Goal: Task Accomplishment & Management: Manage account settings

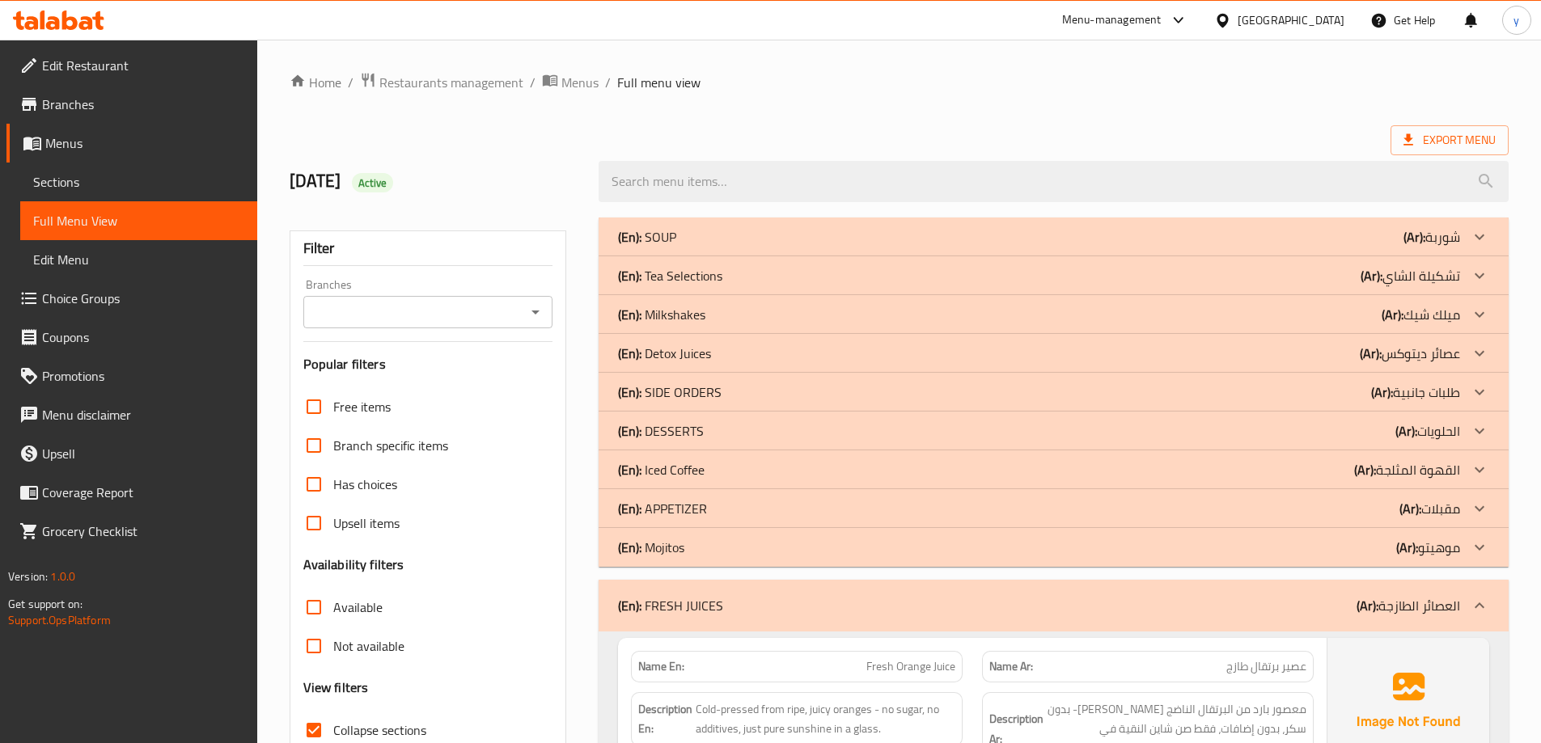
scroll to position [838, 0]
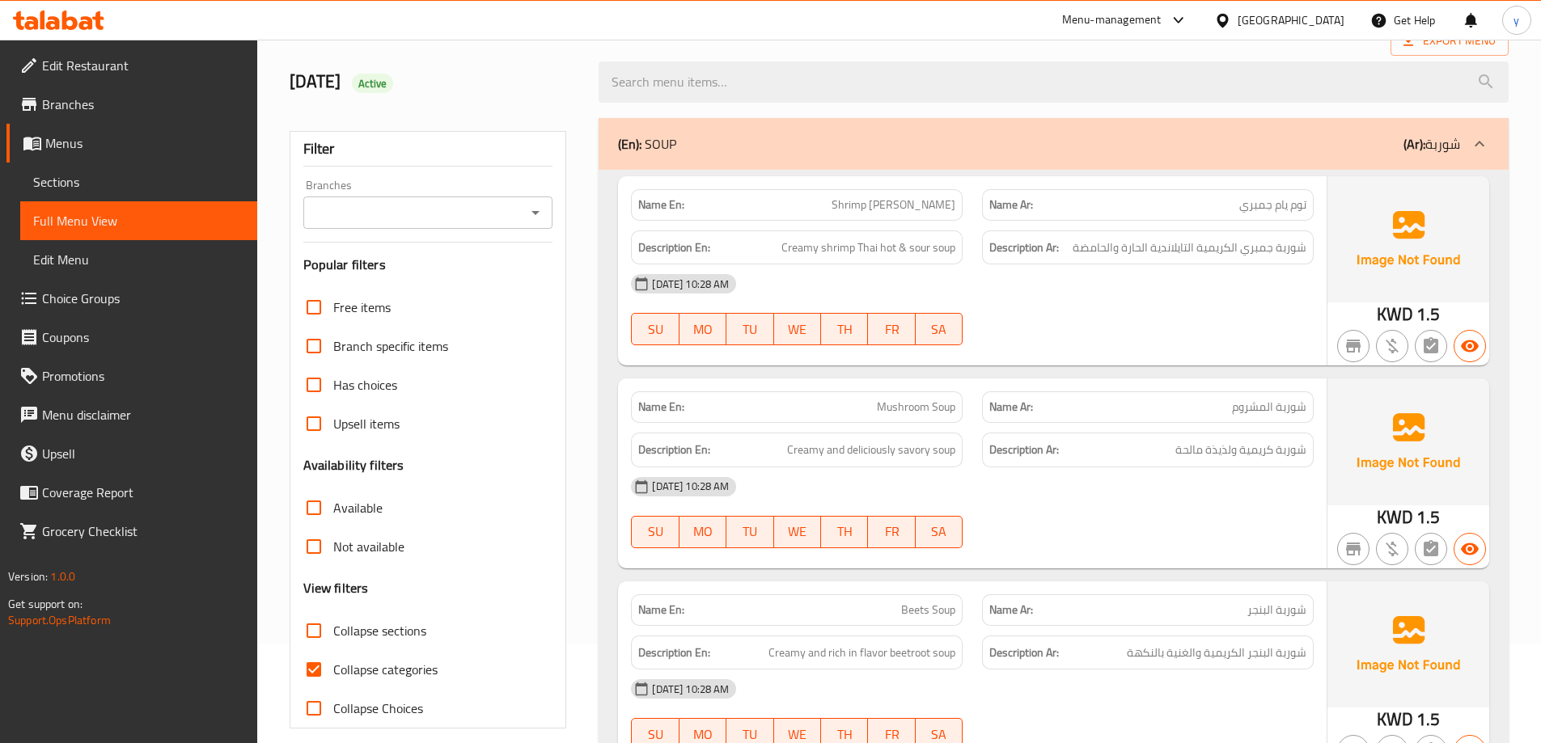
scroll to position [324, 0]
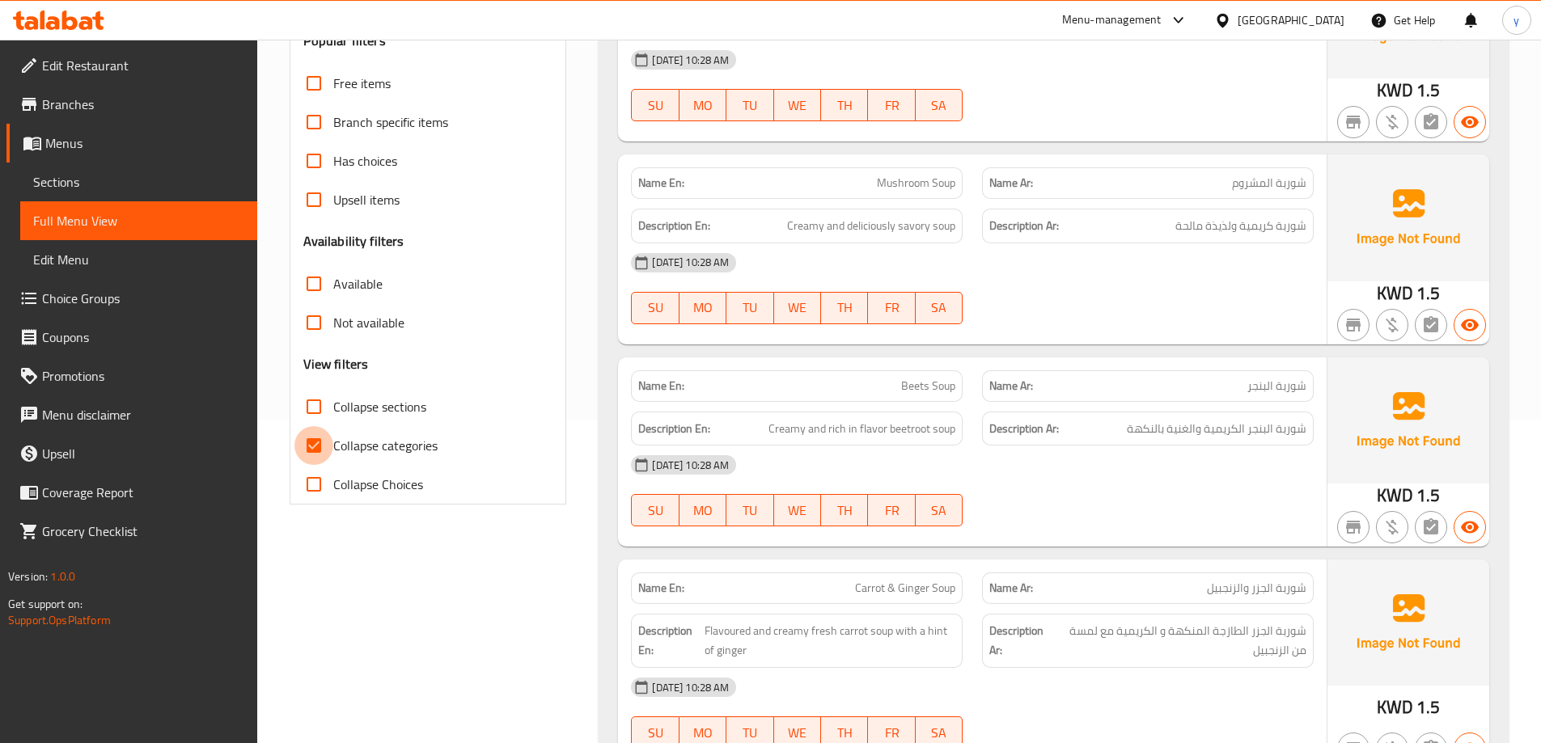
click at [322, 442] on input "Collapse categories" at bounding box center [313, 445] width 39 height 39
checkbox input "false"
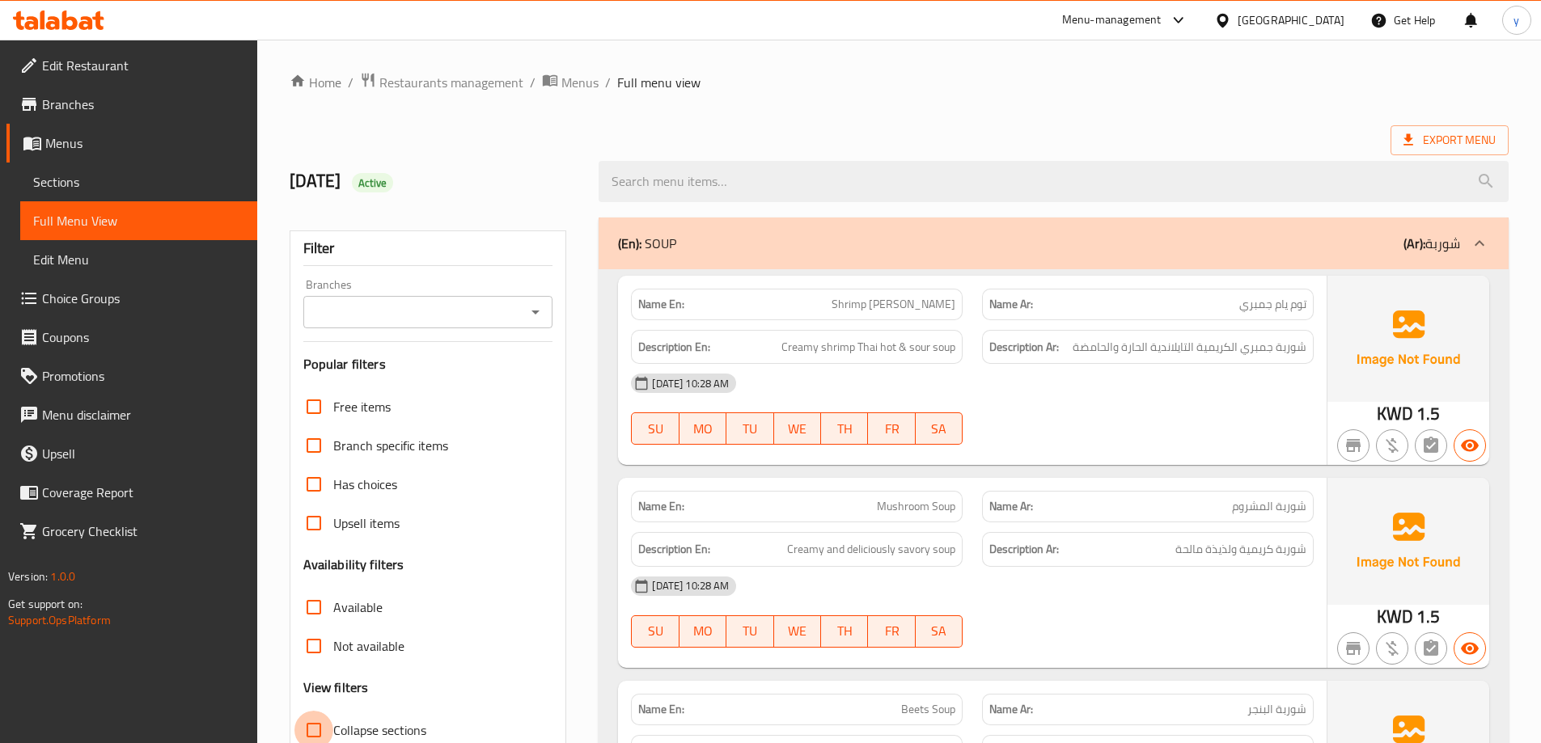
click at [314, 717] on input "Collapse sections" at bounding box center [313, 730] width 39 height 39
checkbox input "true"
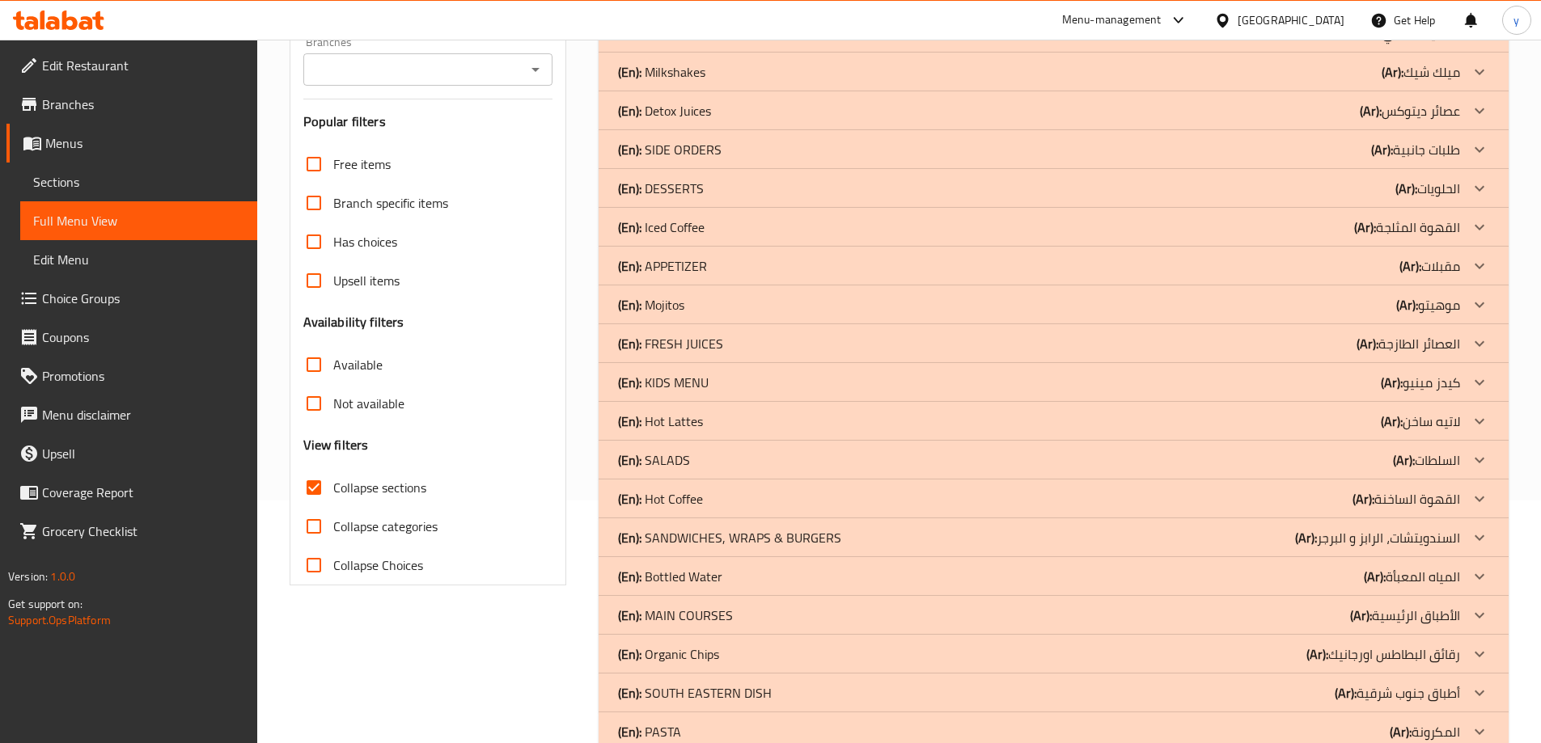
scroll to position [283, 0]
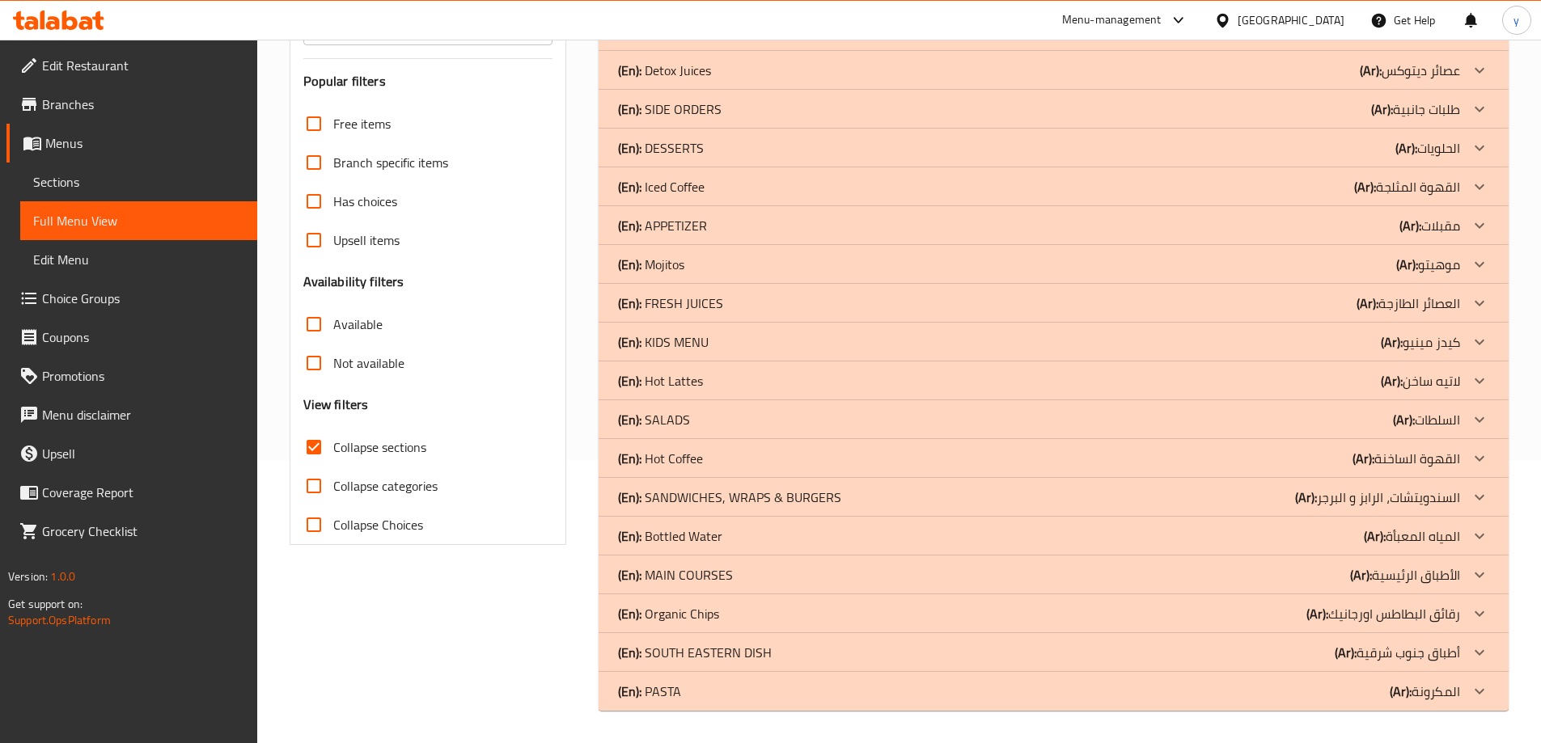
drag, startPoint x: 744, startPoint y: 344, endPoint x: 737, endPoint y: 314, distance: 30.8
click at [744, 344] on div "(En): KIDS MENU (Ar): [PERSON_NAME]" at bounding box center [1039, 341] width 842 height 19
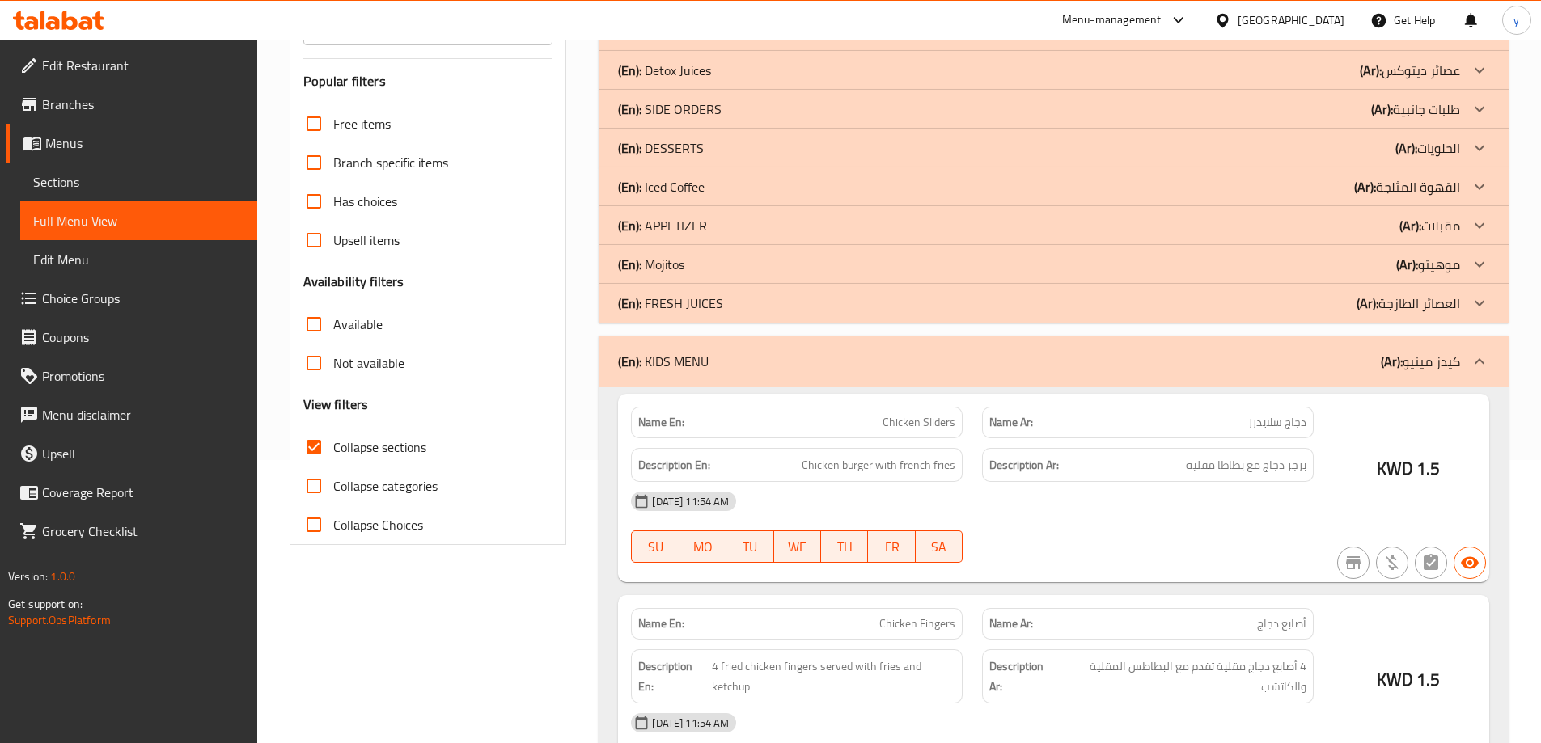
click at [737, 306] on div "(En): FRESH JUICES (Ar): العصائر الطازجة" at bounding box center [1039, 303] width 842 height 19
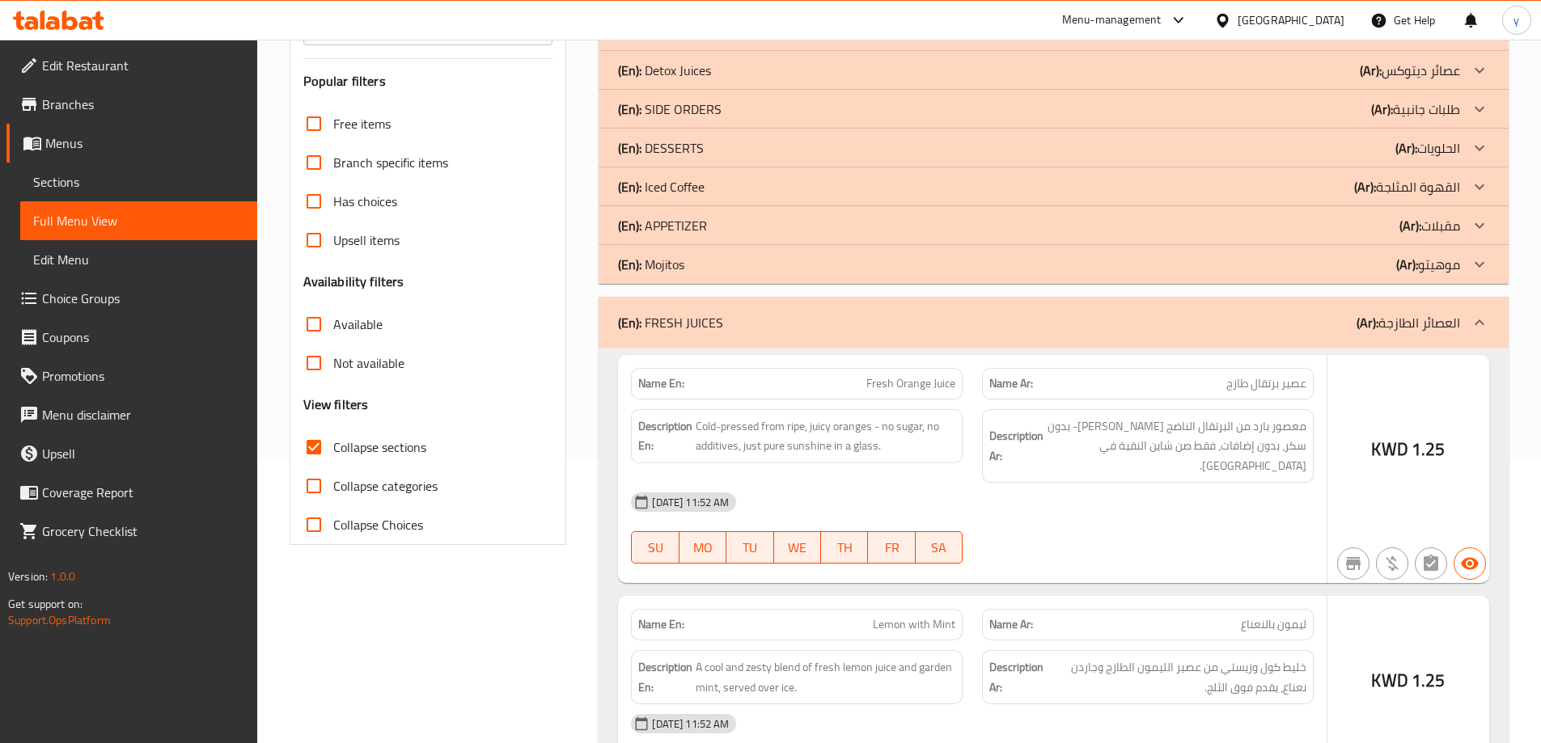
click at [713, 263] on div "(En): Mojitos (Ar): موهيتو" at bounding box center [1039, 264] width 842 height 19
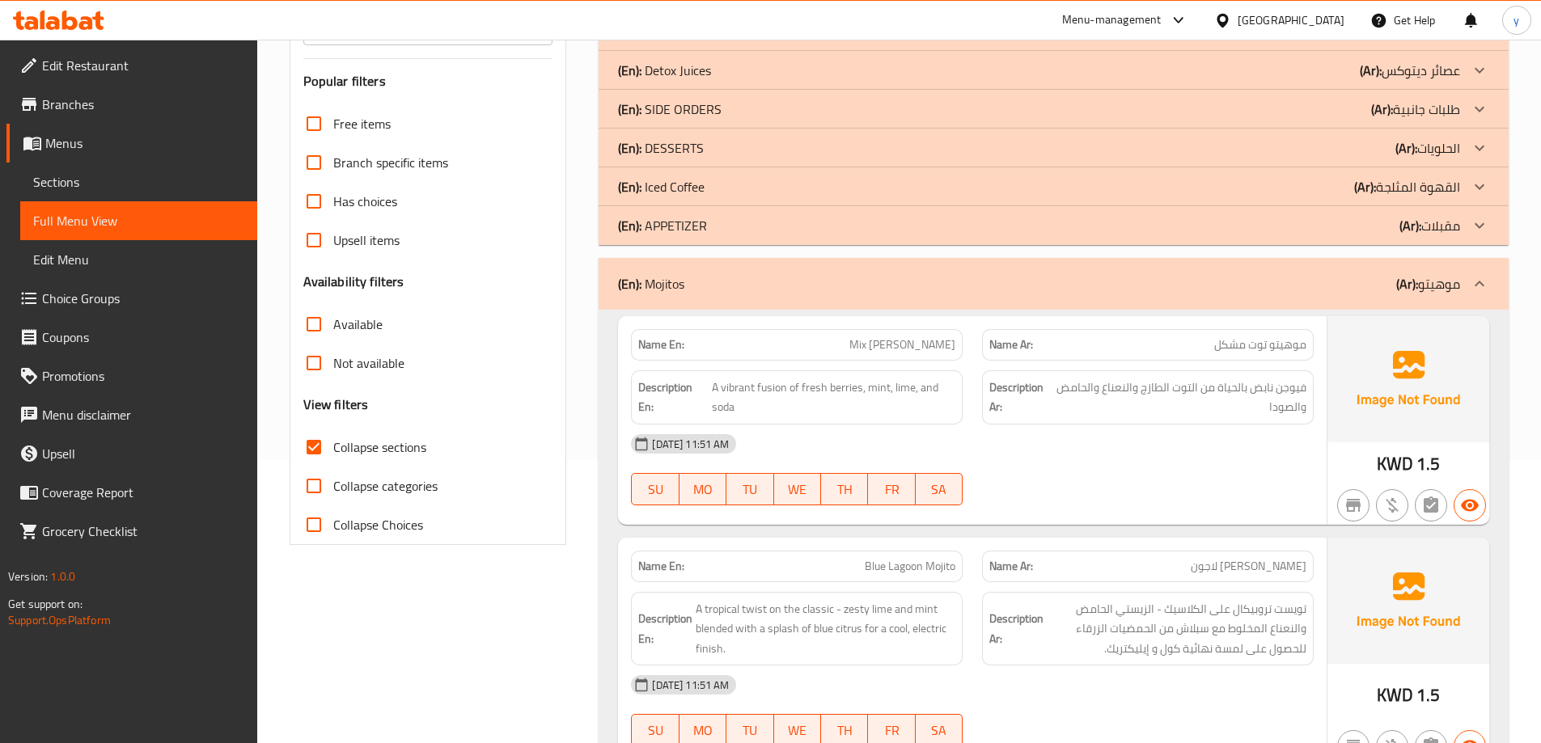
click at [750, 143] on div "(En): DESSERTS (Ar): الحلويات" at bounding box center [1039, 147] width 842 height 19
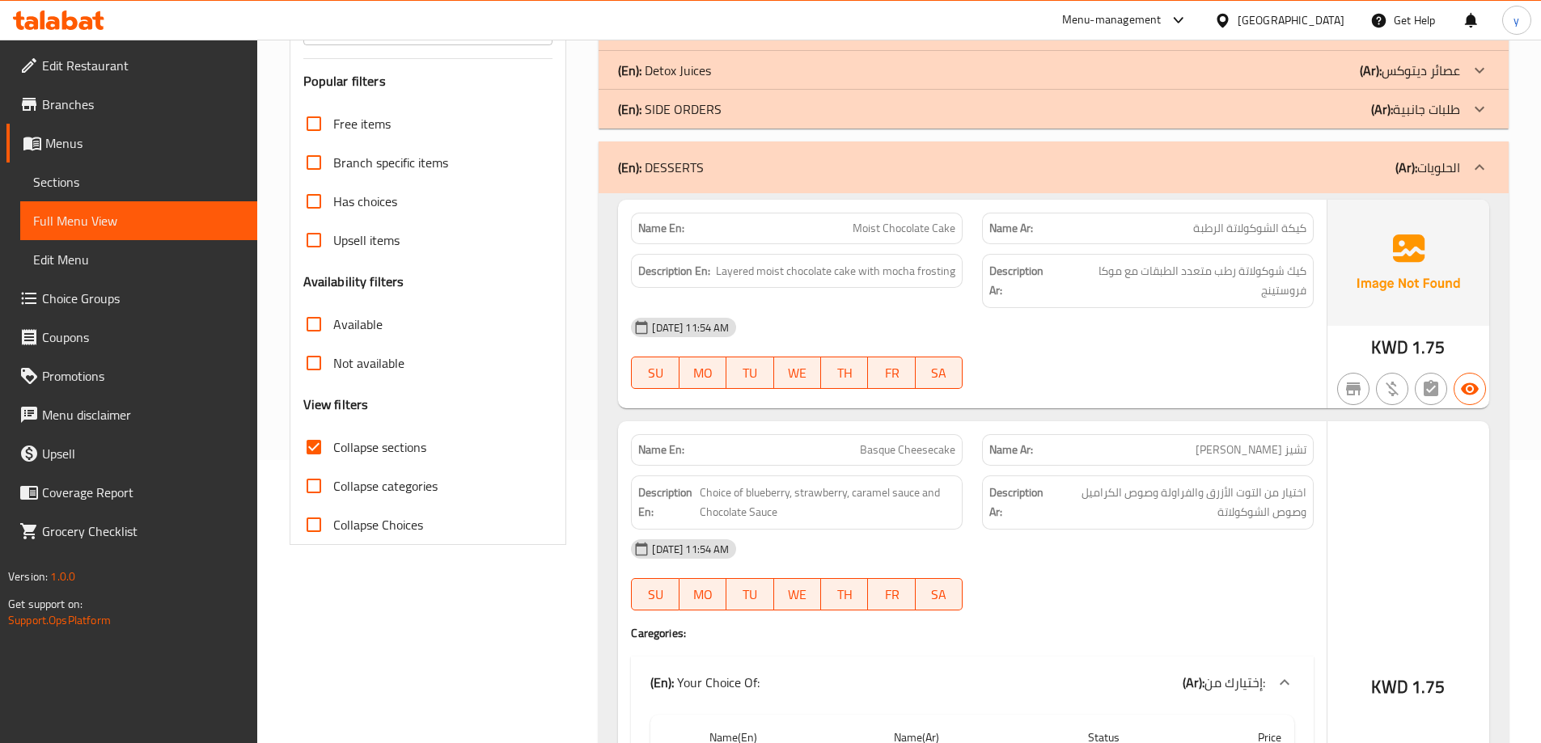
click at [770, 110] on div "(En): SIDE ORDERS (Ar): طلبات جانبية" at bounding box center [1039, 108] width 842 height 19
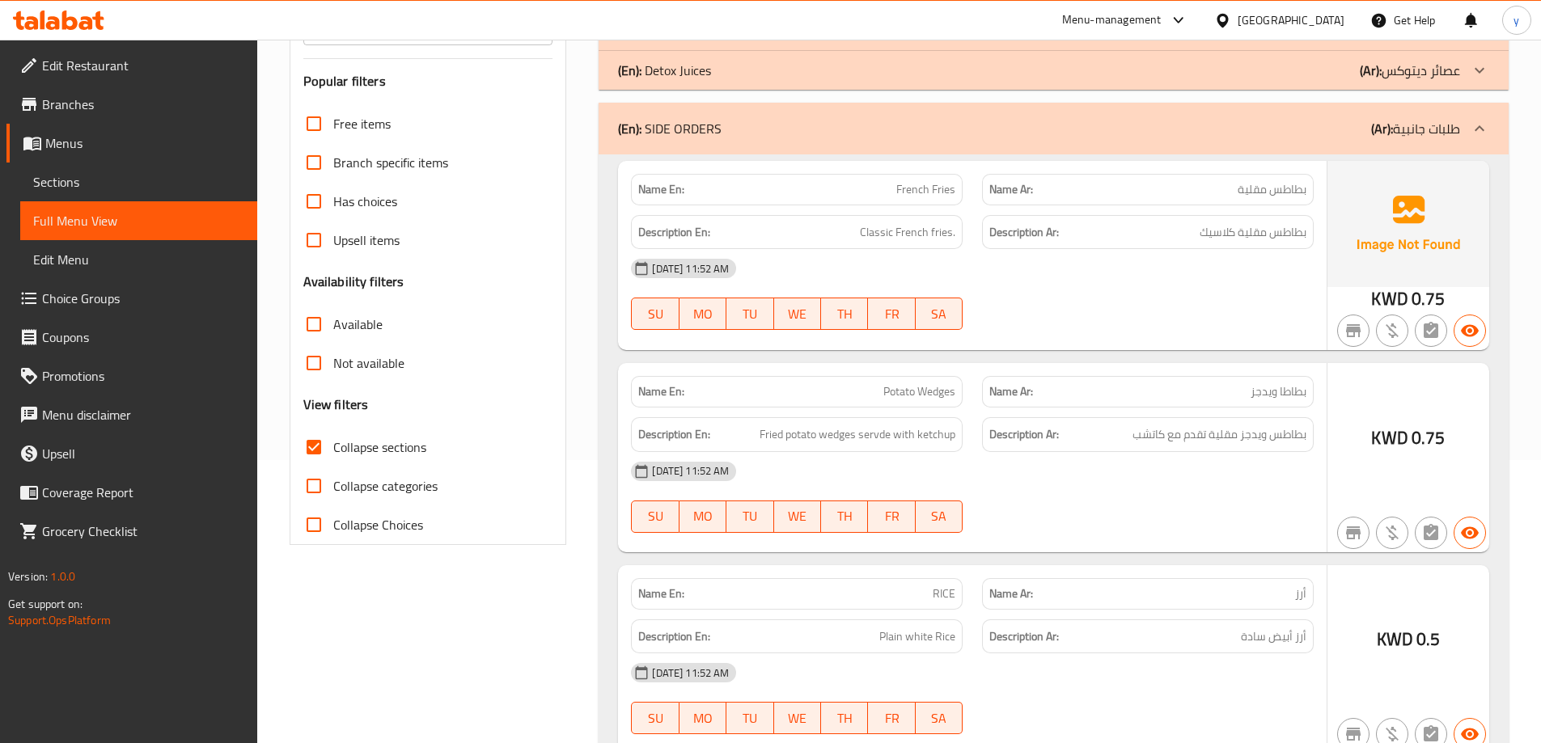
click at [785, 70] on div "(En): Detox Juices (Ar): عصائر ديتوكس" at bounding box center [1039, 70] width 842 height 19
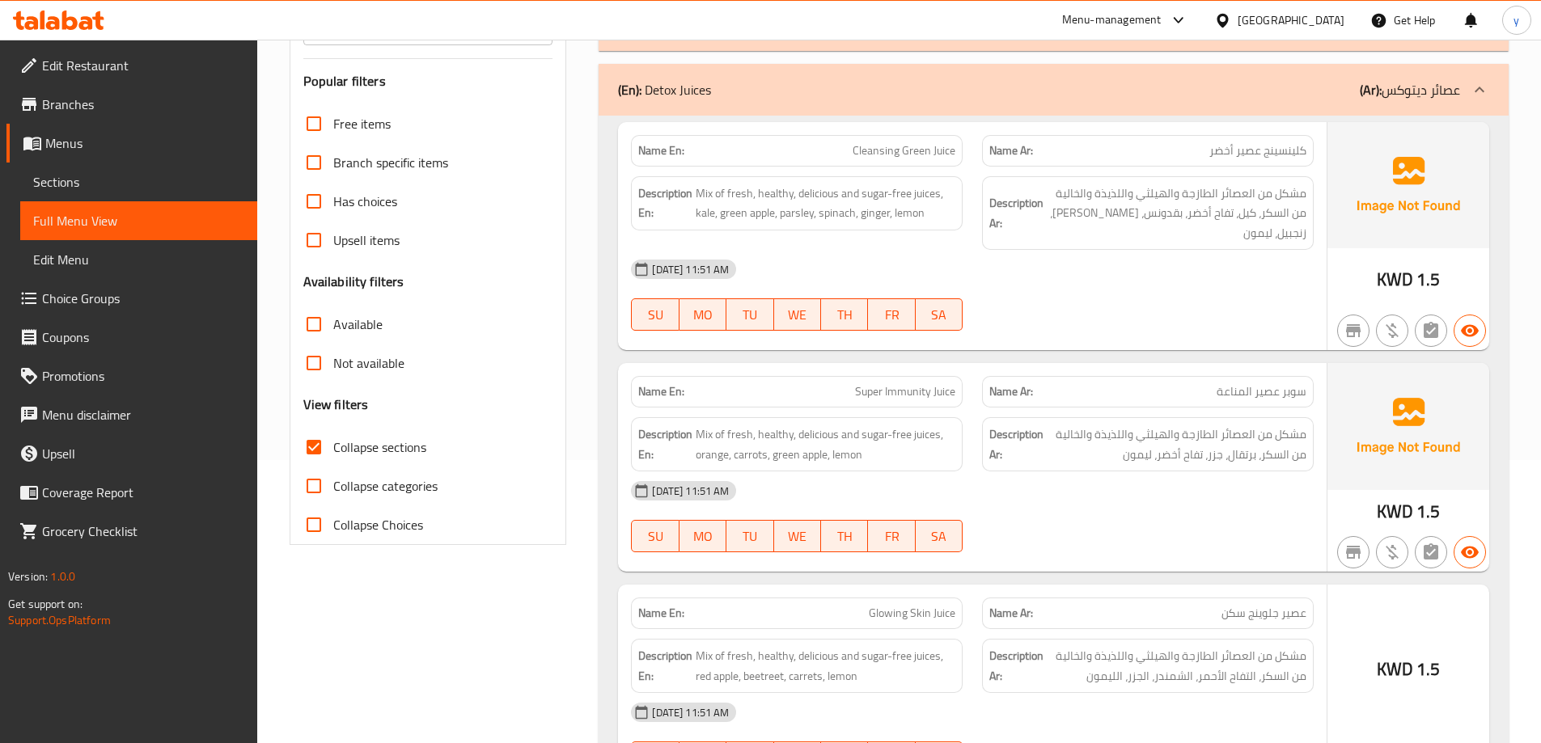
scroll to position [40, 0]
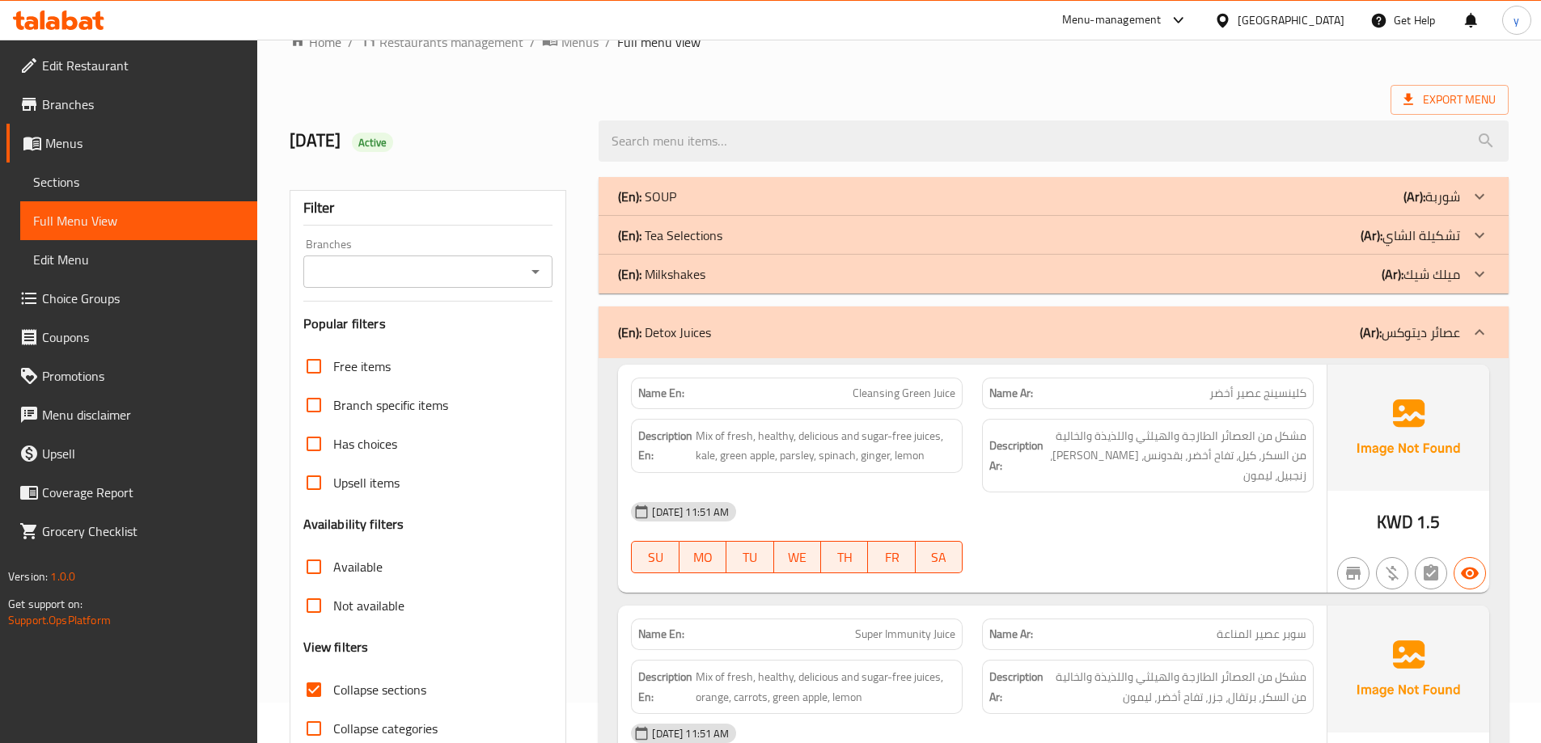
click at [733, 274] on div "(En): Milkshakes (Ar): ميلك شيك" at bounding box center [1039, 273] width 842 height 19
click at [734, 239] on div "(En): Tea Selections (Ar): تشكيلة الشاي" at bounding box center [1039, 235] width 842 height 19
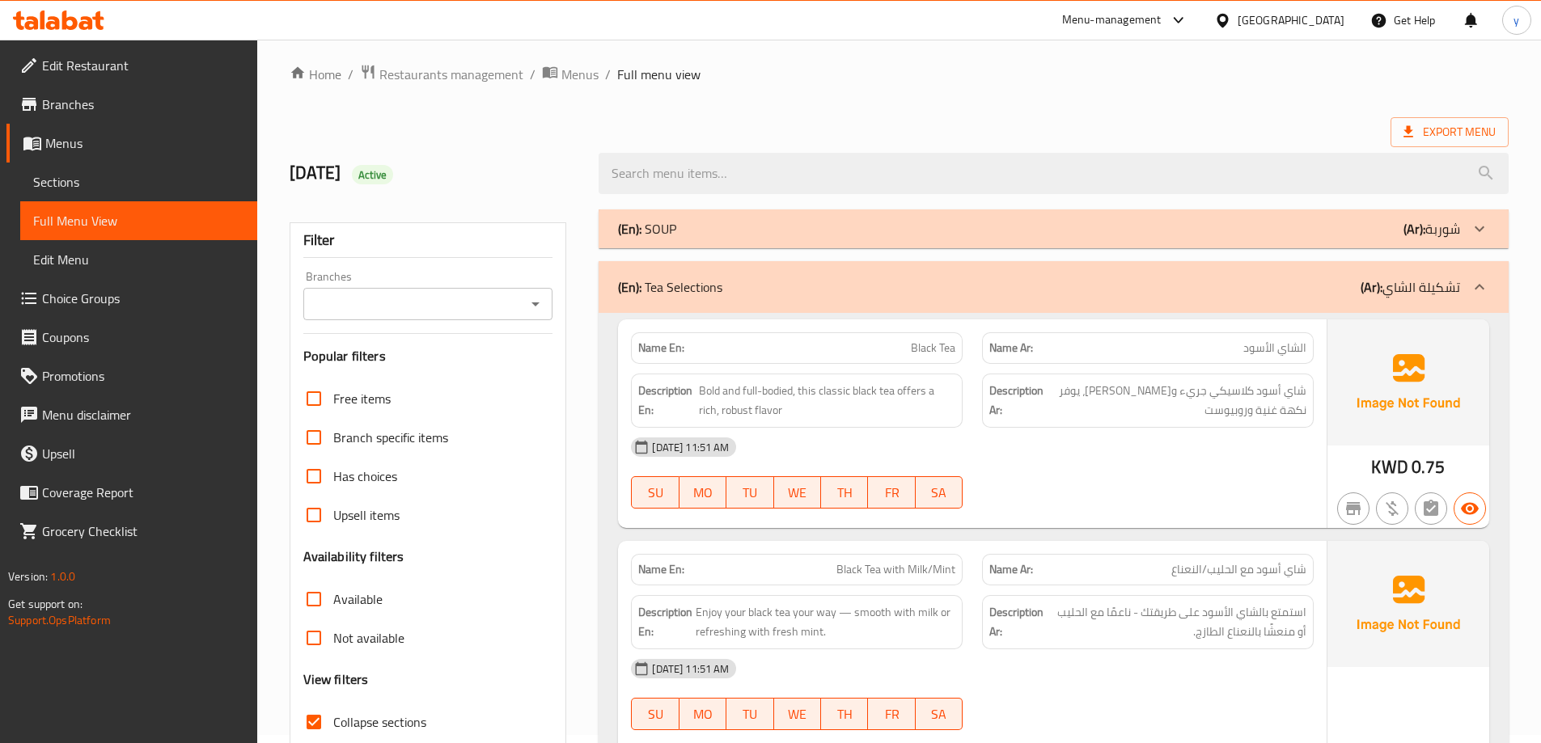
scroll to position [0, 0]
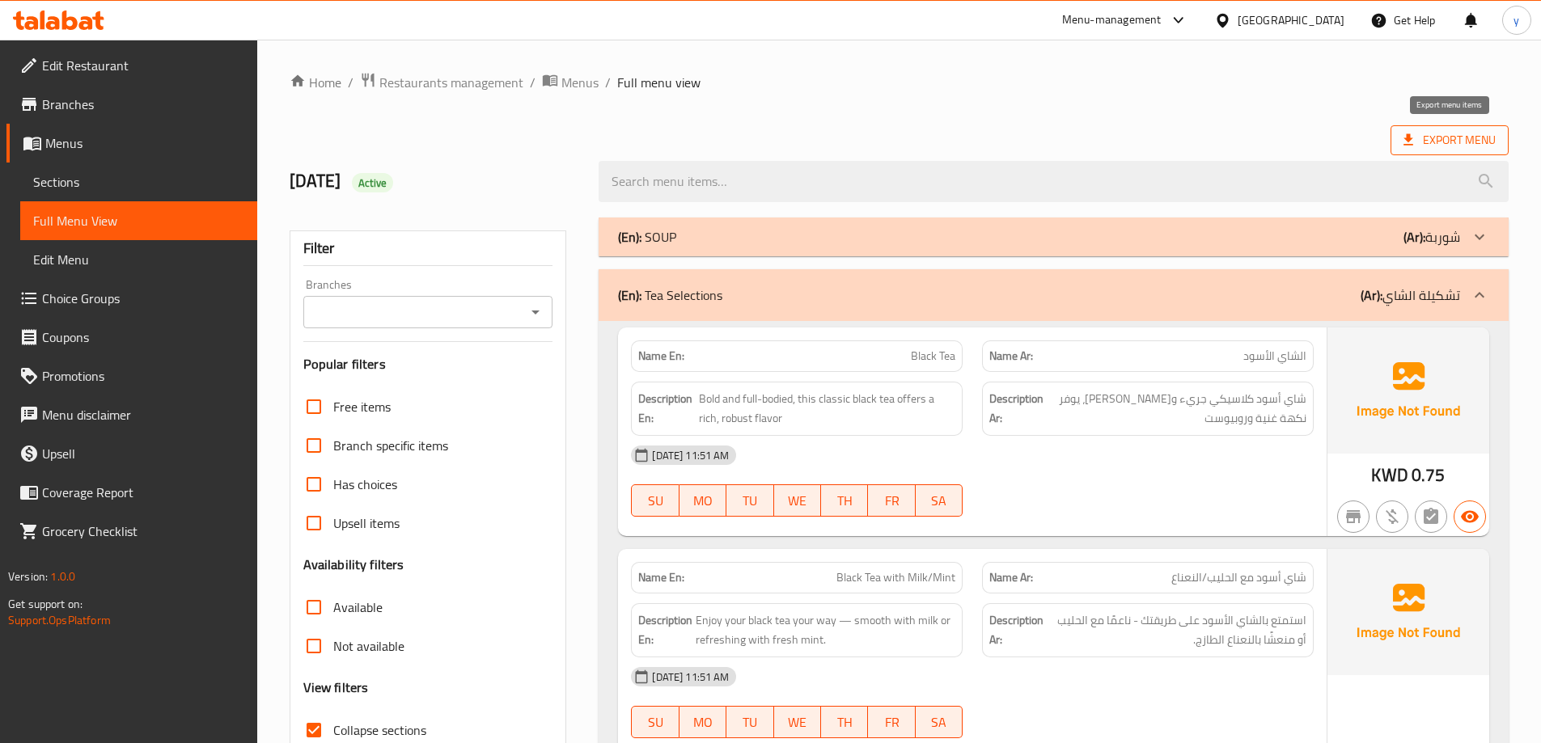
click at [1474, 146] on span "Export Menu" at bounding box center [1449, 140] width 92 height 20
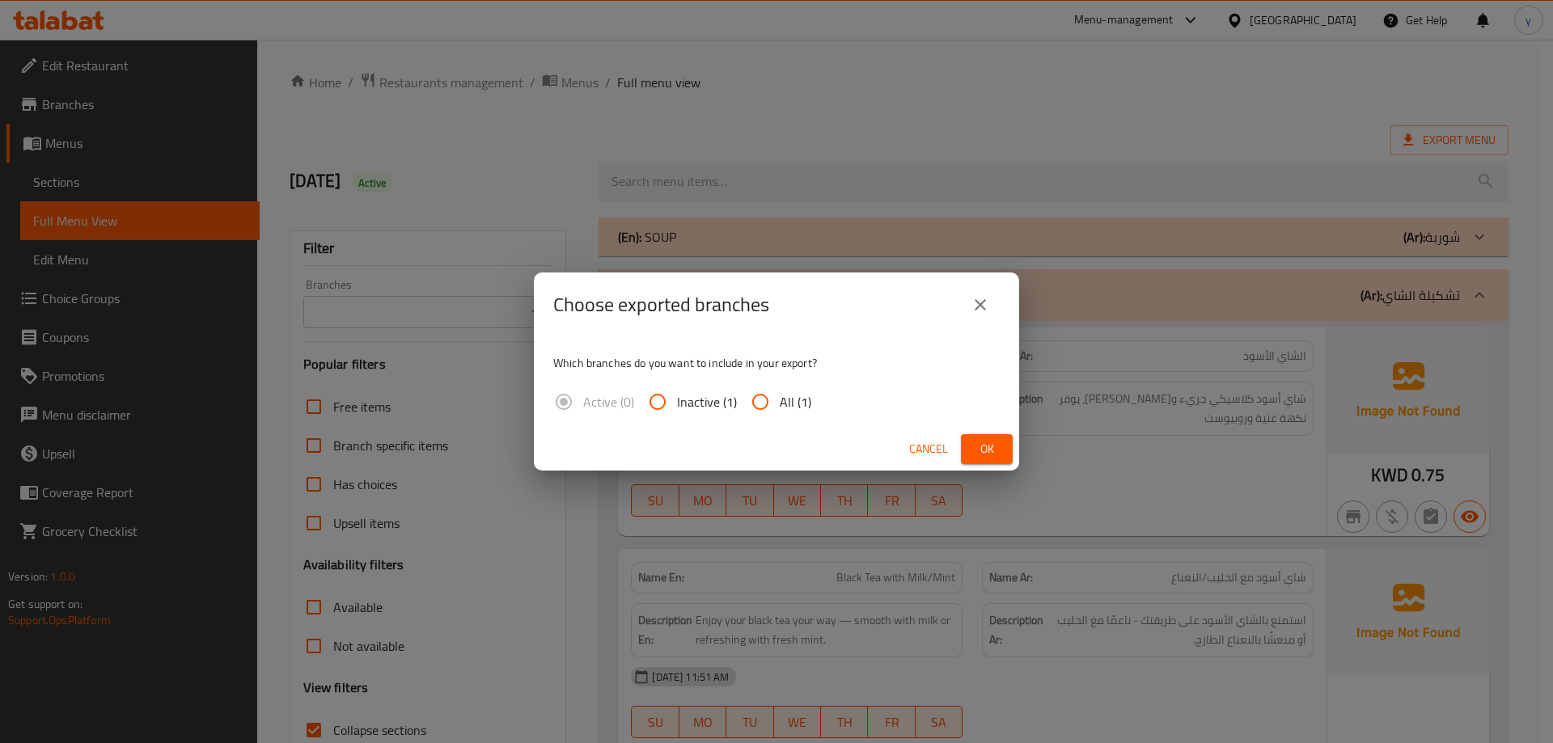
click at [800, 404] on span "All (1)" at bounding box center [796, 401] width 32 height 19
click at [780, 404] on input "All (1)" at bounding box center [760, 402] width 39 height 39
radio input "true"
click at [979, 459] on button "Ok" at bounding box center [987, 449] width 52 height 30
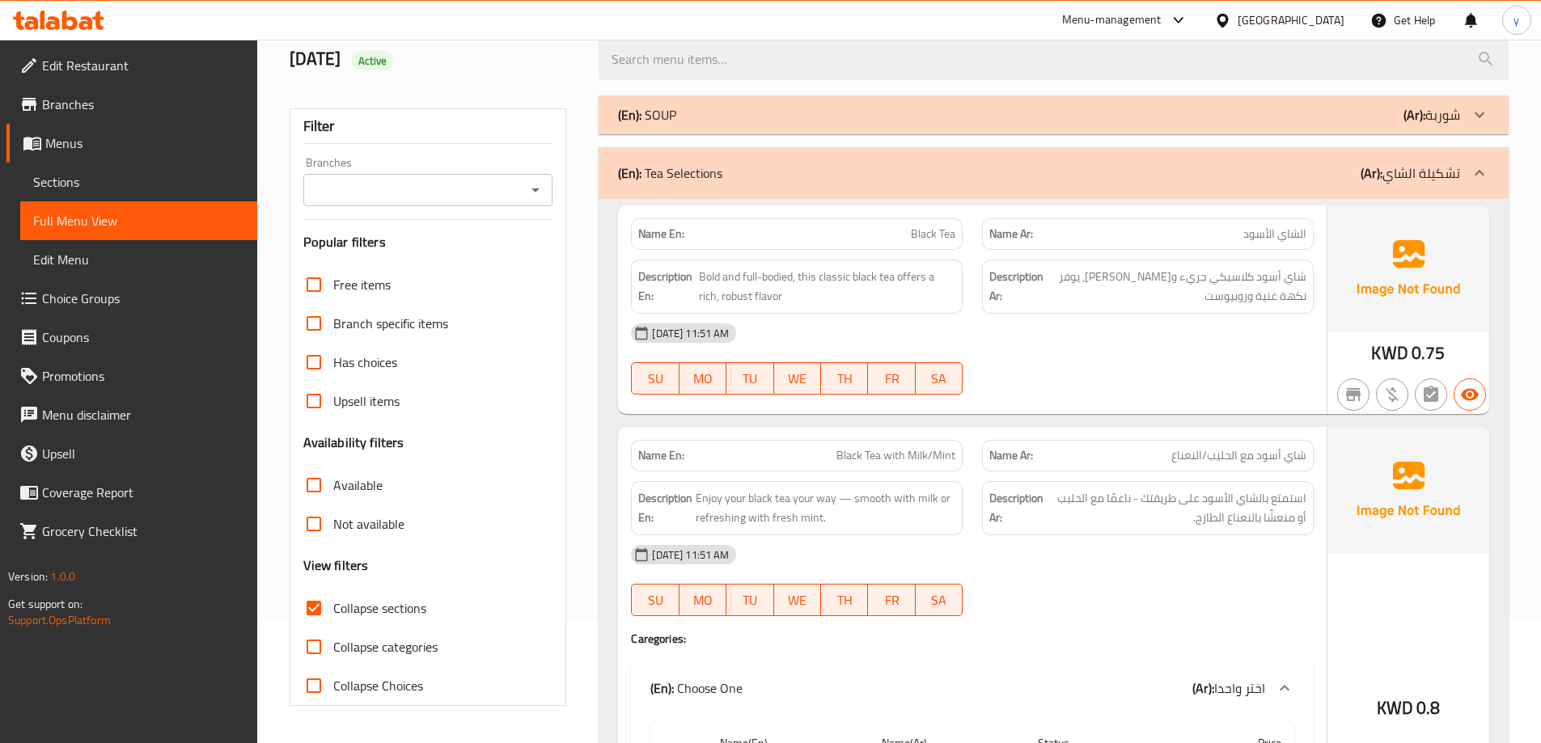
scroll to position [243, 0]
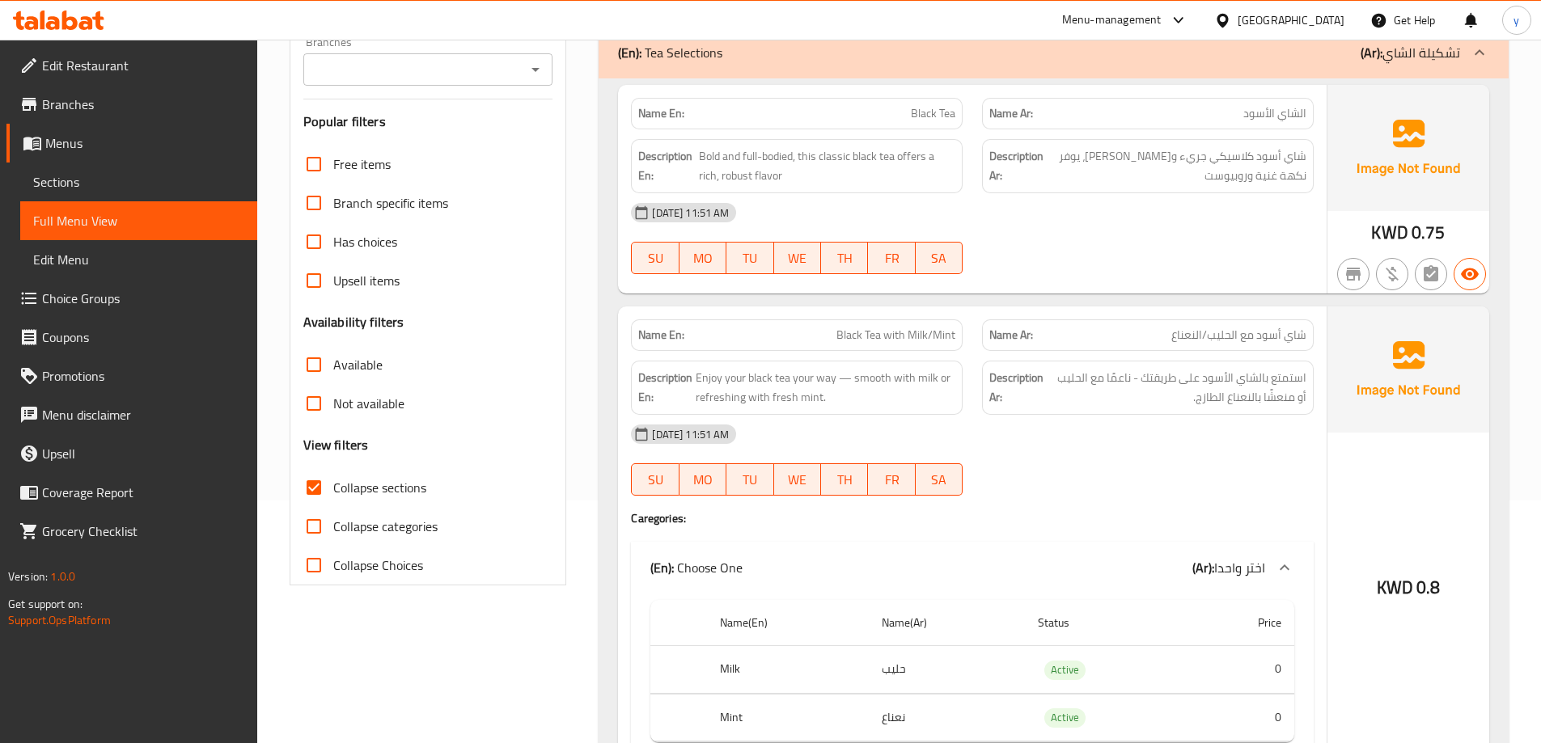
click at [371, 489] on span "Collapse sections" at bounding box center [379, 487] width 93 height 19
click at [333, 489] on input "Collapse sections" at bounding box center [313, 487] width 39 height 39
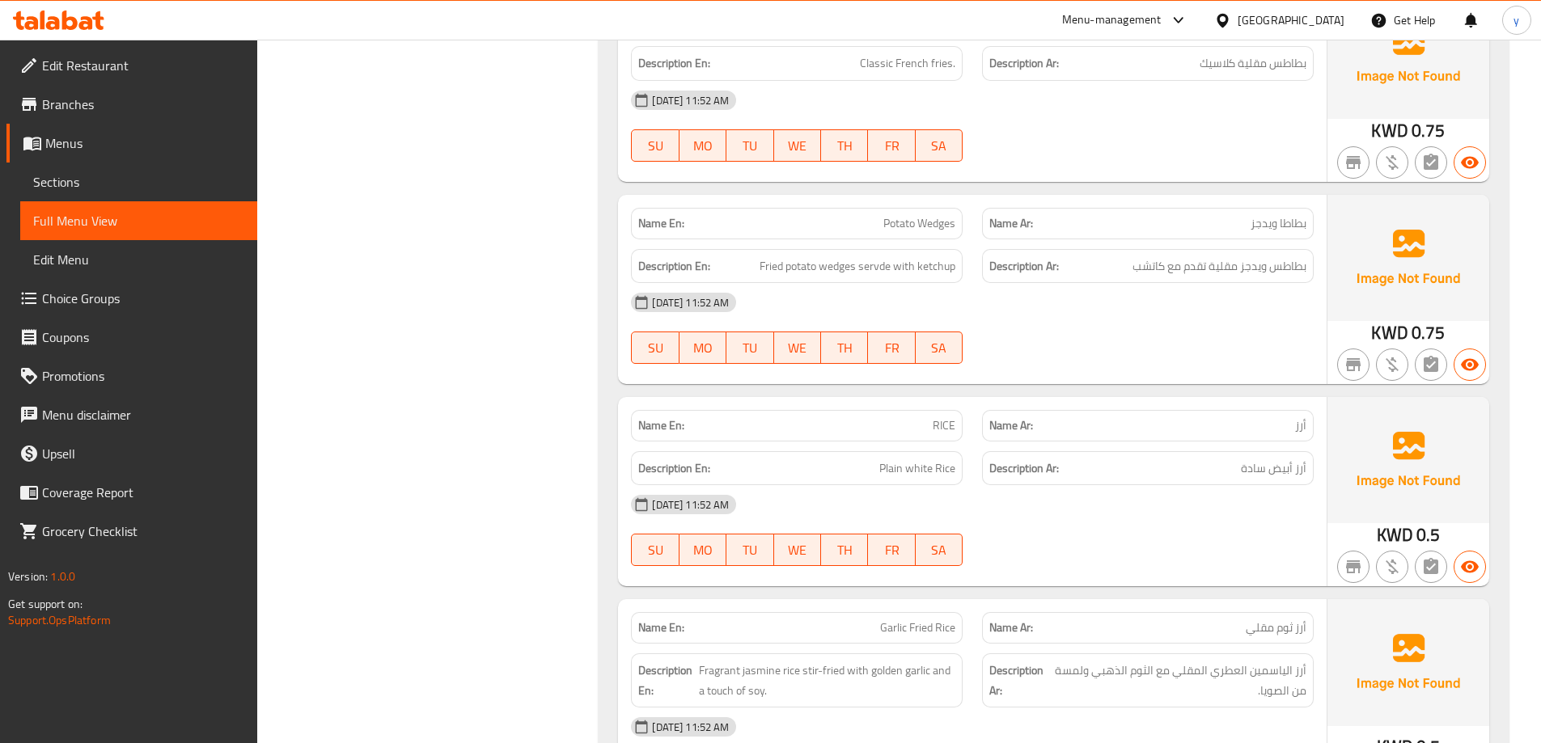
scroll to position [5743, 0]
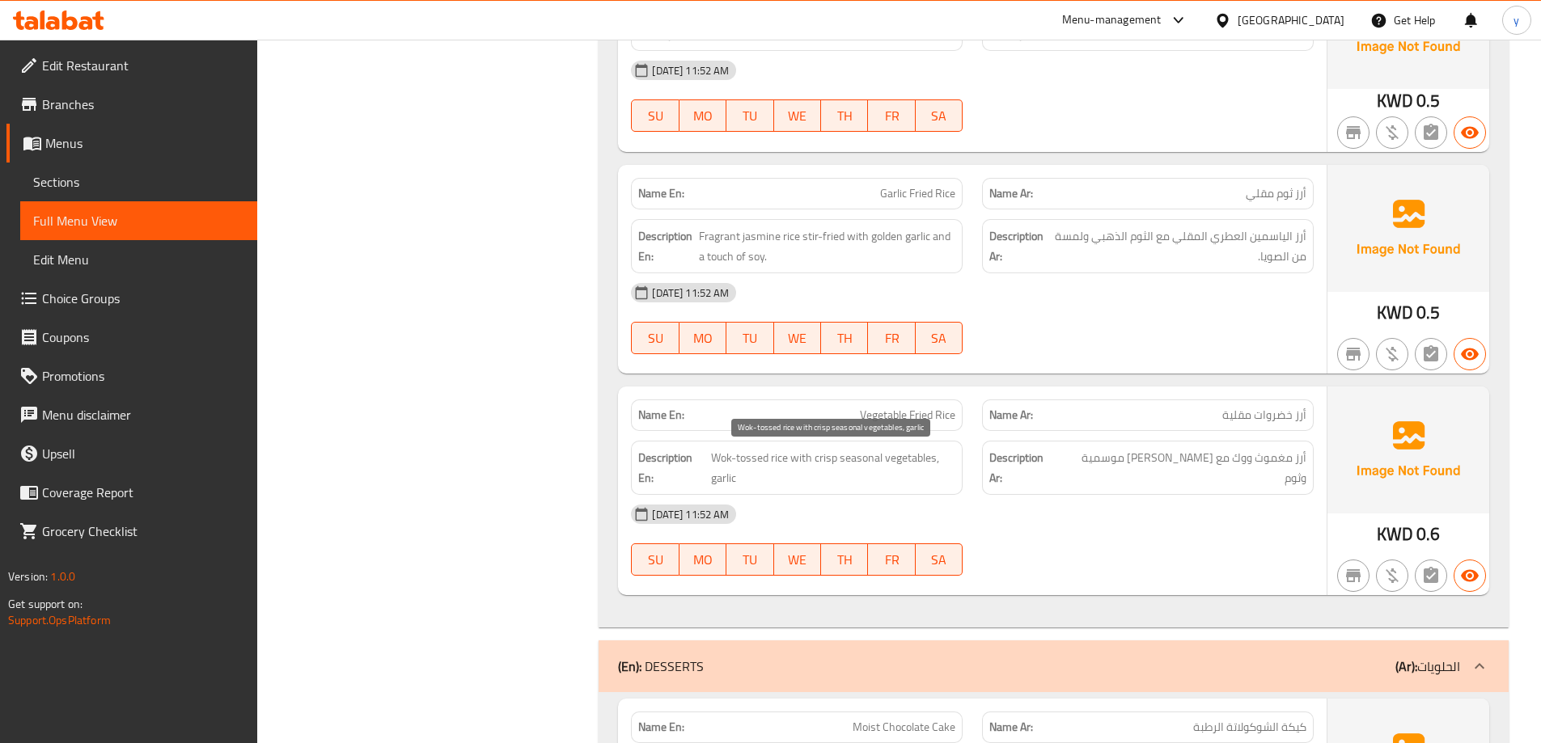
click at [761, 459] on span "Wok-tossed rice with crisp seasonal vegetables, garlic" at bounding box center [833, 468] width 245 height 40
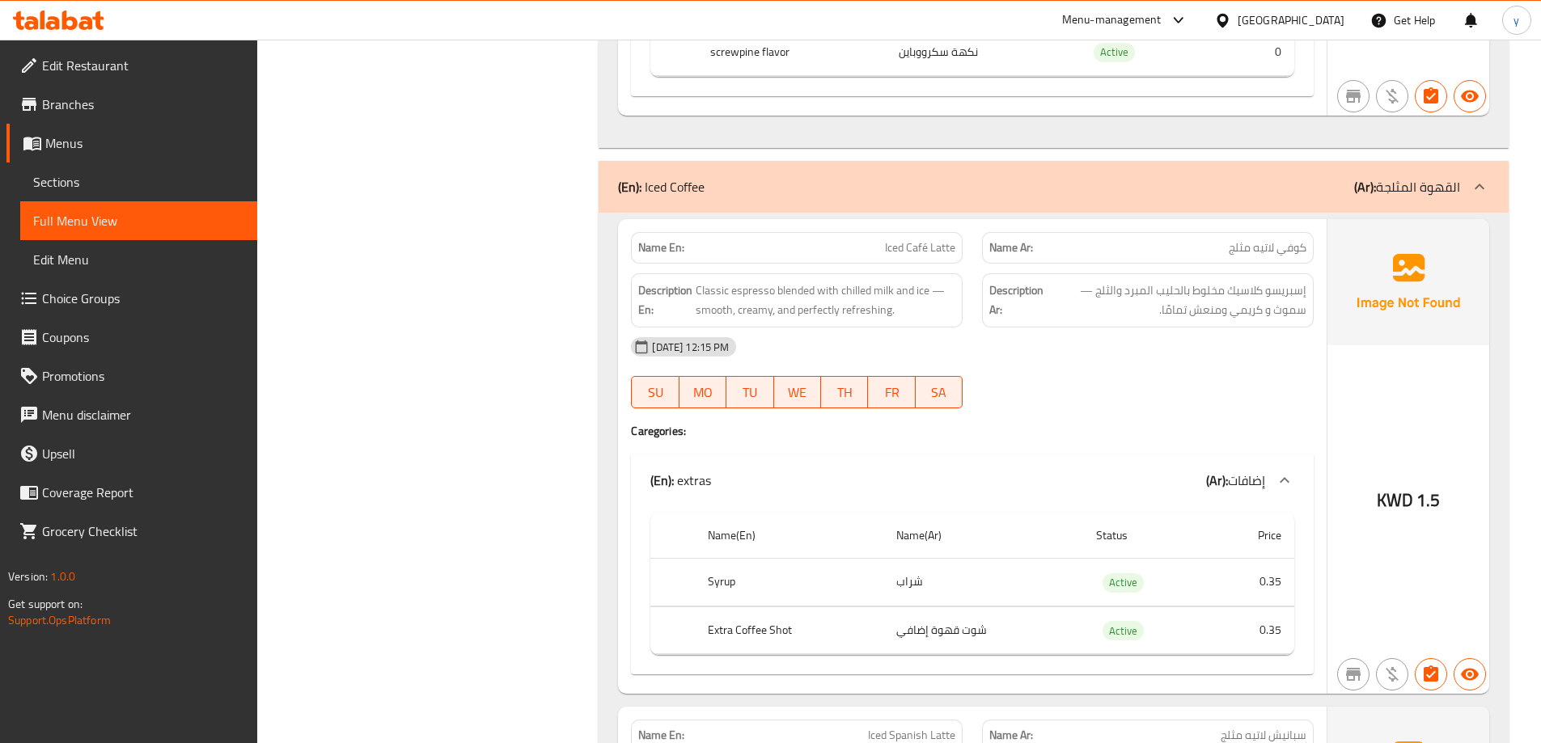
scroll to position [8493, 0]
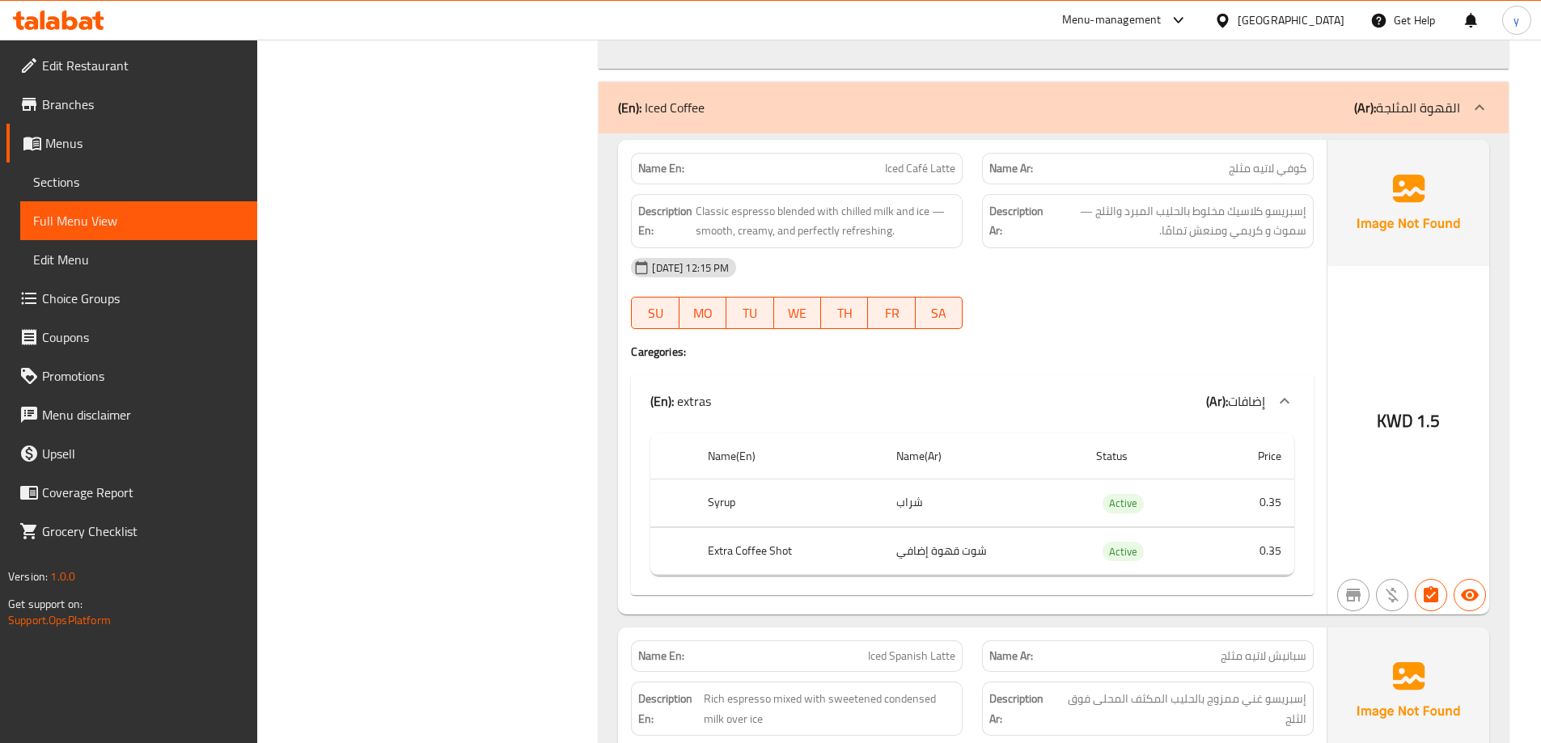
click at [1293, 175] on span "كوفي لاتيه مثلج" at bounding box center [1268, 168] width 78 height 17
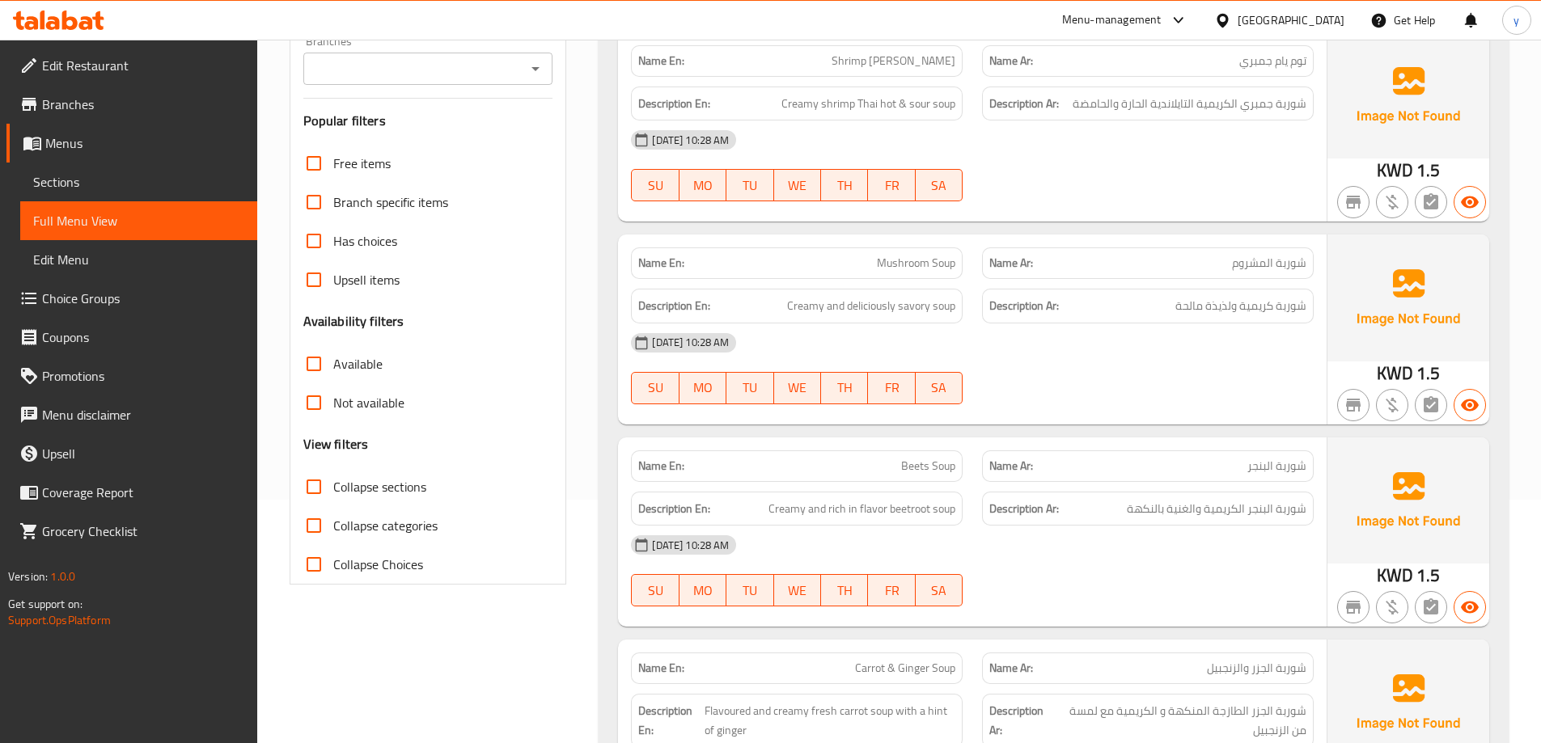
scroll to position [243, 0]
click at [324, 480] on input "Collapse sections" at bounding box center [313, 487] width 39 height 39
checkbox input "true"
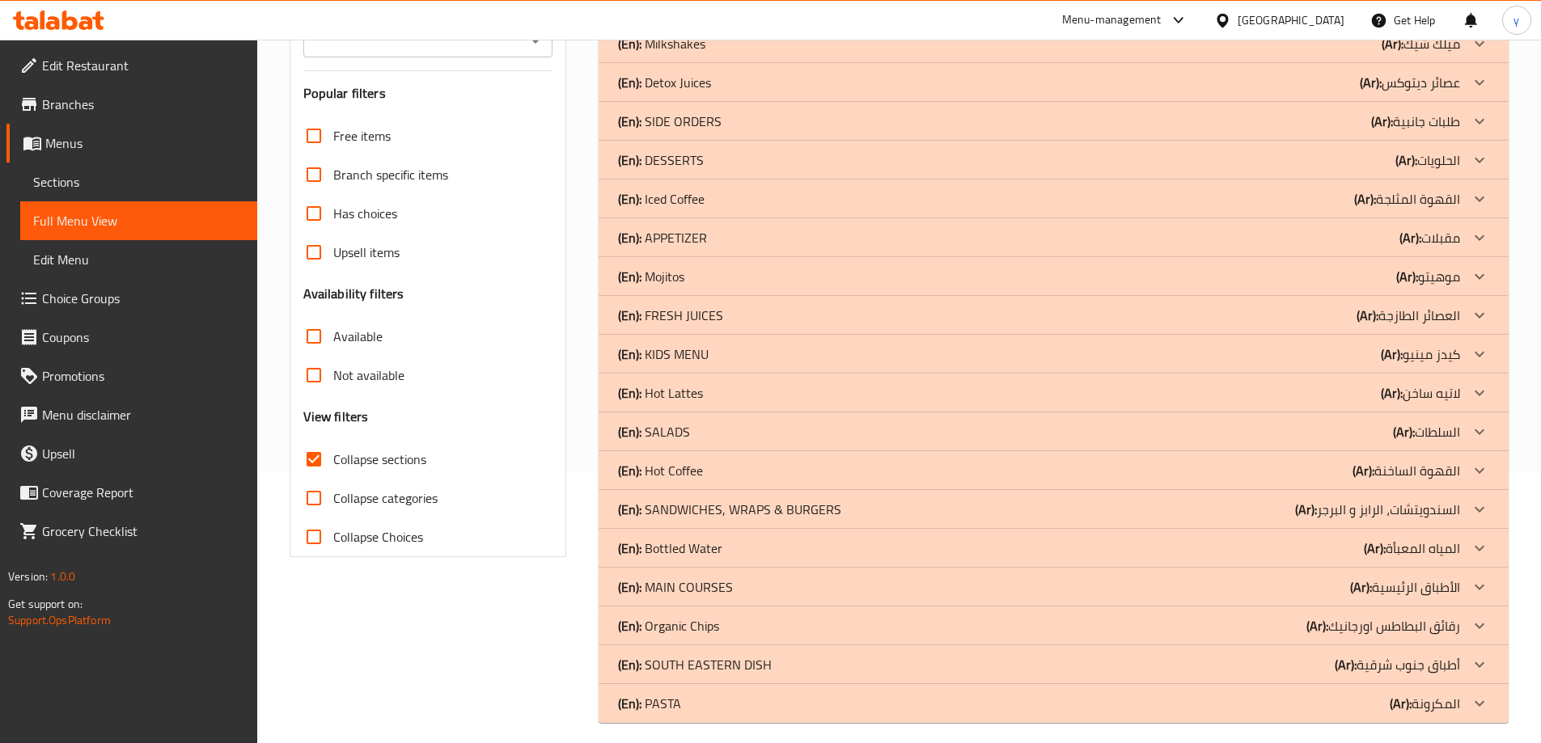
scroll to position [283, 0]
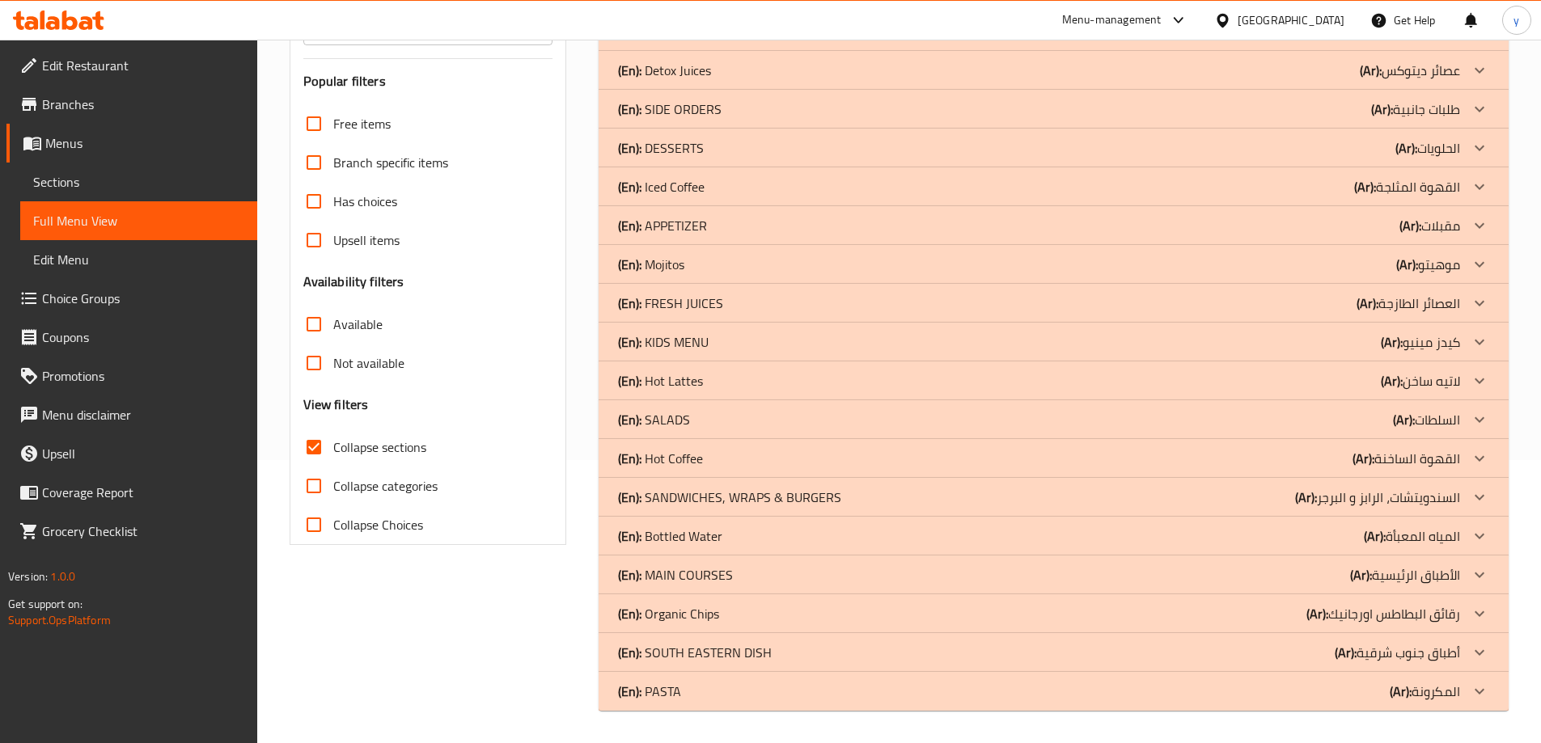
click at [719, 345] on div "(En): KIDS MENU (Ar): [PERSON_NAME]" at bounding box center [1039, 341] width 842 height 19
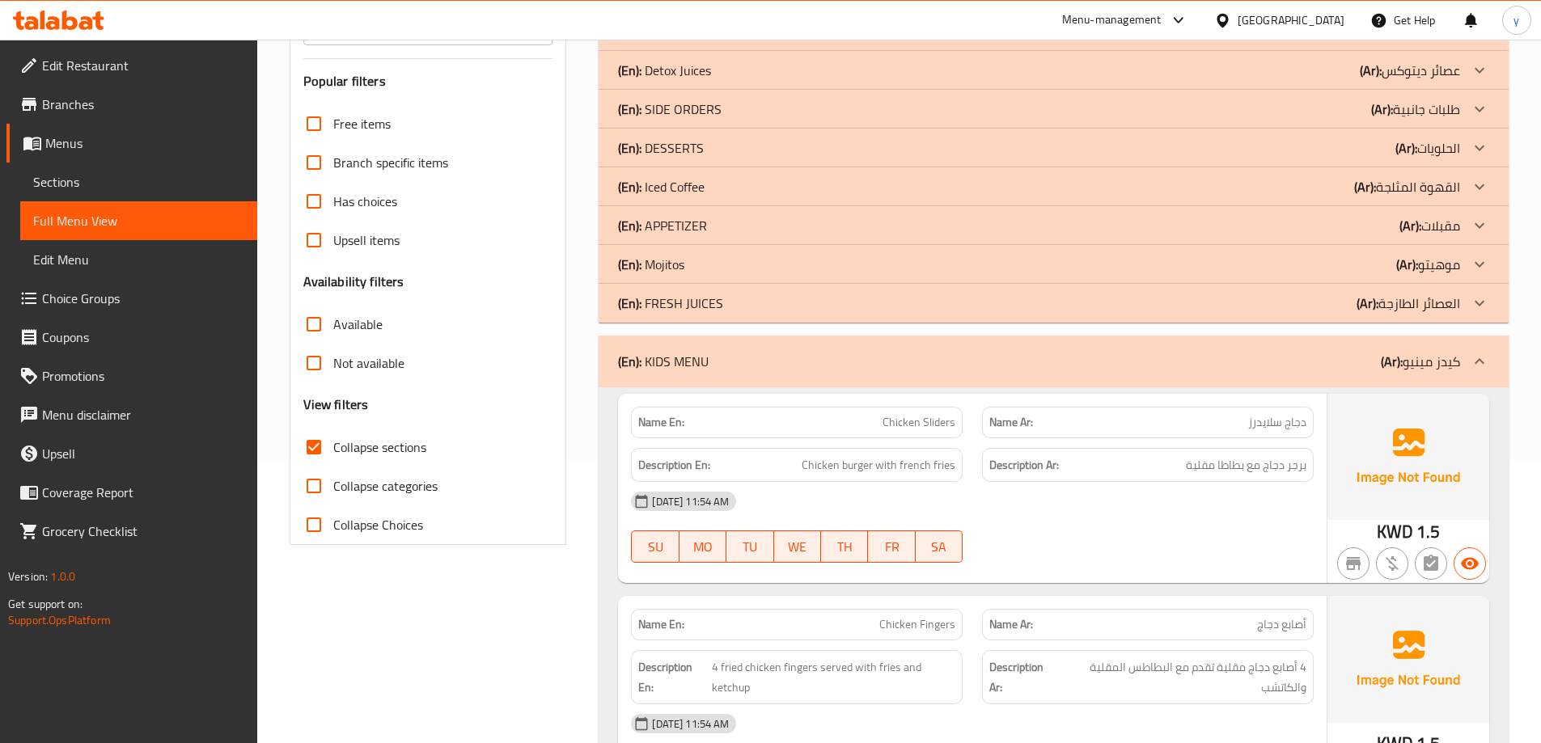
click at [701, 301] on p "(En): FRESH JUICES" at bounding box center [670, 303] width 105 height 19
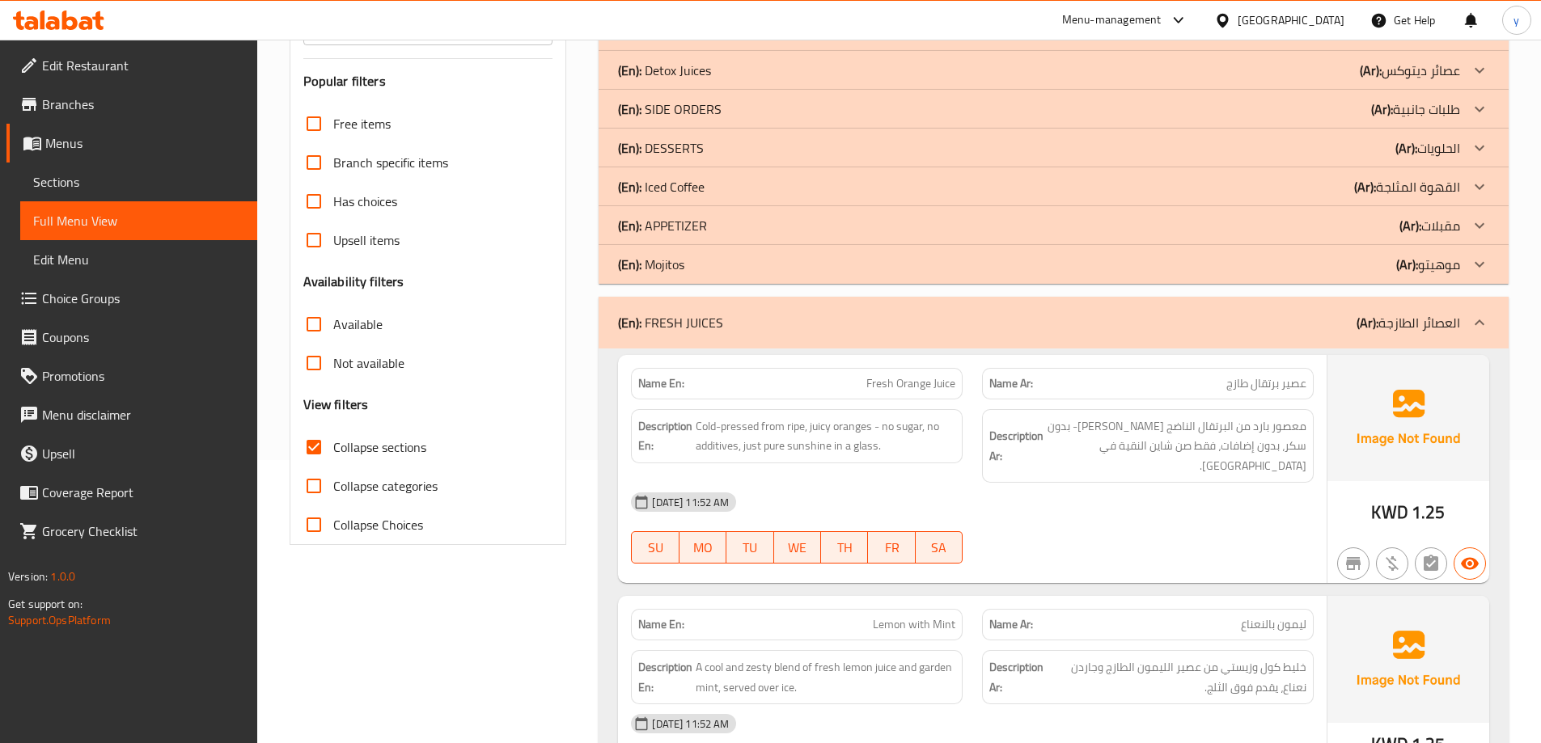
click at [694, 269] on div "(En): Mojitos (Ar): موهيتو" at bounding box center [1039, 264] width 842 height 19
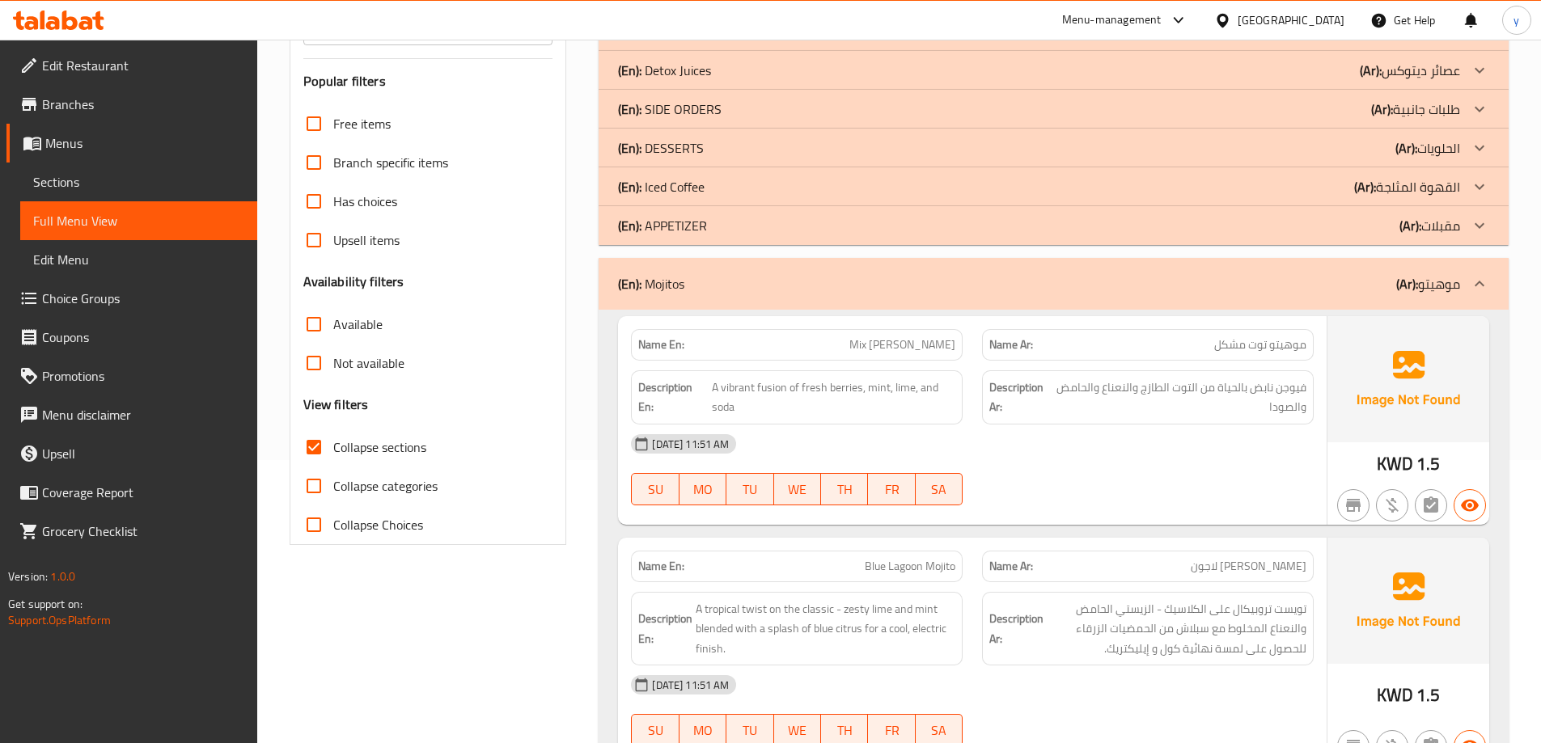
click at [680, 147] on p "(En): DESSERTS" at bounding box center [661, 147] width 86 height 19
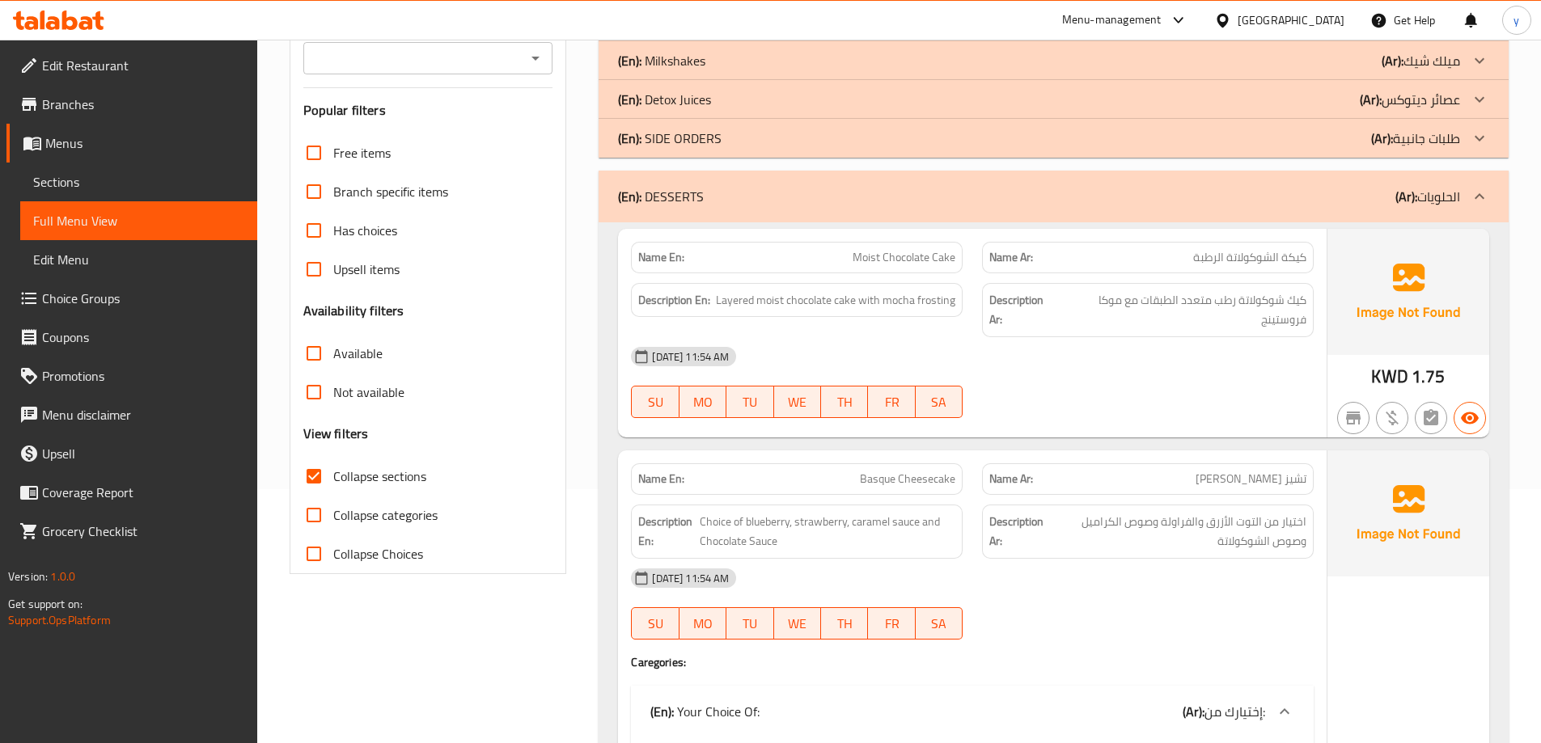
scroll to position [202, 0]
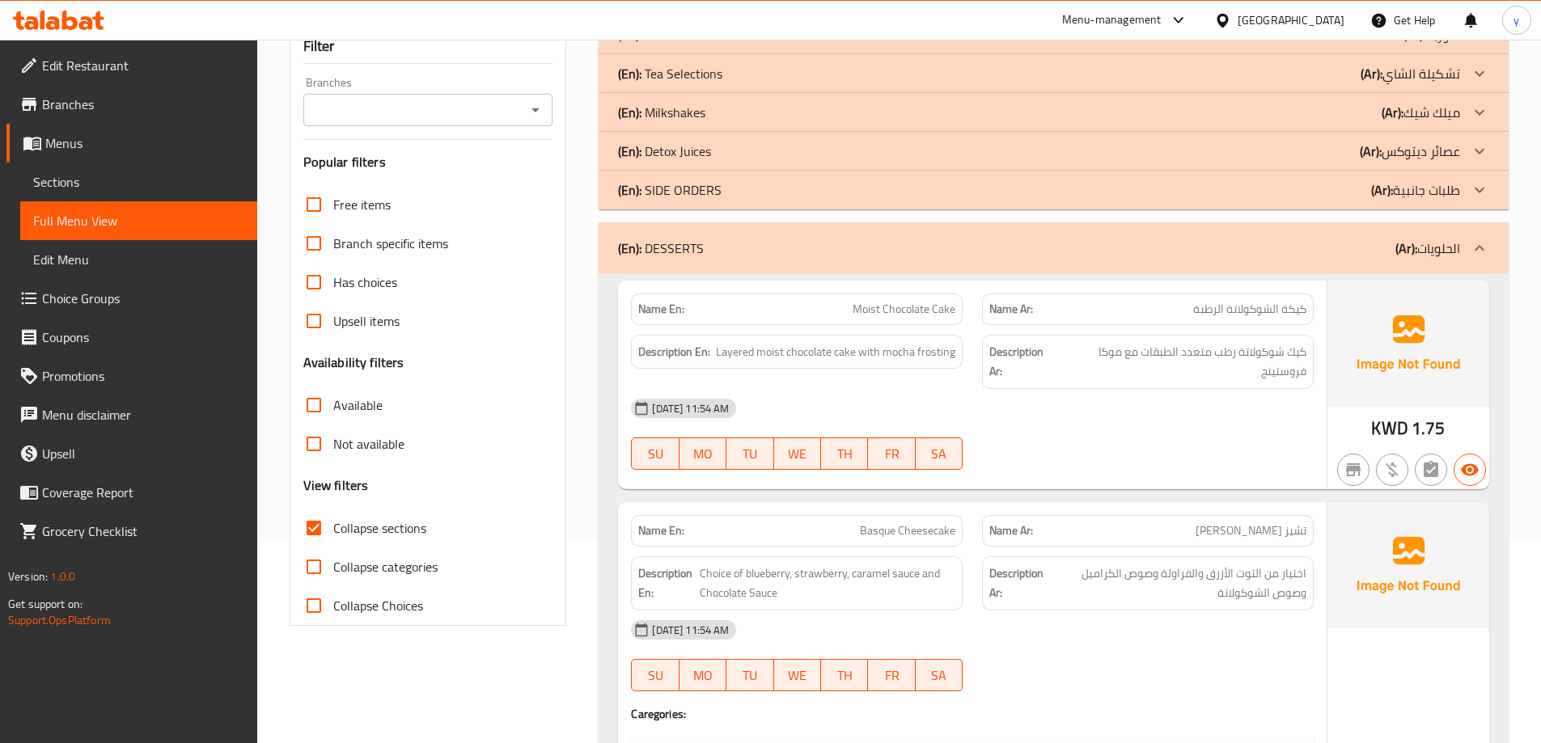
click at [694, 180] on p "(En): SIDE ORDERS" at bounding box center [670, 189] width 104 height 19
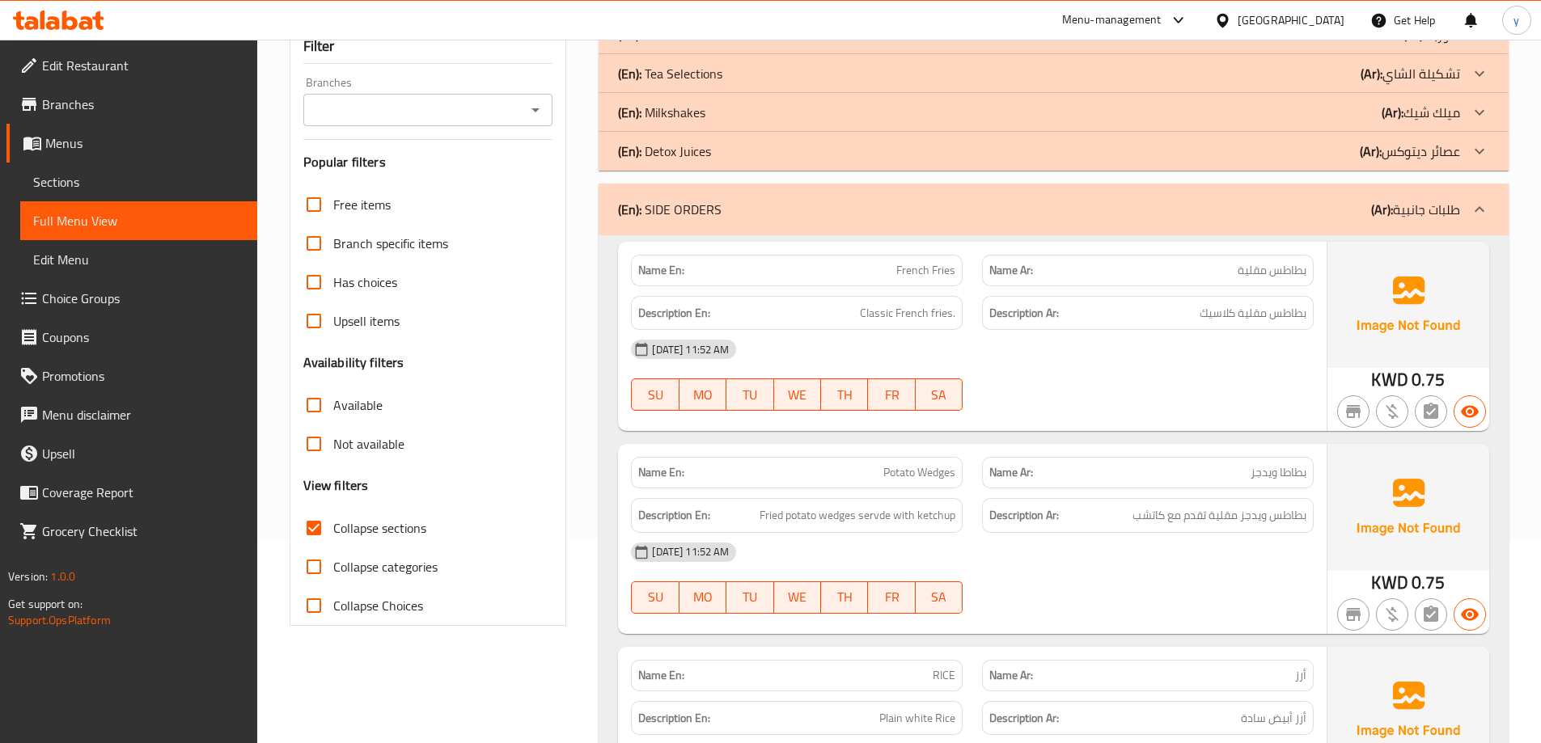
click at [849, 161] on div "(En): Detox Juices (Ar): عصائر ديتوكس" at bounding box center [1054, 151] width 910 height 39
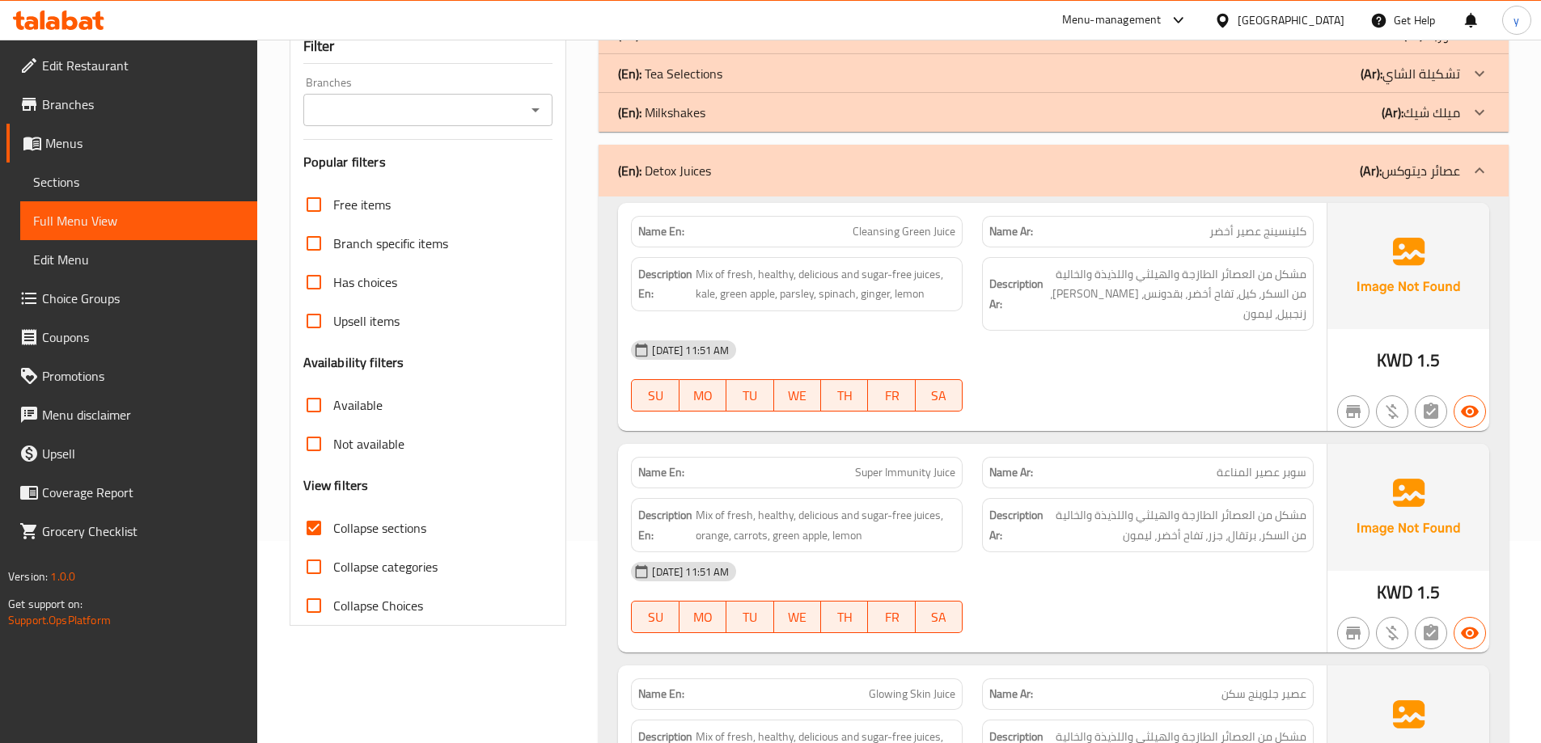
click at [726, 116] on div "(En): Milkshakes (Ar): ميلك شيك" at bounding box center [1039, 112] width 842 height 19
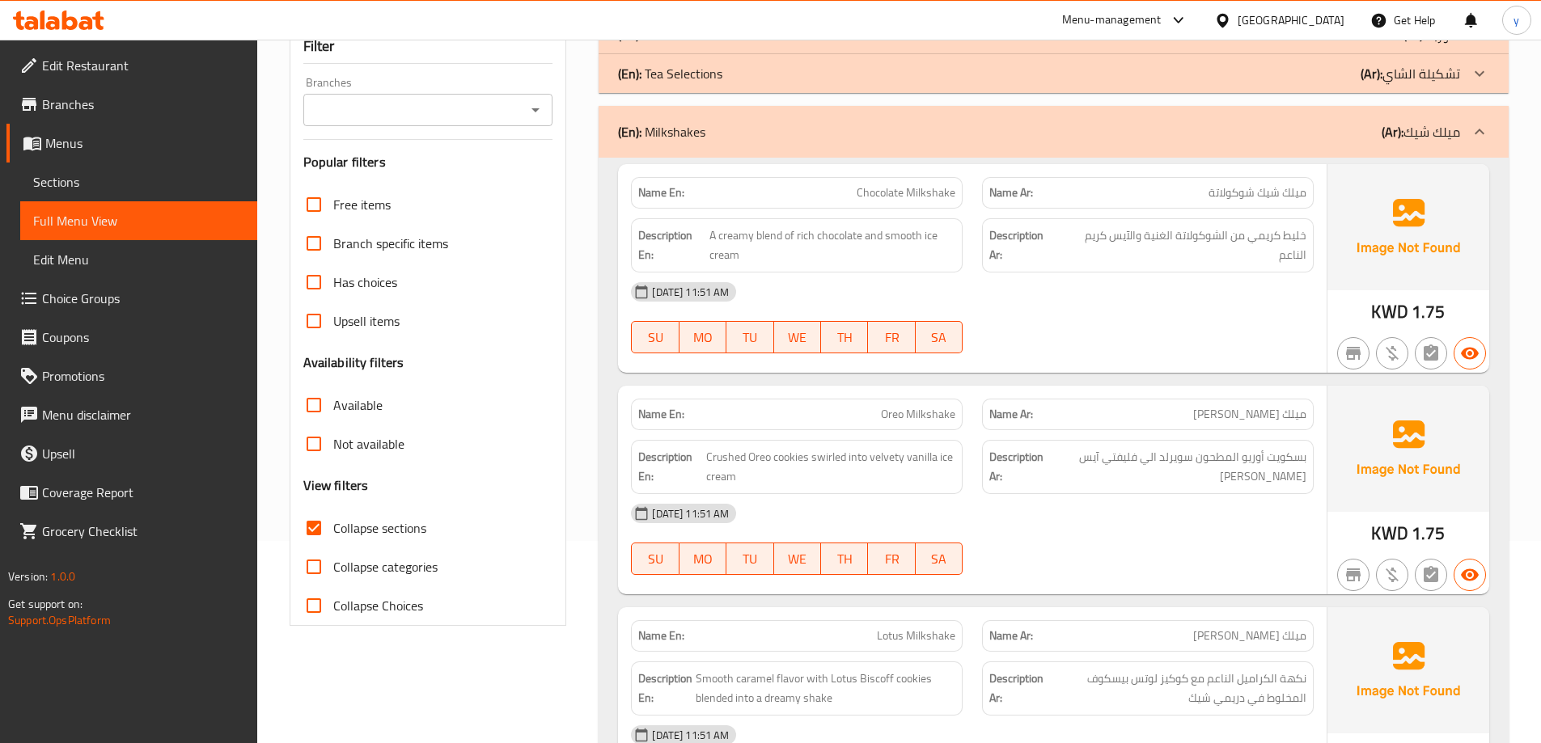
click at [726, 116] on div "(En): Milkshakes (Ar): ميلك شيك" at bounding box center [1054, 132] width 910 height 52
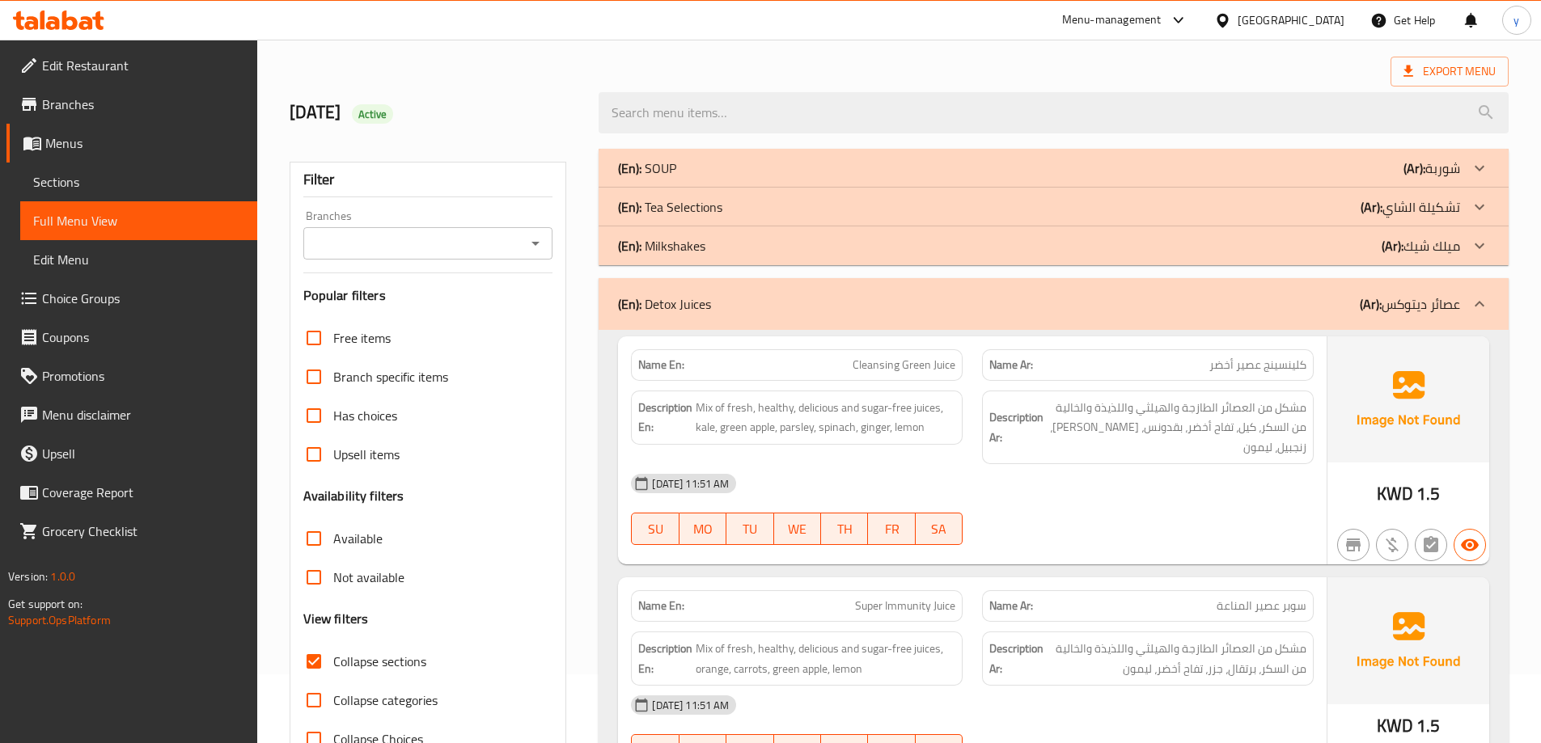
scroll to position [40, 0]
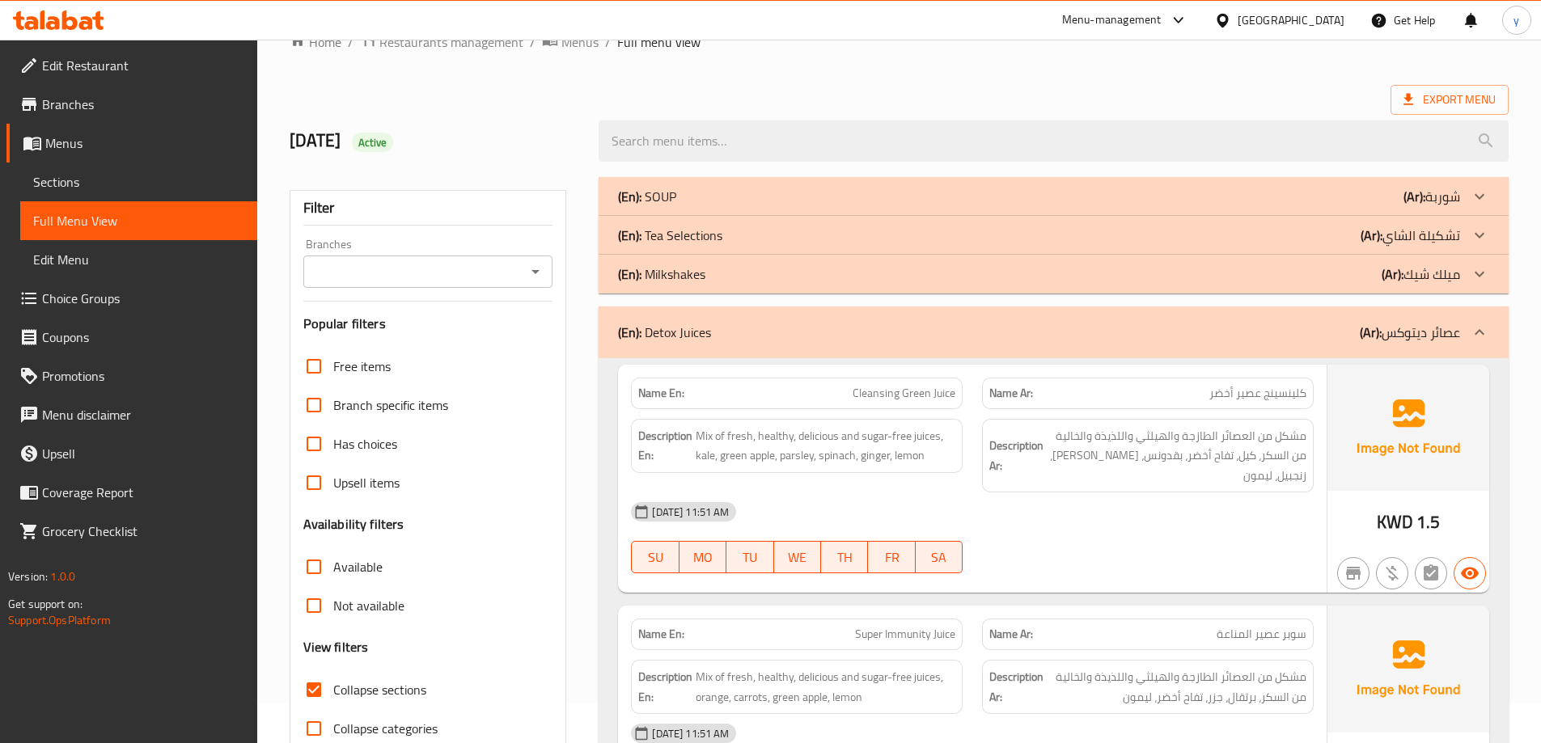
click at [705, 272] on p "(En): Milkshakes" at bounding box center [661, 273] width 87 height 19
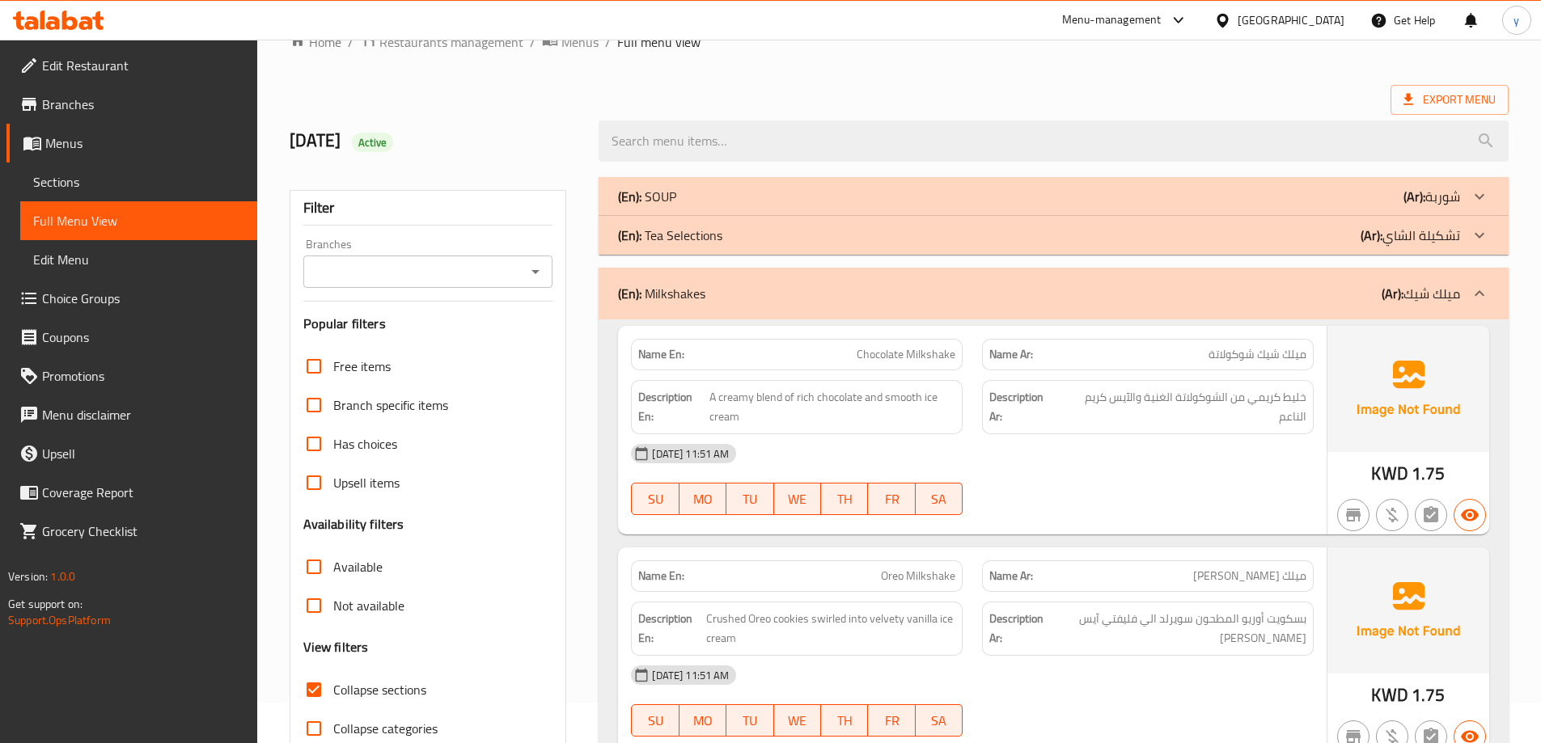
click at [703, 226] on p "(En): Tea Selections" at bounding box center [670, 235] width 104 height 19
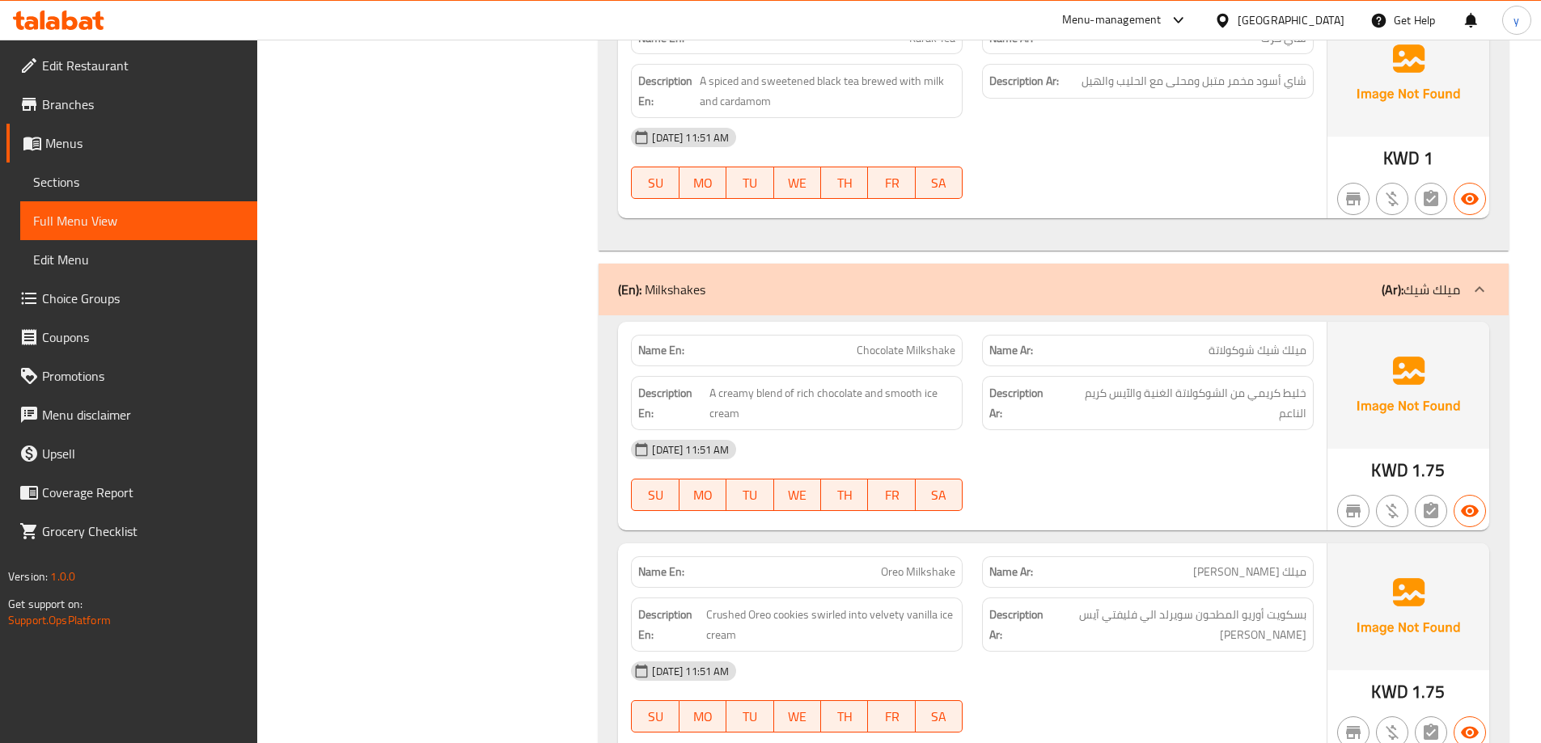
scroll to position [2224, 0]
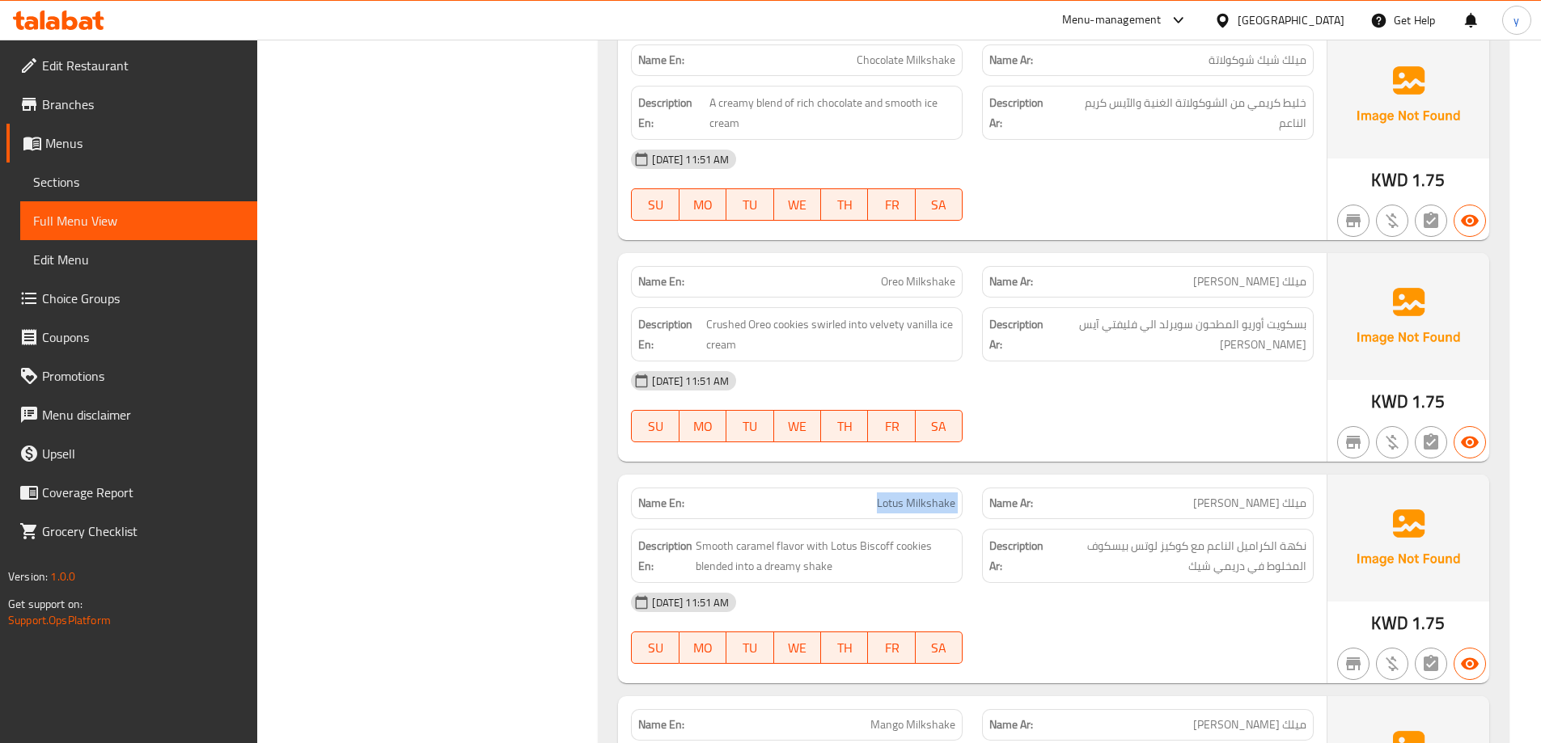
drag, startPoint x: 937, startPoint y: 515, endPoint x: 987, endPoint y: 513, distance: 49.4
click at [987, 513] on div "Name En: Lotus Milkshake Name Ar: [PERSON_NAME]" at bounding box center [972, 503] width 702 height 51
click at [948, 495] on span "Lotus Milkshake" at bounding box center [916, 503] width 78 height 17
click at [792, 543] on span "Smooth caramel flavor with Lotus Biscoff cookies blended into a dreamy shake" at bounding box center [826, 556] width 260 height 40
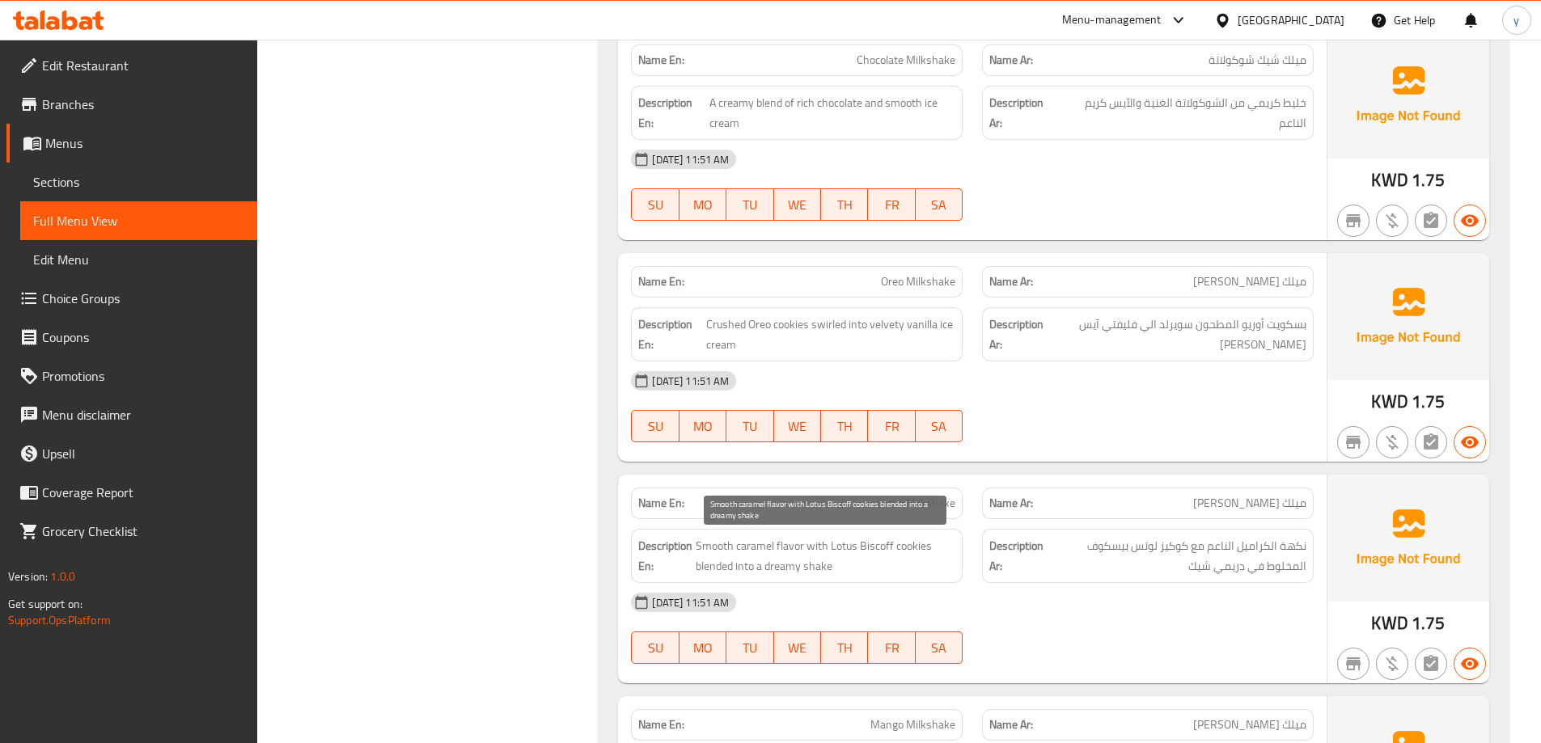
click at [820, 552] on span "Smooth caramel flavor with Lotus Biscoff cookies blended into a dreamy shake" at bounding box center [826, 556] width 260 height 40
click at [886, 546] on span "Smooth caramel flavor with Lotus Biscoff cookies blended into a dreamy shake" at bounding box center [826, 556] width 260 height 40
click at [894, 550] on span "Smooth caramel flavor with Lotus Biscoff cookies blended into a dreamy shake" at bounding box center [826, 556] width 260 height 40
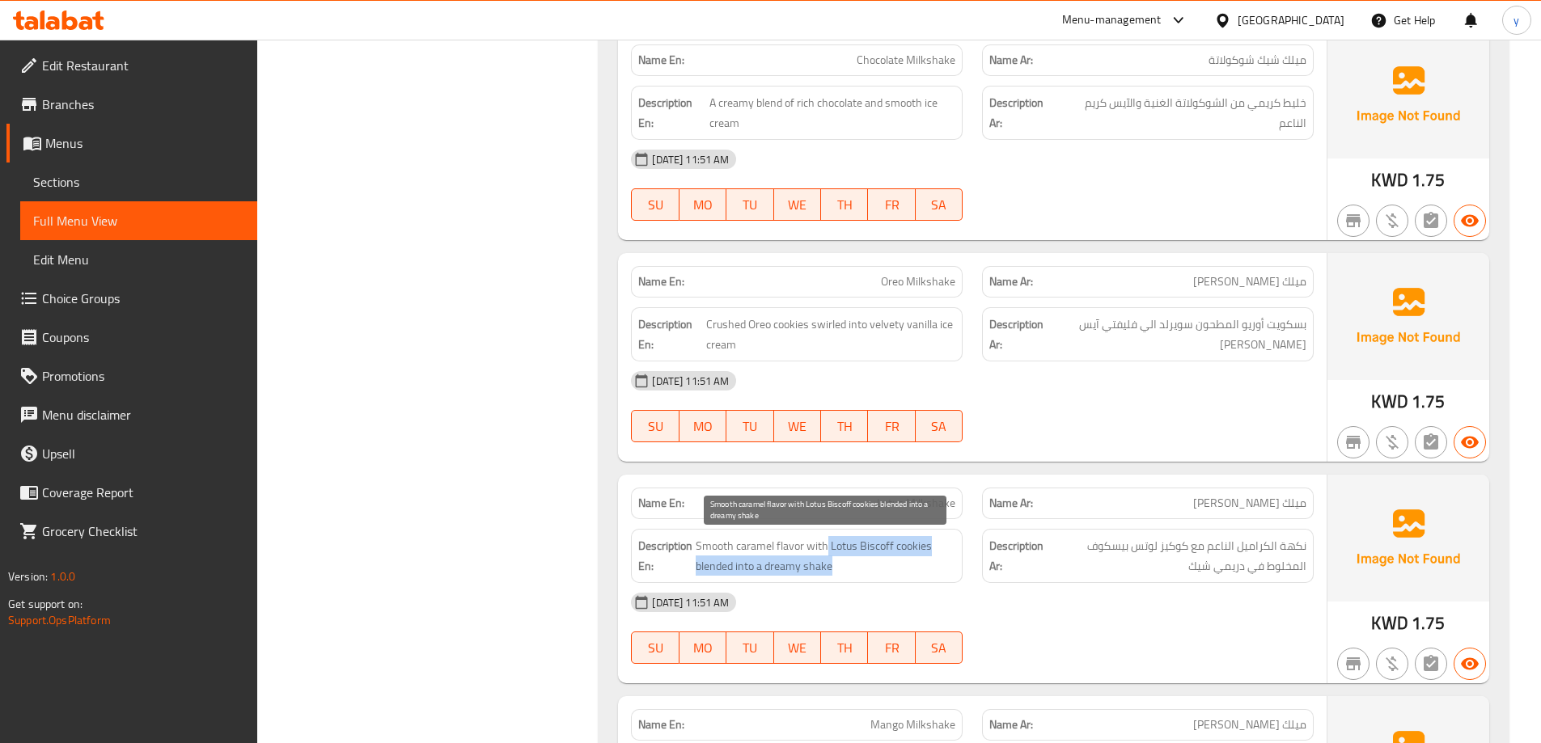
drag, startPoint x: 824, startPoint y: 552, endPoint x: 872, endPoint y: 563, distance: 49.0
click at [872, 563] on span "Smooth caramel flavor with Lotus Biscoff cookies blended into a dreamy shake" at bounding box center [826, 556] width 260 height 40
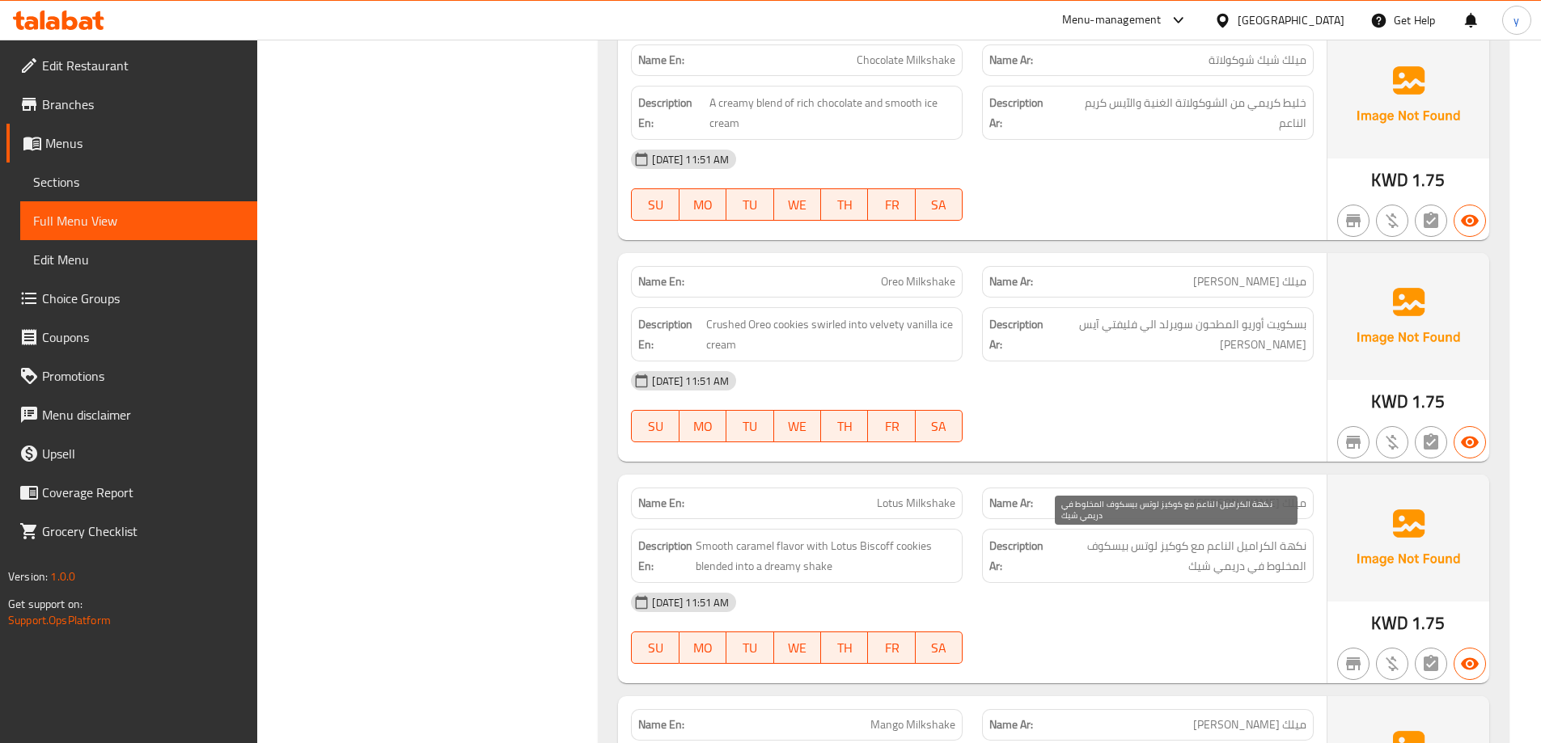
click at [1304, 569] on span "نكهة الكراميل الناعم مع كوكيز لوتس بيسكوف المخلوط في دريمي شيك" at bounding box center [1177, 556] width 260 height 40
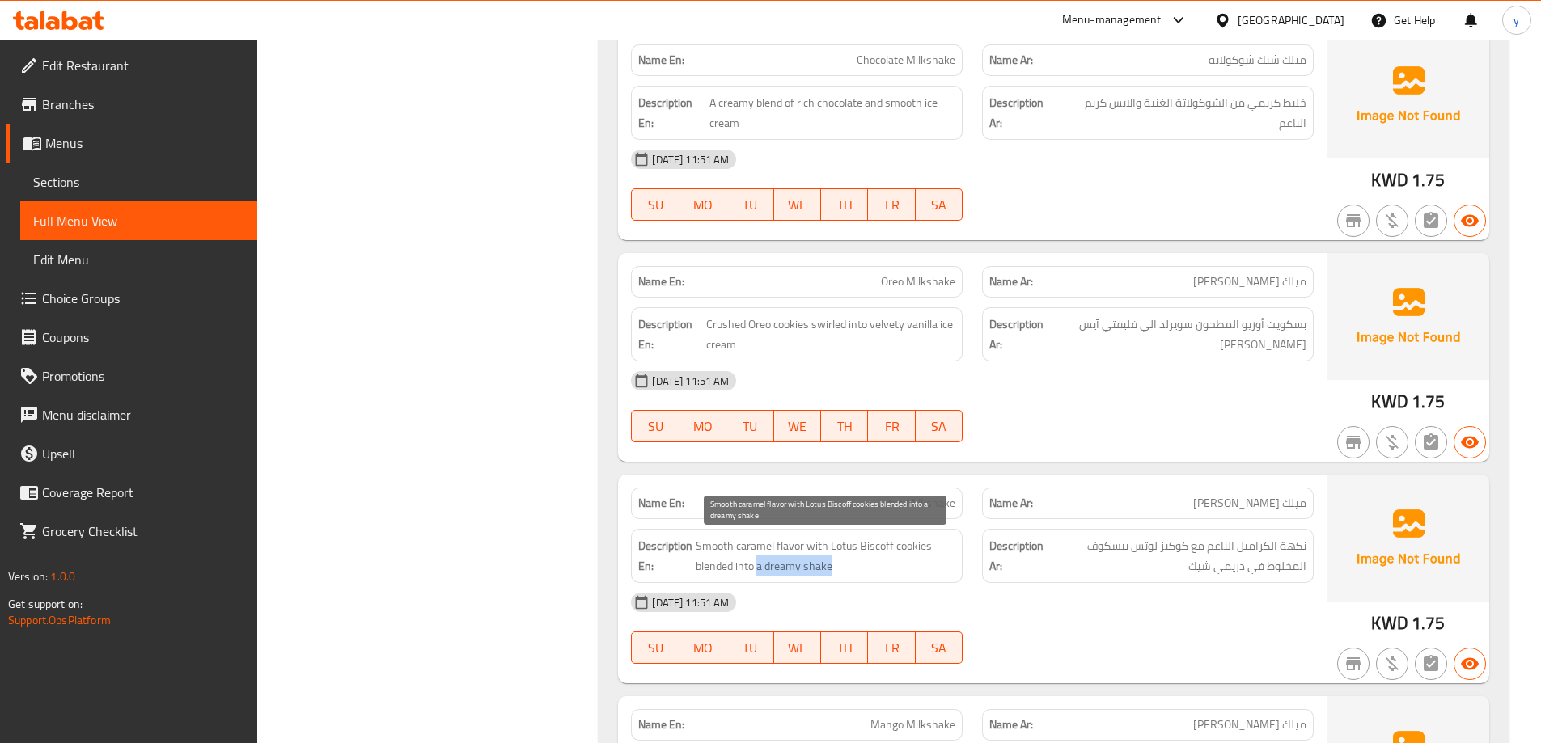
drag, startPoint x: 759, startPoint y: 558, endPoint x: 840, endPoint y: 570, distance: 81.8
click at [840, 570] on span "Smooth caramel flavor with Lotus Biscoff cookies blended into a dreamy shake" at bounding box center [826, 556] width 260 height 40
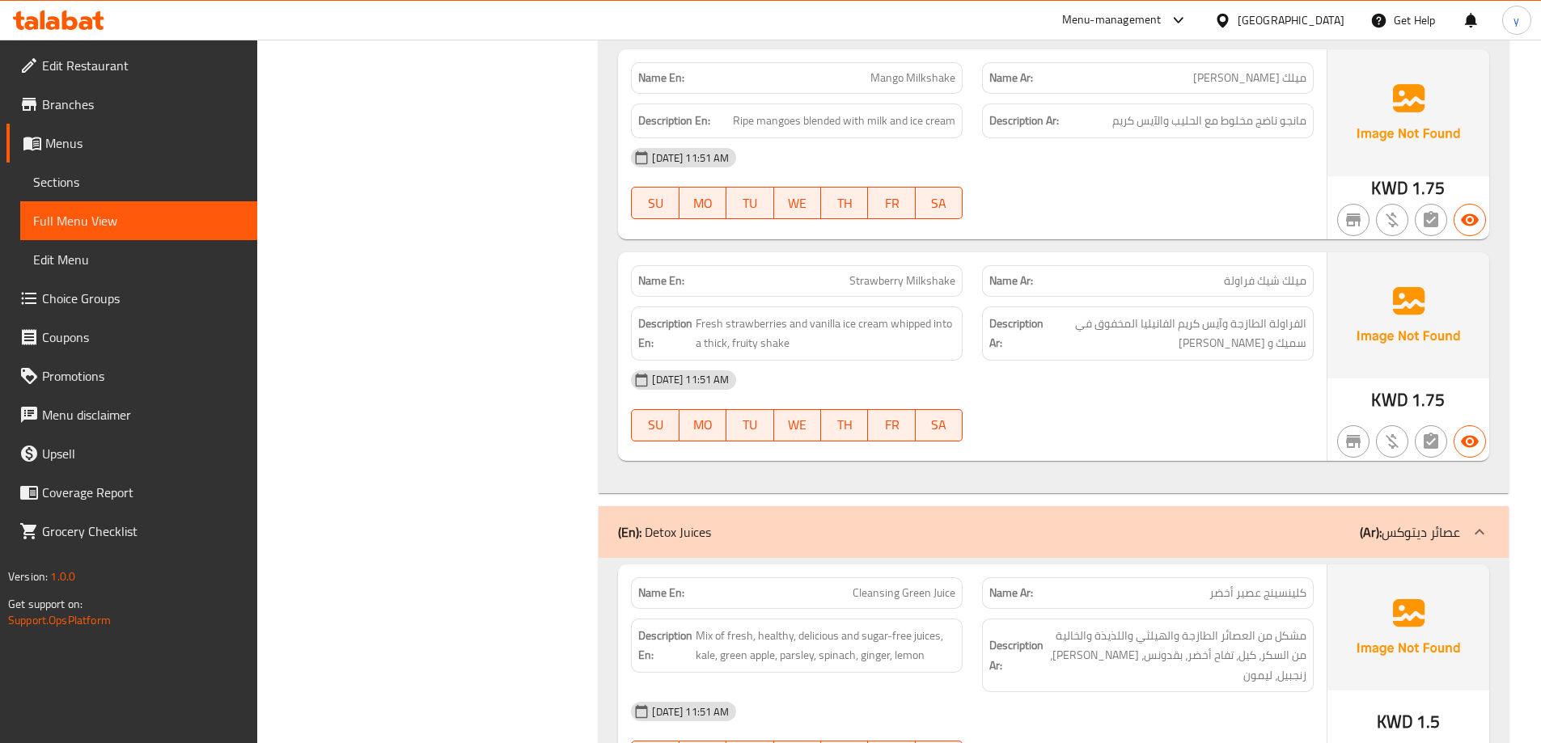
scroll to position [2952, 0]
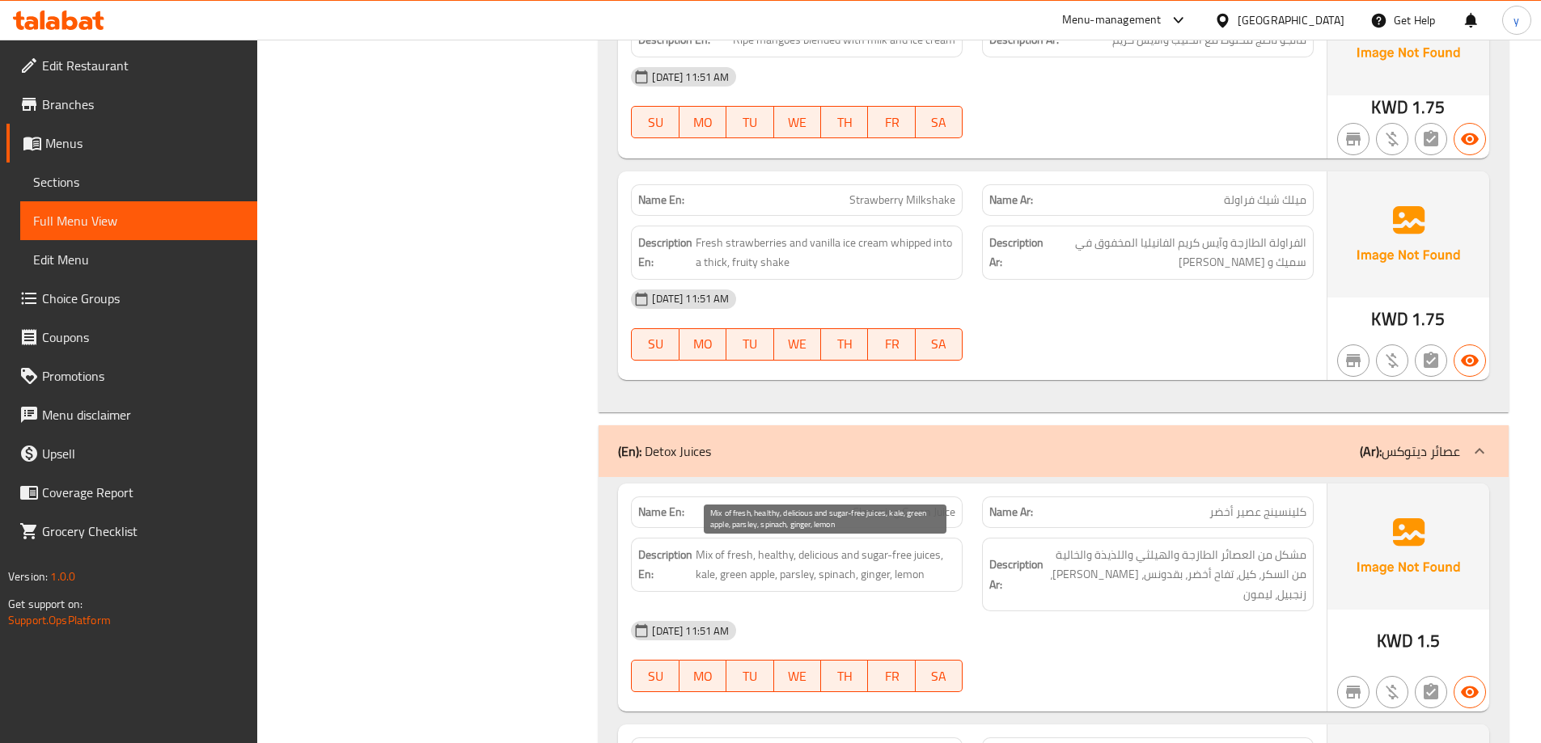
click at [912, 560] on span "Mix of fresh, healthy, delicious and sugar-free juices, kale, green apple, pars…" at bounding box center [826, 565] width 260 height 40
click at [823, 552] on span "Mix of fresh, healthy, delicious and sugar-free juices, kale, green apple, pars…" at bounding box center [826, 565] width 260 height 40
click at [700, 573] on span "Mix of fresh, healthy, delicious and sugar-free juices, kale, green apple, pars…" at bounding box center [826, 565] width 260 height 40
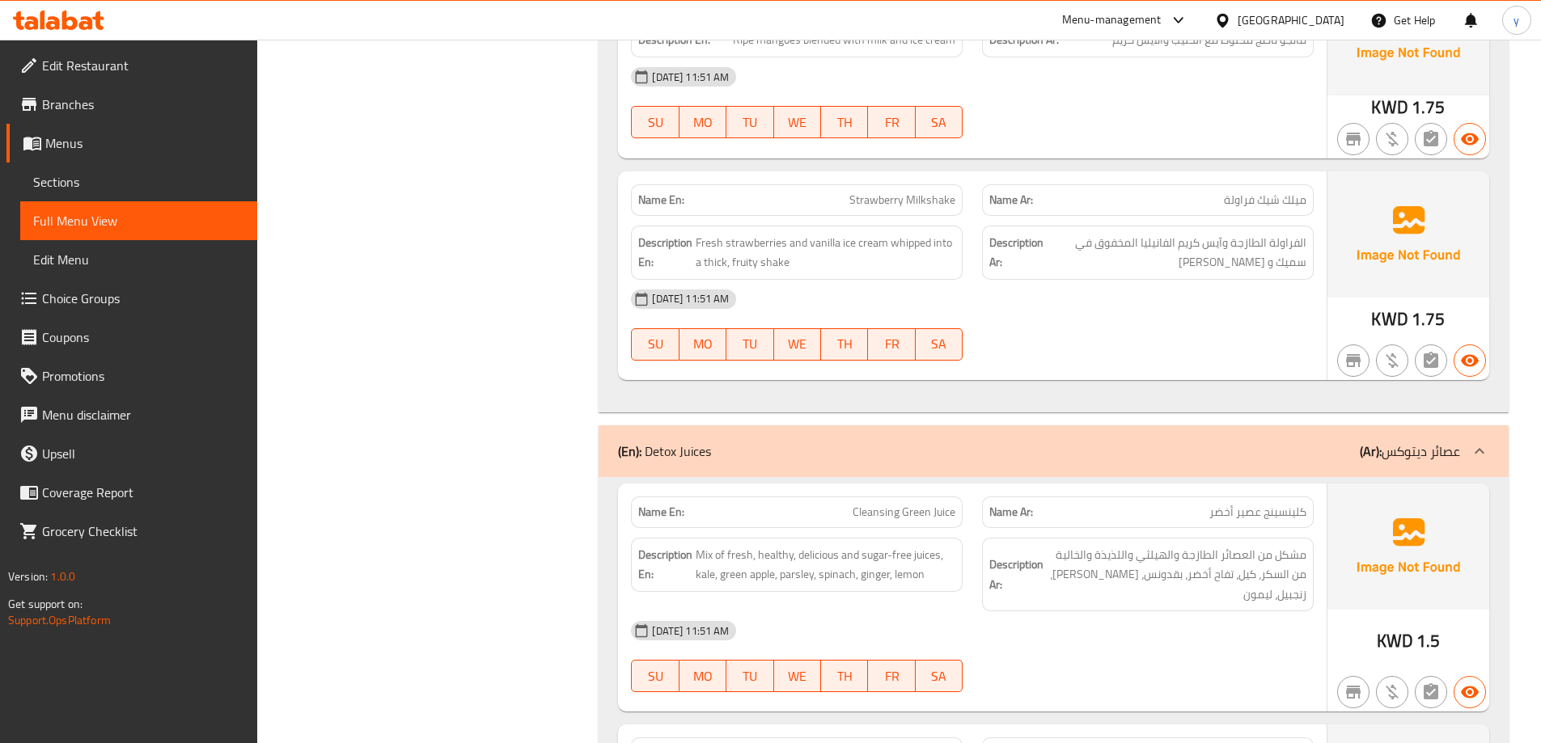
click at [755, 591] on div "Description En: Mix of fresh, healthy, delicious and sugar-free juices, kale, g…" at bounding box center [797, 565] width 332 height 54
drag, startPoint x: 731, startPoint y: 575, endPoint x: 805, endPoint y: 582, distance: 73.9
click at [805, 582] on span "Mix of fresh, healthy, delicious and sugar-free juices, kale, green apple, pars…" at bounding box center [826, 565] width 260 height 40
click at [812, 575] on span "Mix of fresh, healthy, delicious and sugar-free juices, kale, green apple, pars…" at bounding box center [826, 565] width 260 height 40
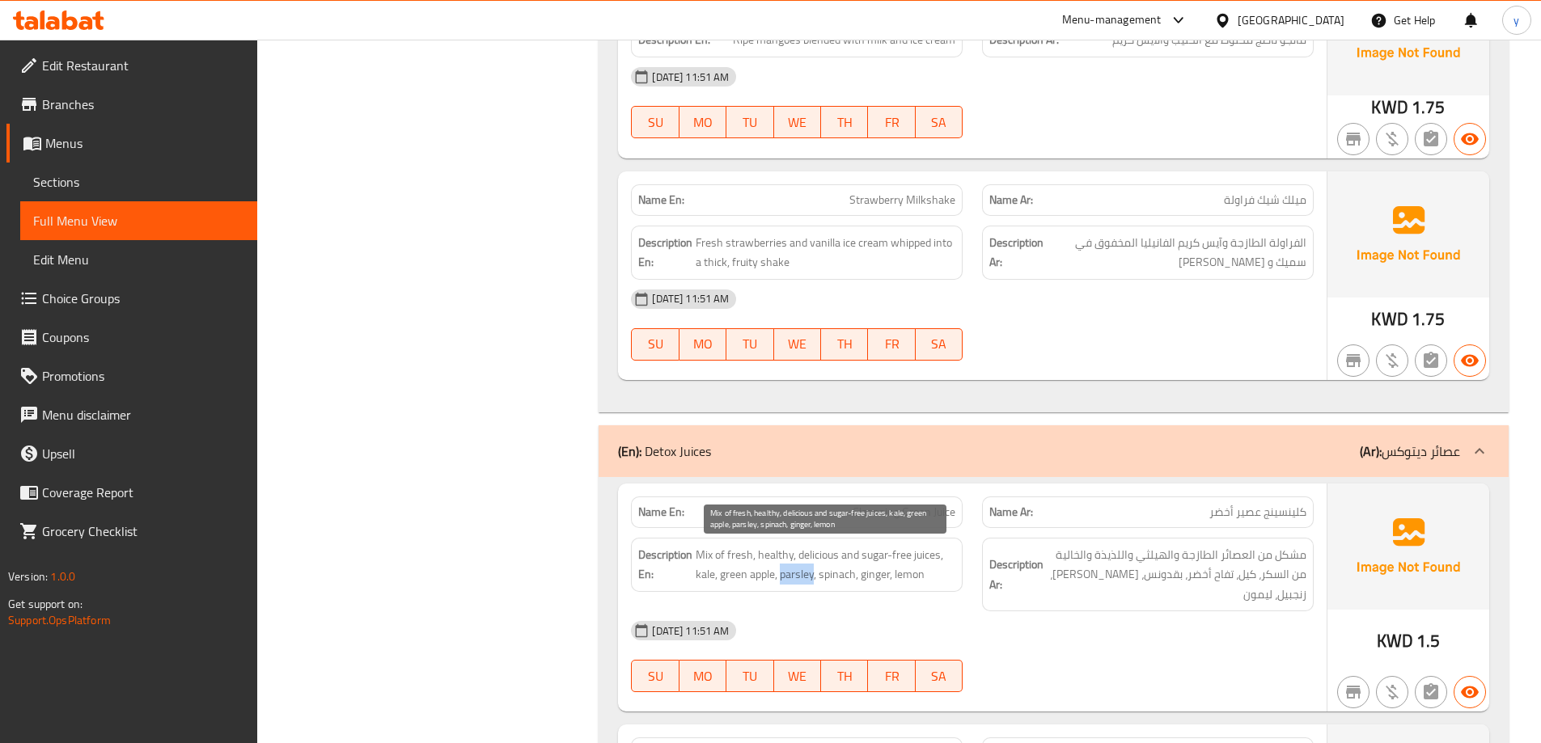
click at [812, 575] on span "Mix of fresh, healthy, delicious and sugar-free juices, kale, green apple, pars…" at bounding box center [826, 565] width 260 height 40
click at [839, 581] on span "Mix of fresh, healthy, delicious and sugar-free juices, kale, green apple, pars…" at bounding box center [826, 565] width 260 height 40
click at [878, 571] on span "Mix of fresh, healthy, delicious and sugar-free juices, kale, green apple, pars…" at bounding box center [826, 565] width 260 height 40
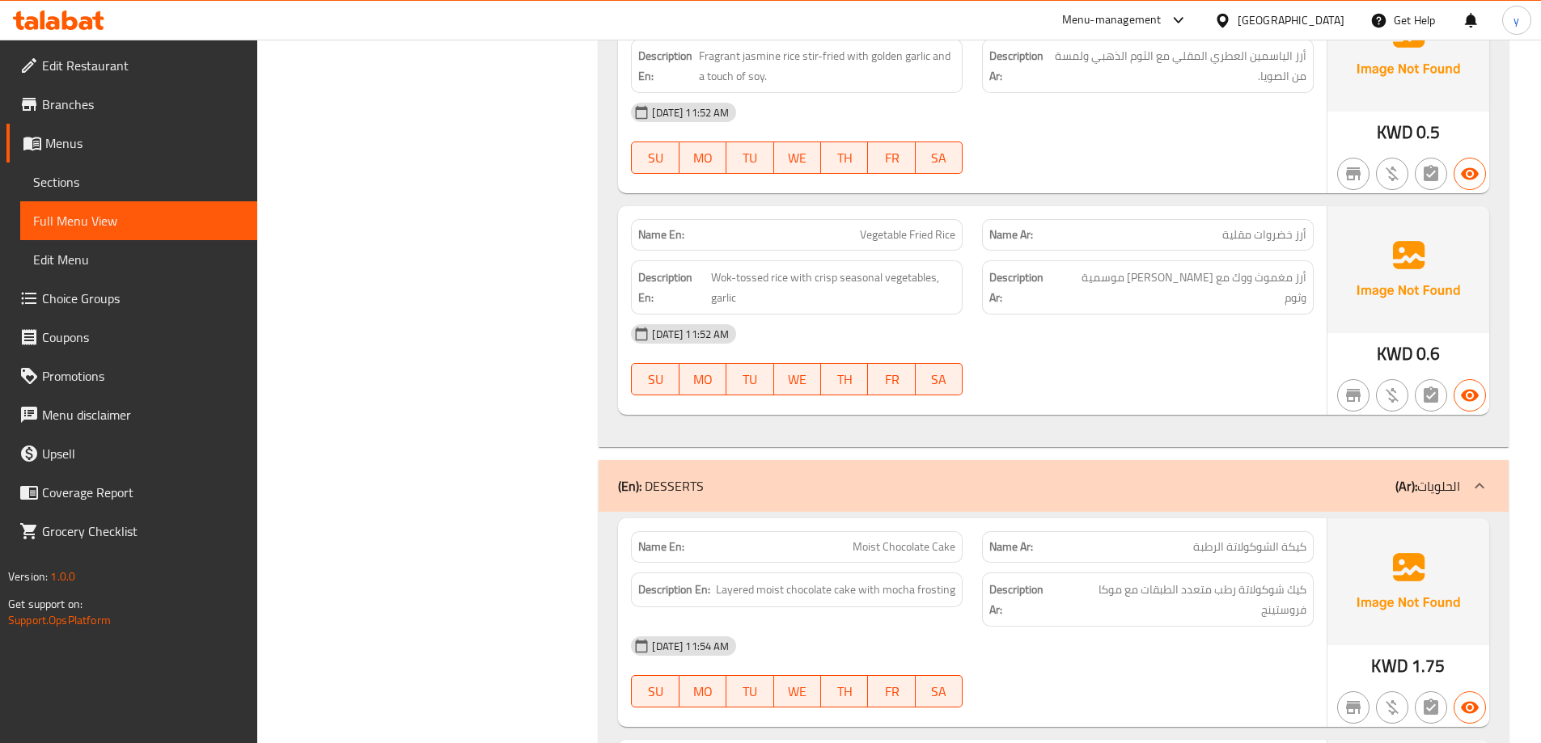
scroll to position [5379, 0]
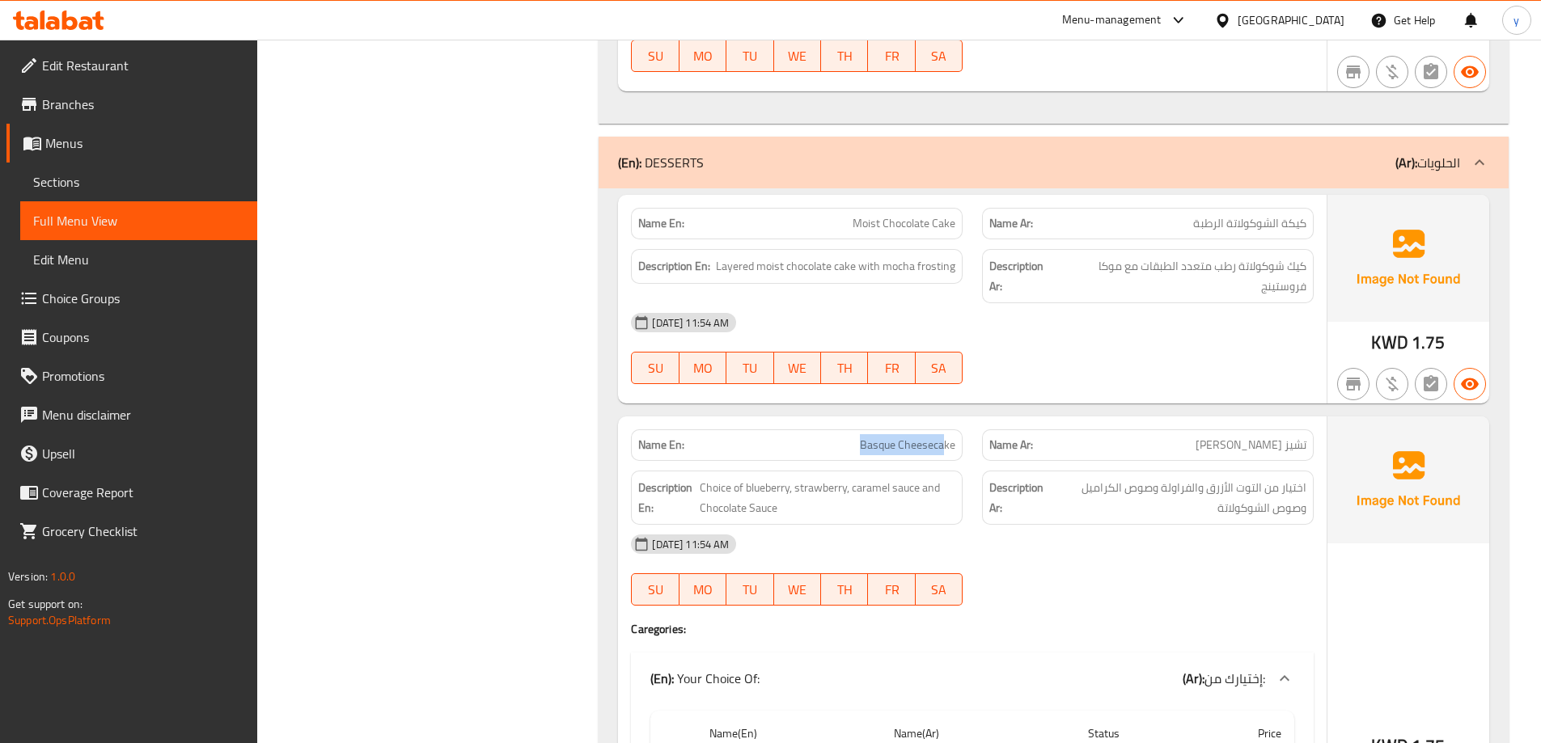
drag, startPoint x: 852, startPoint y: 438, endPoint x: 946, endPoint y: 450, distance: 93.7
click at [946, 450] on p "Name En: Basque Cheesecake" at bounding box center [796, 445] width 317 height 17
click at [946, 450] on span "Basque Cheesecake" at bounding box center [907, 445] width 95 height 17
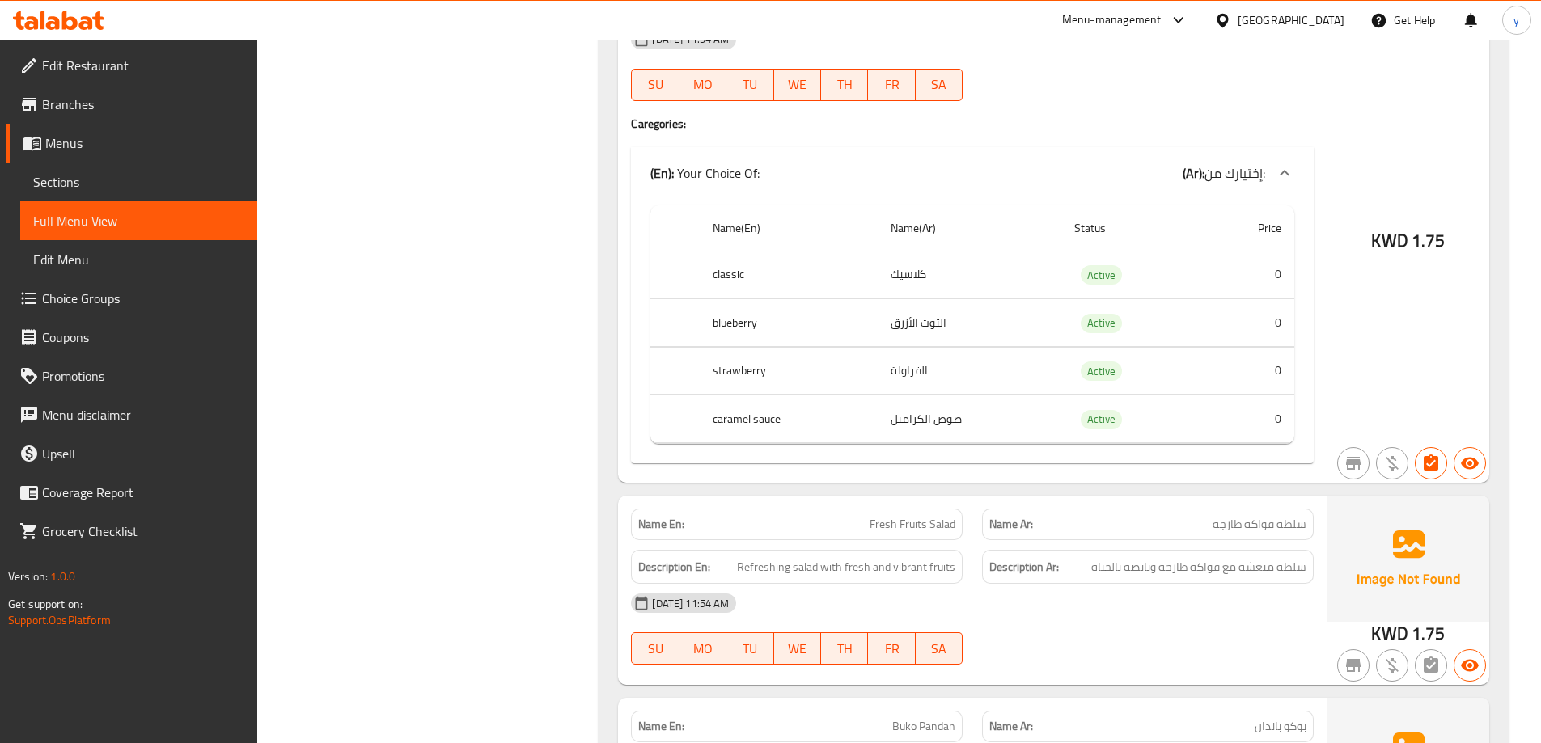
scroll to position [6592, 0]
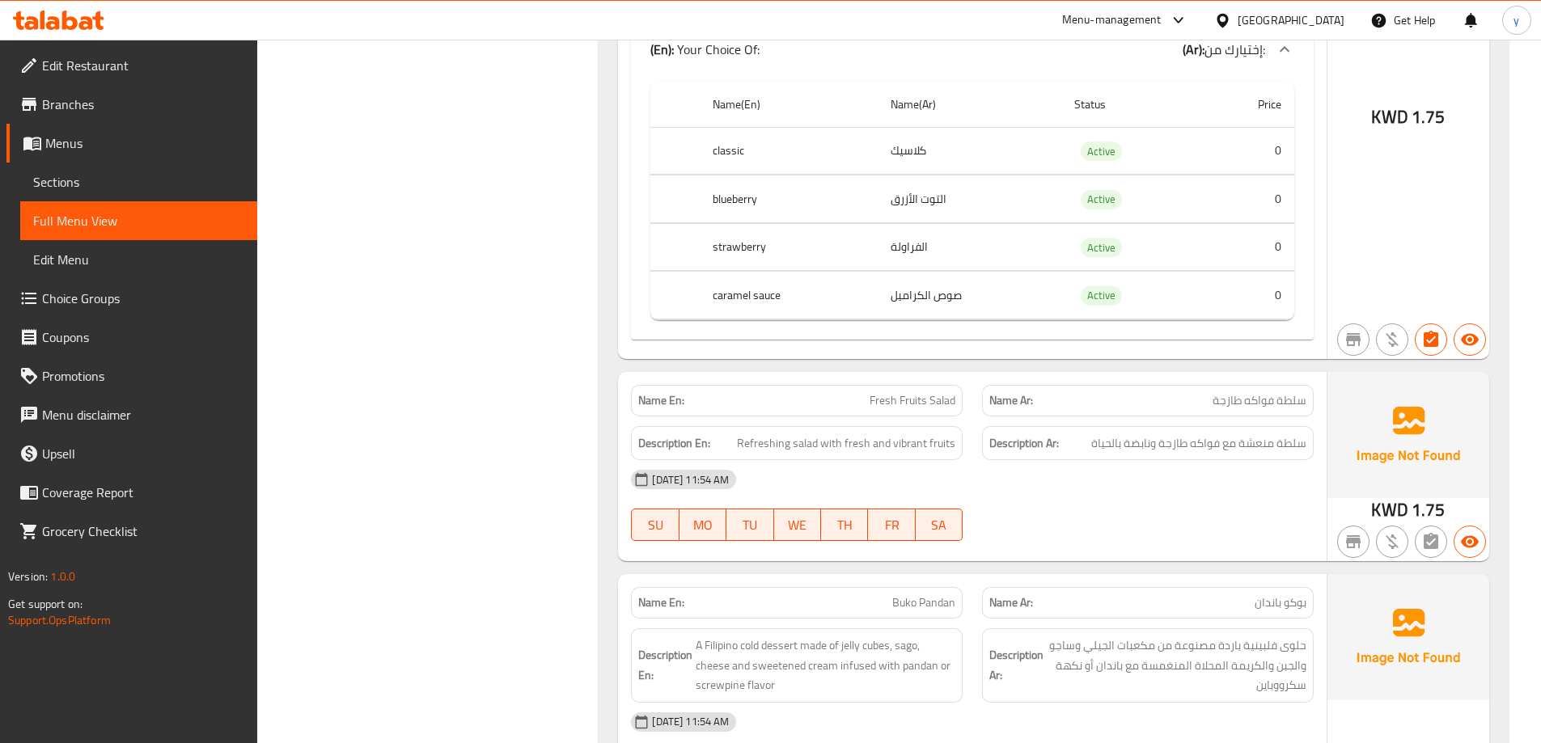
click at [933, 409] on span "Fresh Fruits Salad" at bounding box center [912, 400] width 86 height 17
click at [888, 413] on div "Name En: Fresh Fruits Salad" at bounding box center [797, 401] width 332 height 32
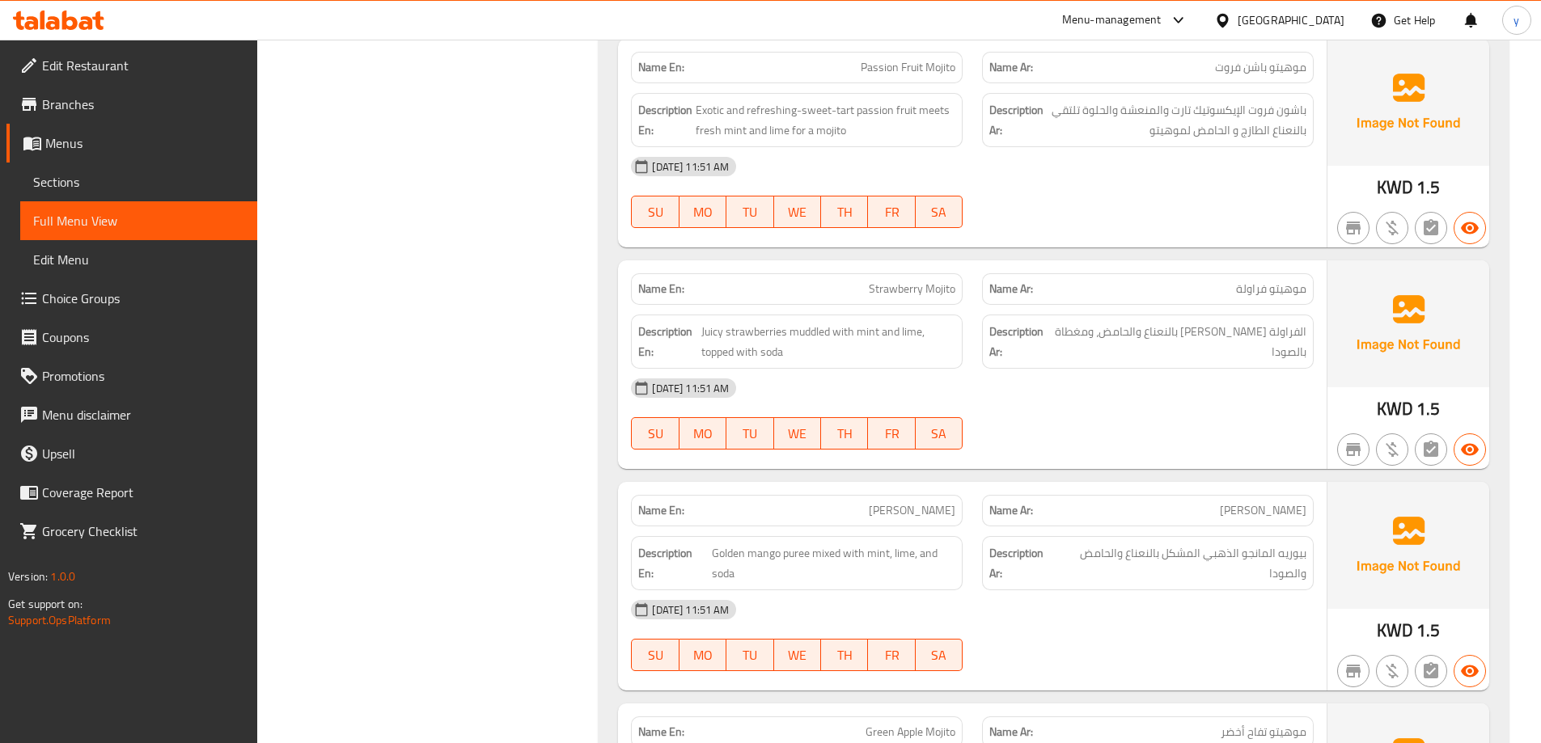
scroll to position [8290, 0]
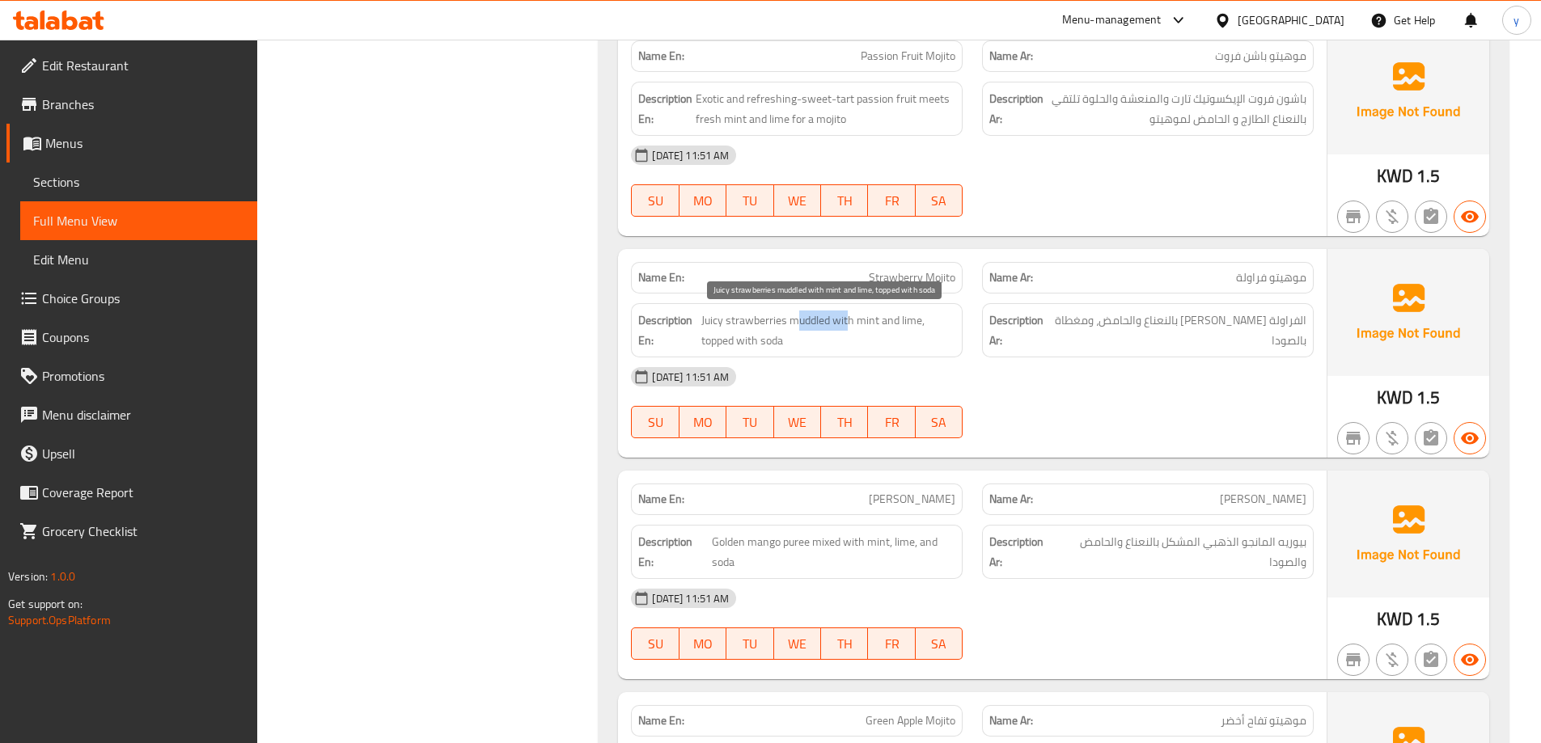
drag, startPoint x: 794, startPoint y: 319, endPoint x: 848, endPoint y: 317, distance: 54.2
click at [848, 317] on span "Juicy strawberries muddled with mint and lime, topped with soda" at bounding box center [828, 331] width 254 height 40
drag, startPoint x: 786, startPoint y: 326, endPoint x: 855, endPoint y: 324, distance: 68.8
click at [855, 324] on span "Juicy strawberries muddled with mint and lime, topped with soda" at bounding box center [828, 331] width 254 height 40
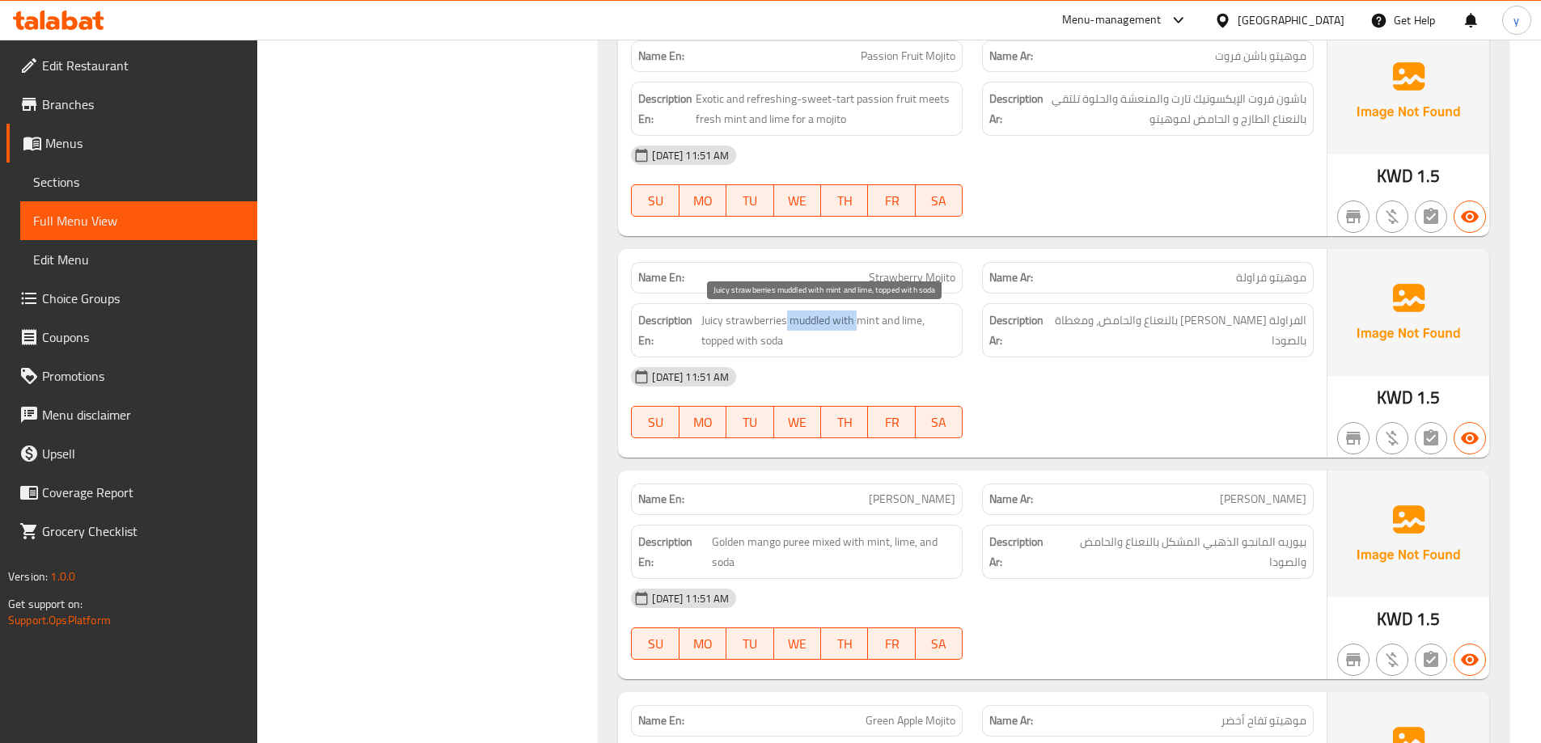
copy span "muddled with"
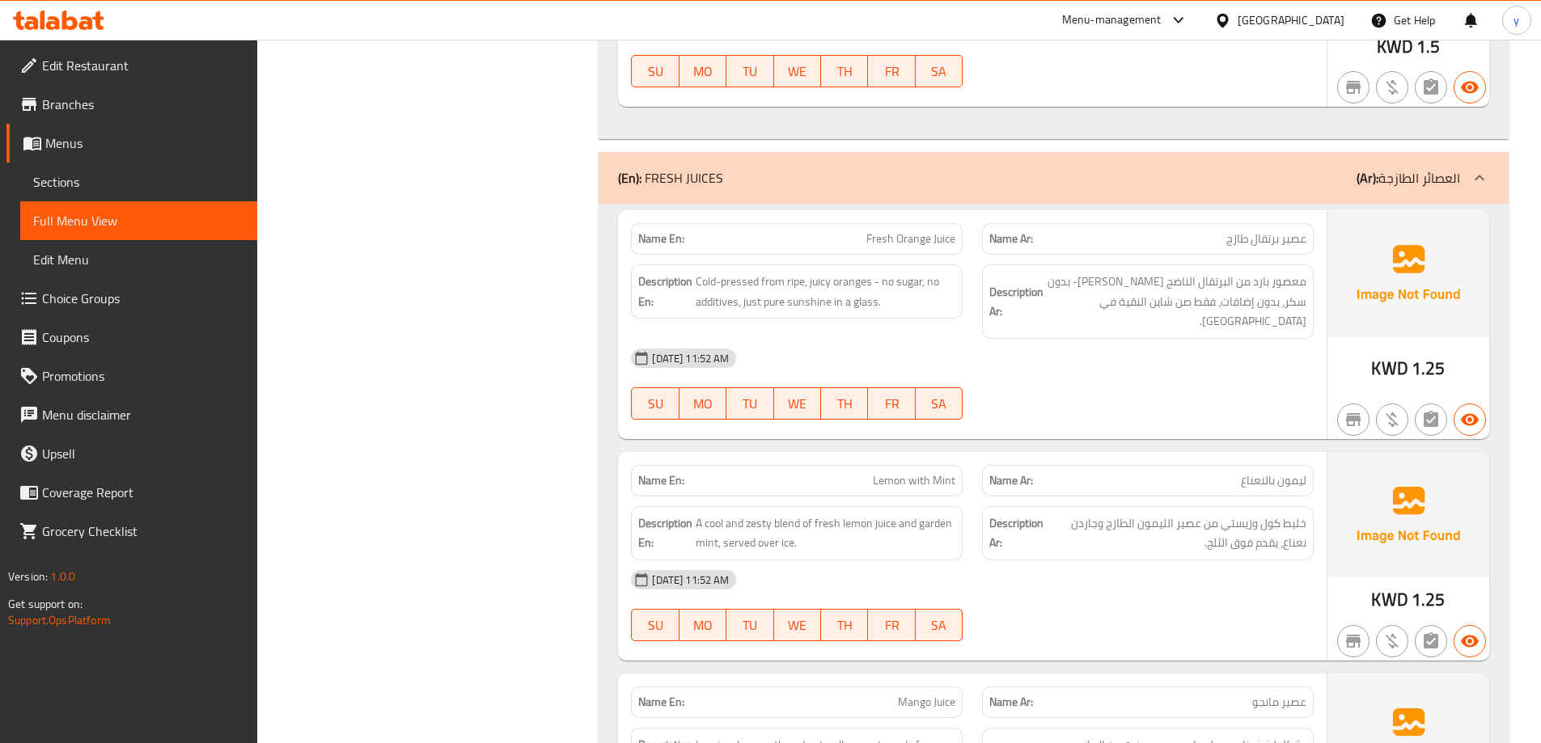
scroll to position [9261, 0]
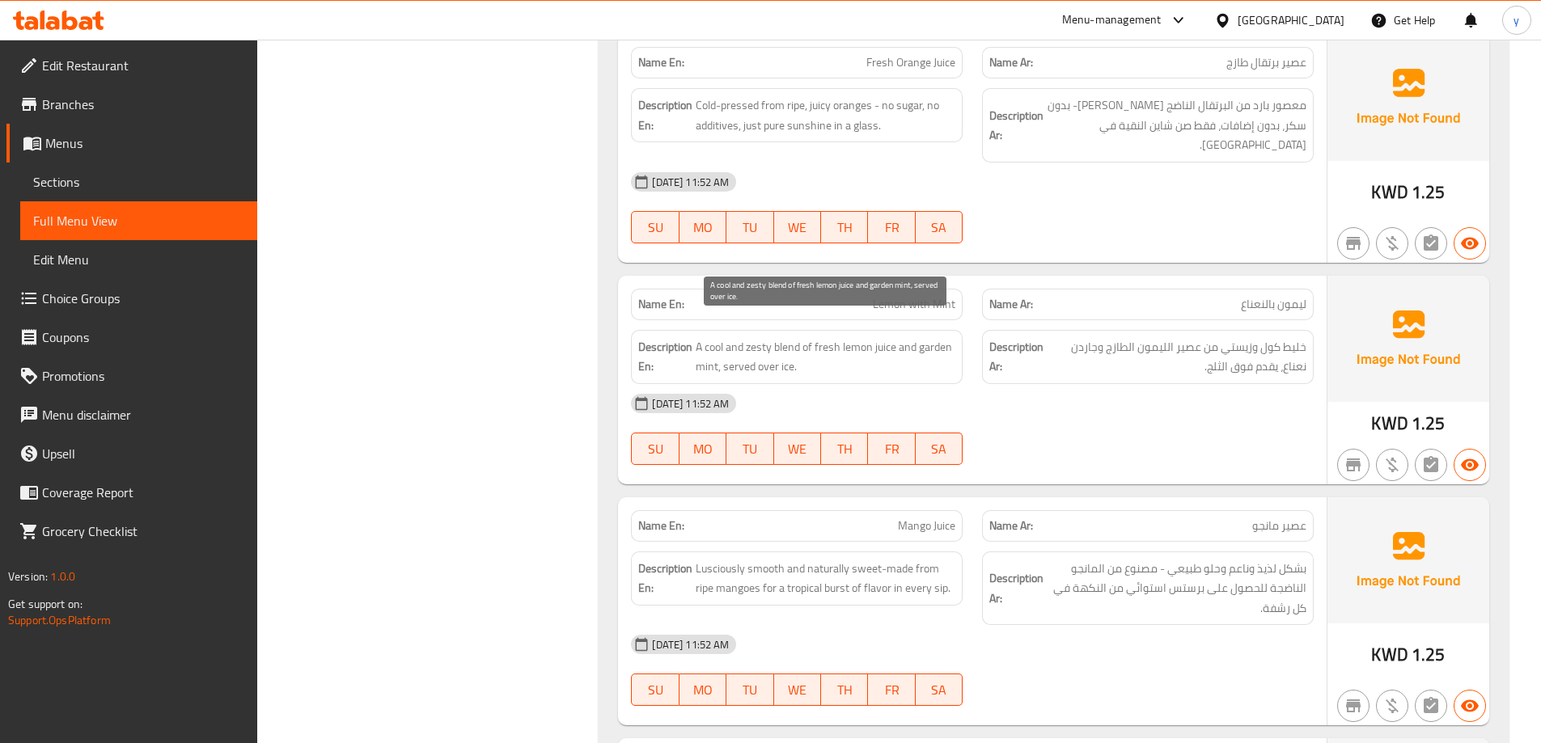
click at [787, 337] on span "A cool and zesty blend of fresh lemon juice and garden mint, served over ice." at bounding box center [826, 357] width 260 height 40
click at [709, 337] on span "A cool and zesty blend of fresh lemon juice and garden mint, served over ice." at bounding box center [826, 357] width 260 height 40
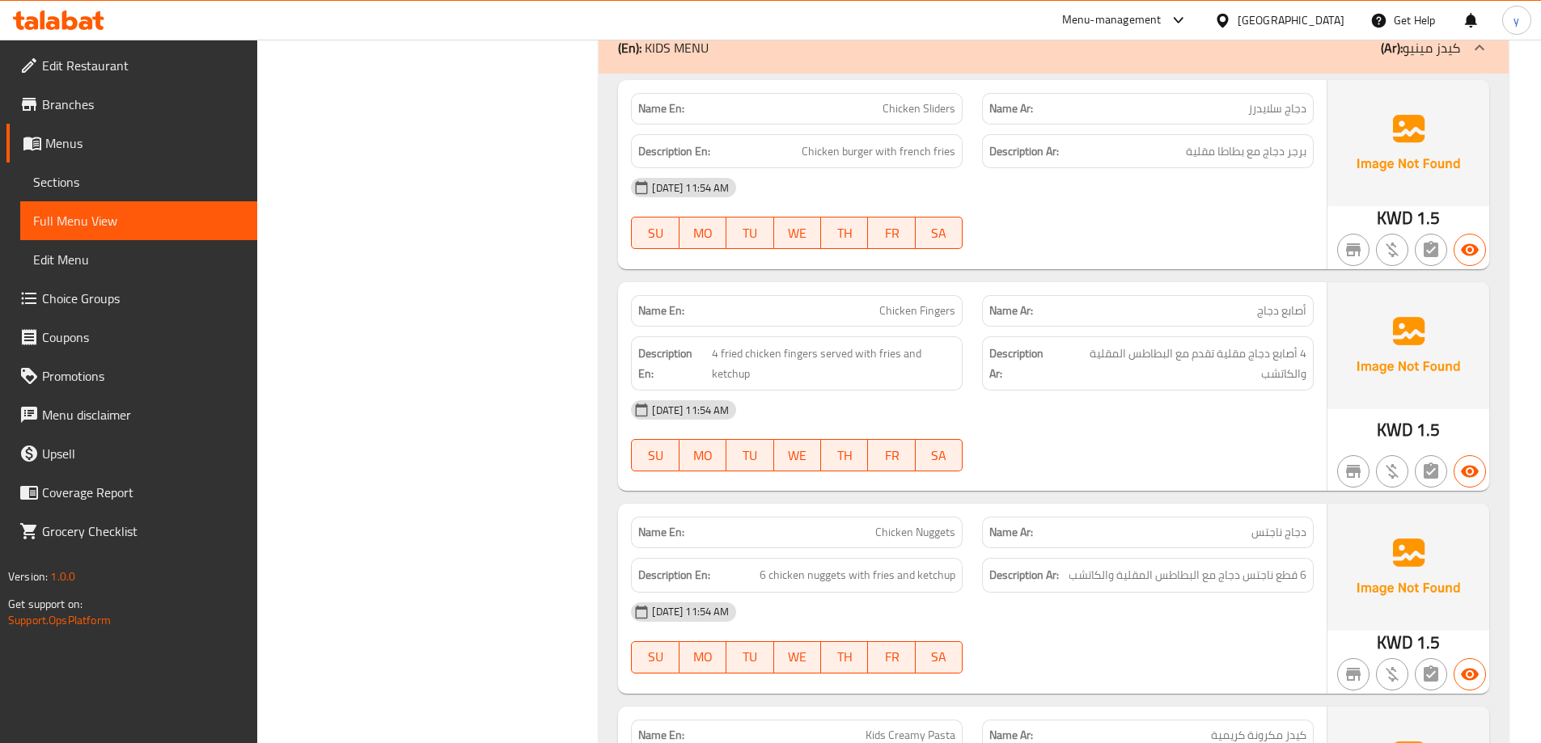
scroll to position [10474, 0]
click at [721, 343] on span "4 fried chicken fingers served with fries and ketchup" at bounding box center [833, 363] width 243 height 40
click at [810, 343] on span "4 fried chicken fingers served with fries and ketchup" at bounding box center [833, 363] width 243 height 40
click at [755, 343] on span "4 fried chicken fingers served with fries and ketchup" at bounding box center [833, 363] width 243 height 40
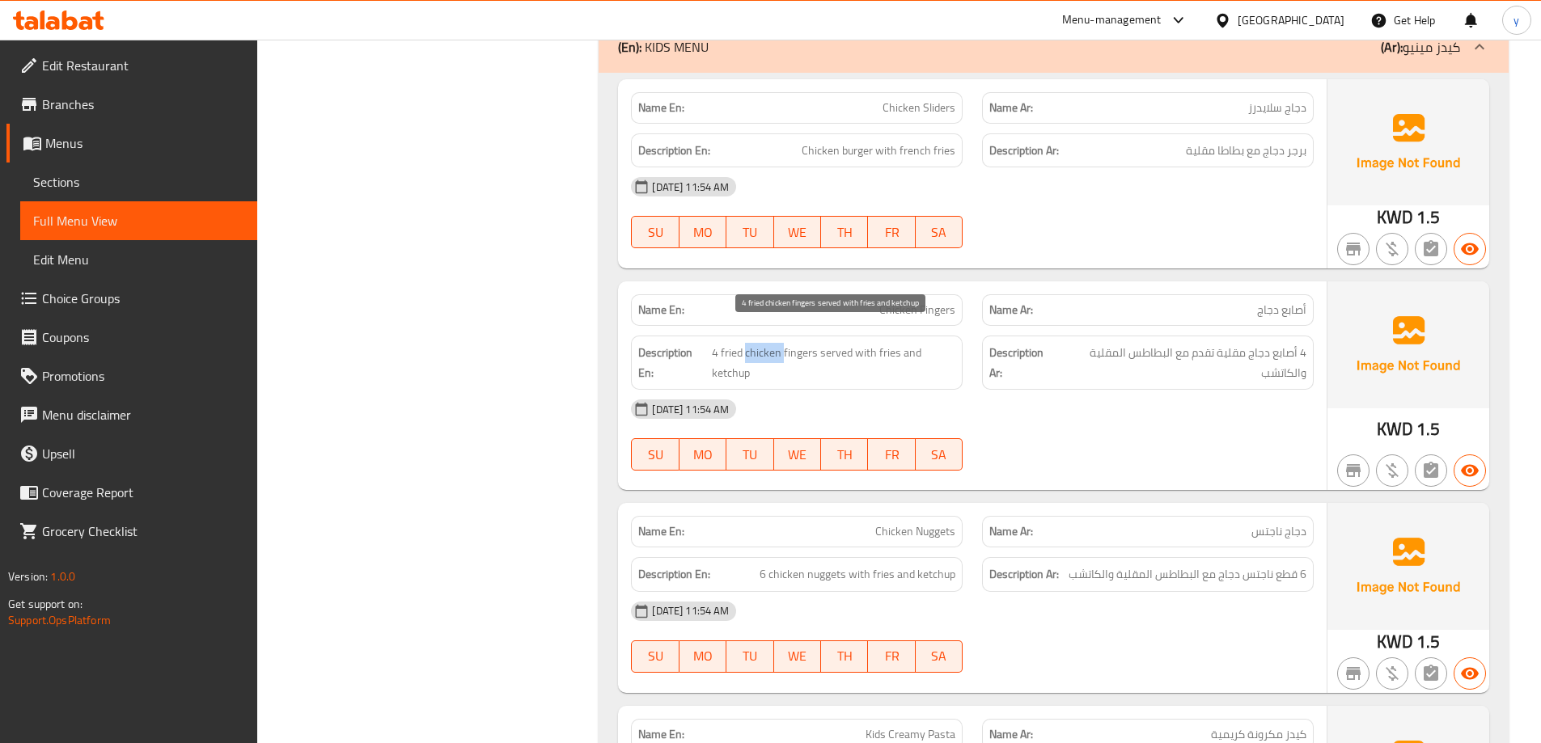
click at [755, 343] on span "4 fried chicken fingers served with fries and ketchup" at bounding box center [833, 363] width 243 height 40
click at [726, 343] on span "4 fried chicken fingers served with fries and ketchup" at bounding box center [833, 363] width 243 height 40
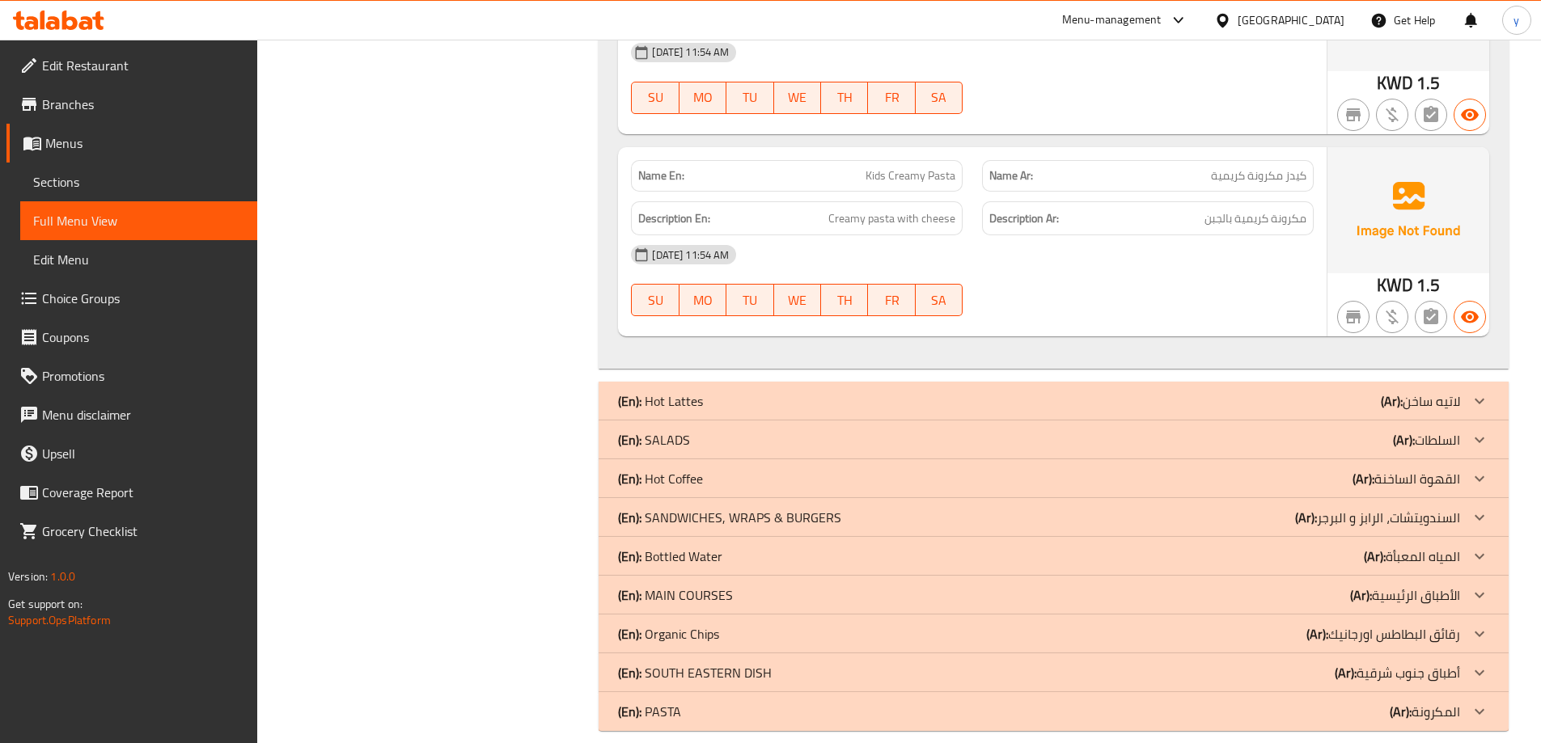
scroll to position [10709, 0]
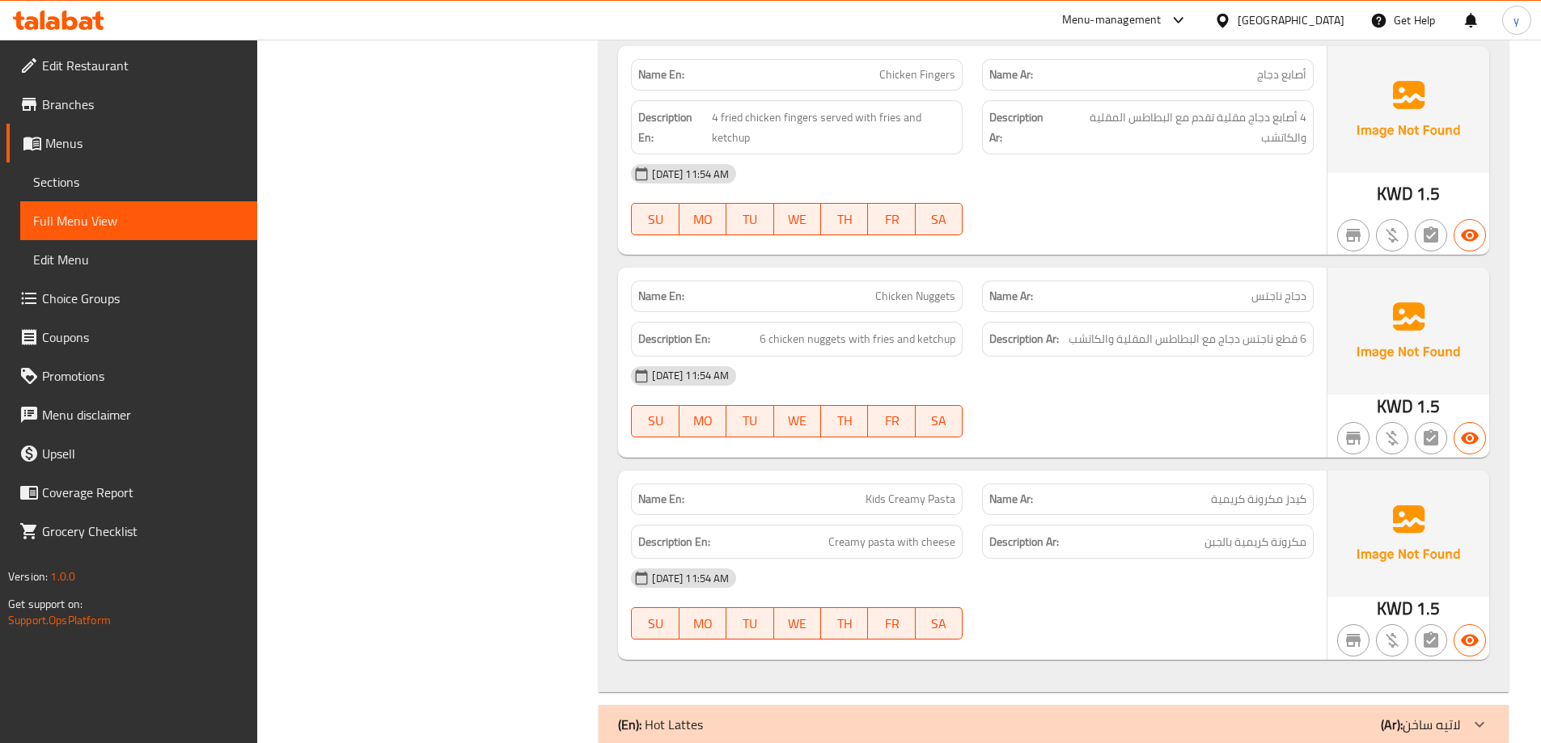
click at [891, 491] on span "Kids Creamy Pasta" at bounding box center [910, 499] width 90 height 17
click at [873, 491] on span "Kids Creamy Pasta" at bounding box center [910, 499] width 90 height 17
click at [937, 491] on span "Kids Creamy Pasta" at bounding box center [910, 499] width 90 height 17
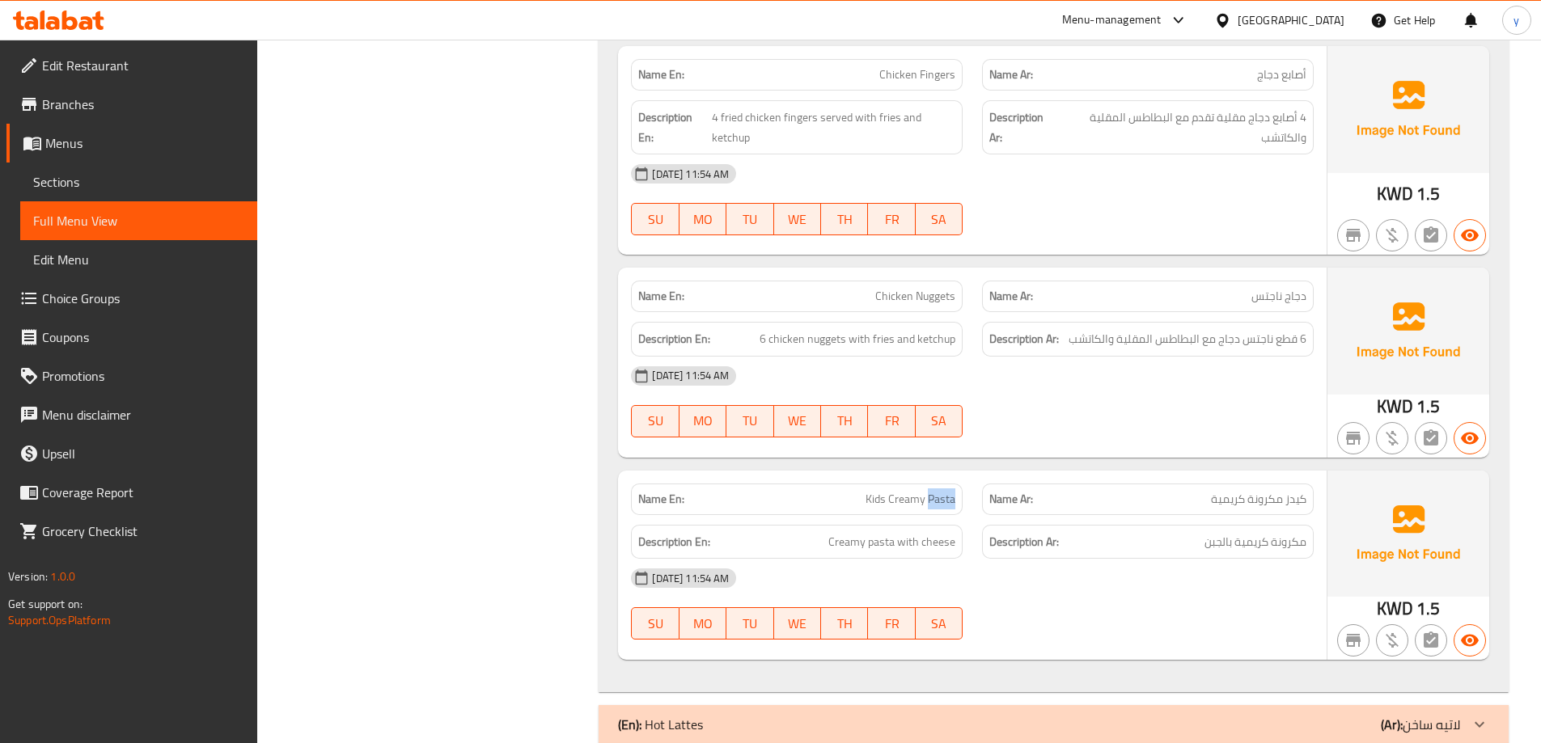
click at [937, 491] on span "Kids Creamy Pasta" at bounding box center [910, 499] width 90 height 17
click at [879, 532] on span "Creamy pasta with cheese" at bounding box center [891, 542] width 127 height 20
click at [1005, 559] on div "[DATE] 11:54 AM" at bounding box center [972, 578] width 702 height 39
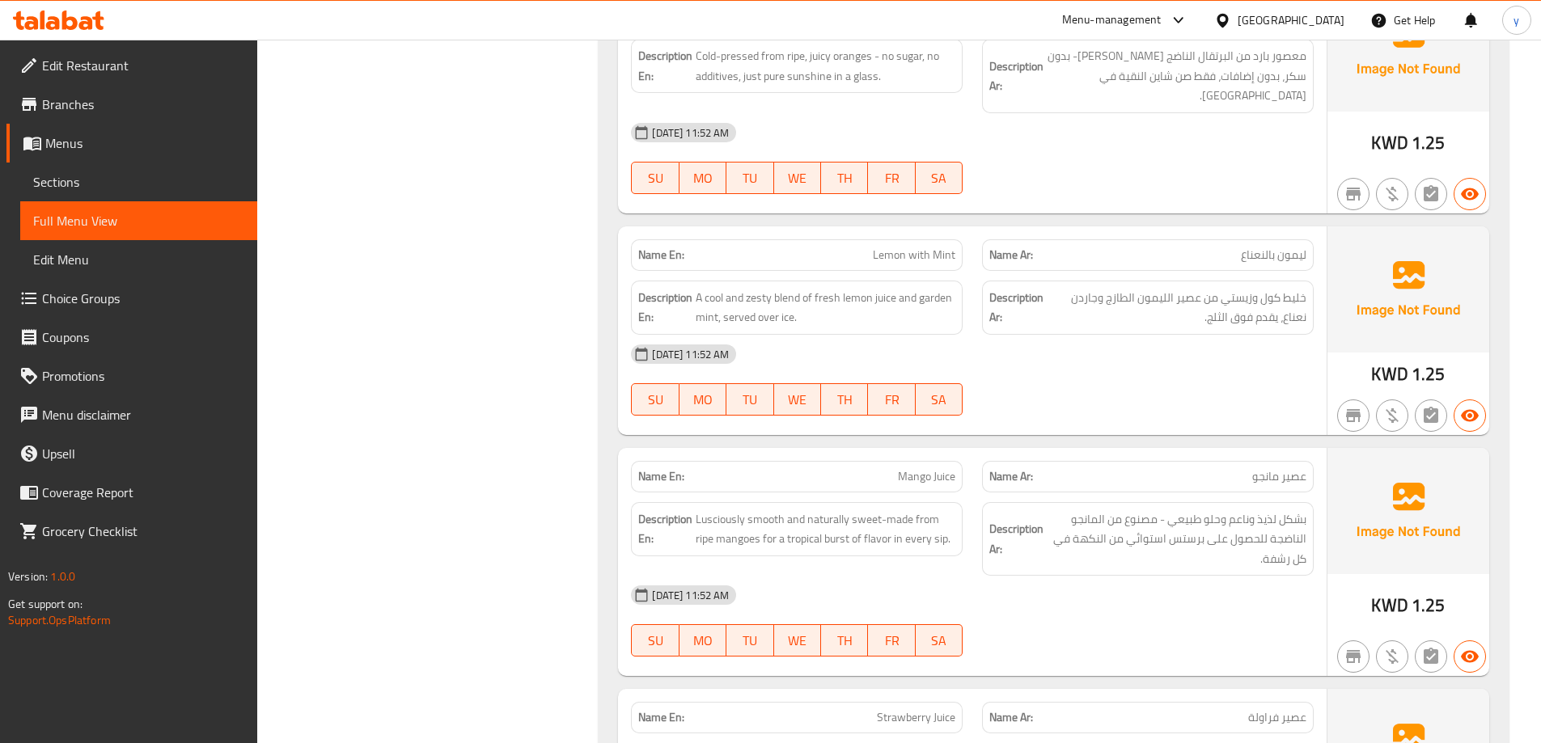
scroll to position [9092, 0]
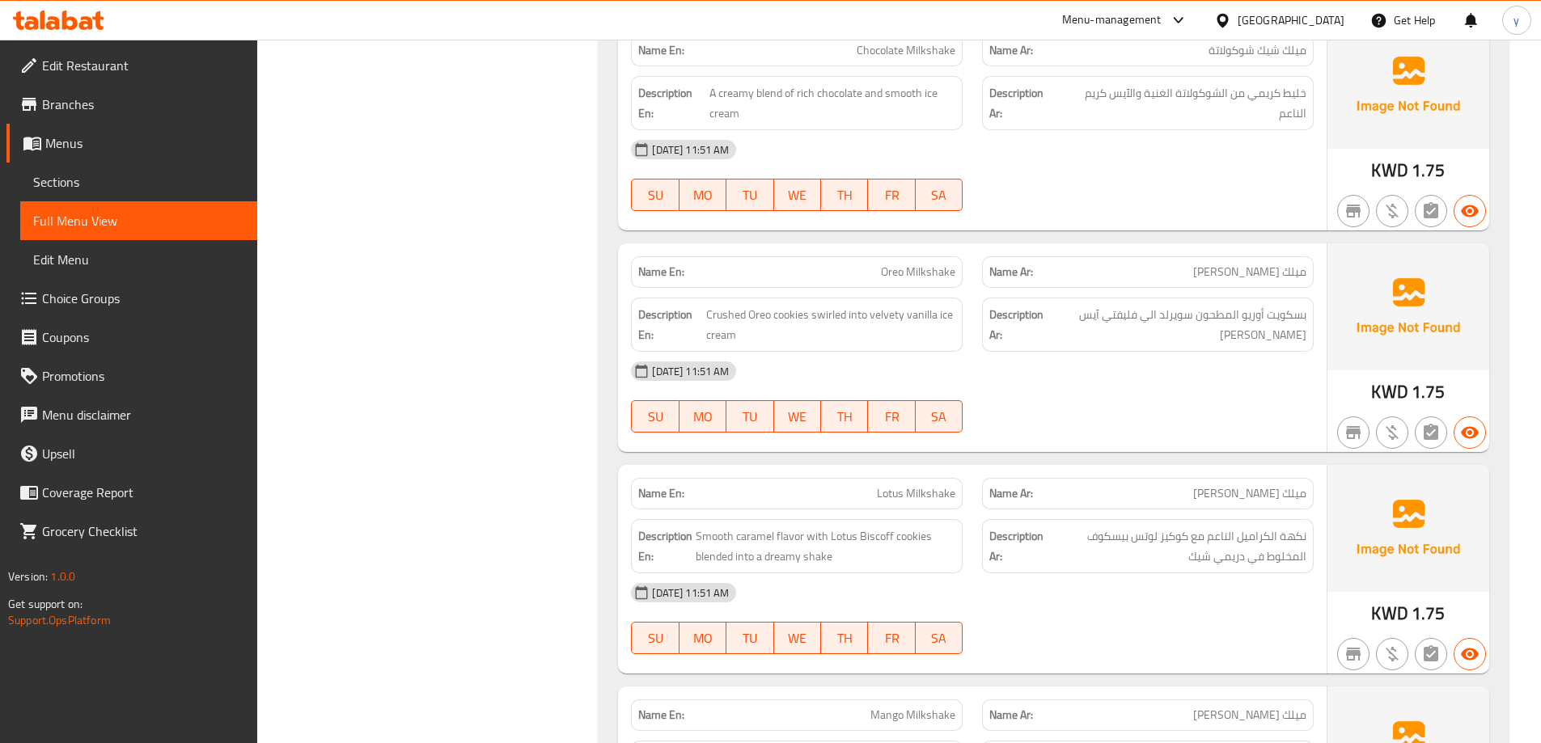
scroll to position [0, 0]
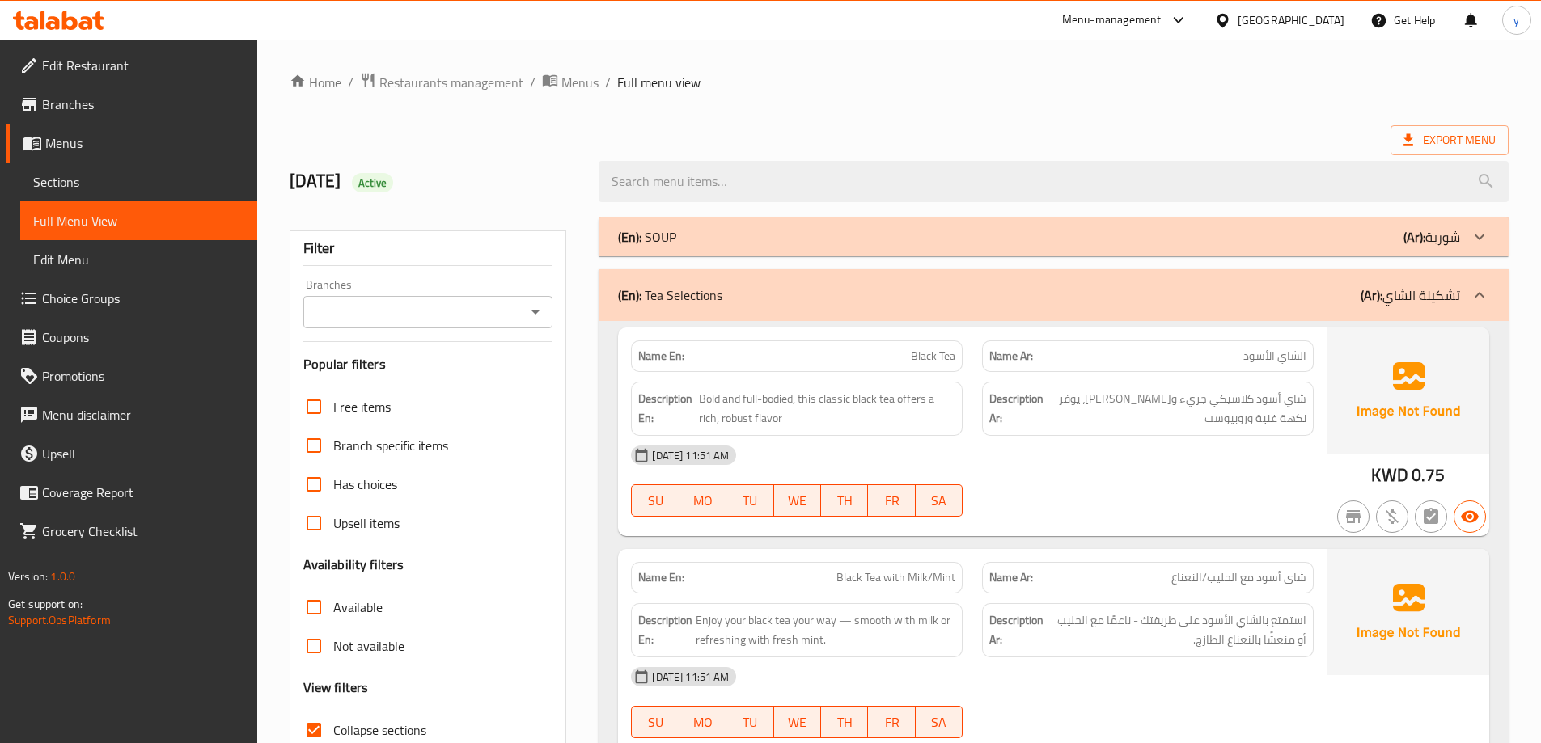
click at [1311, 29] on div "[GEOGRAPHIC_DATA]" at bounding box center [1290, 20] width 107 height 18
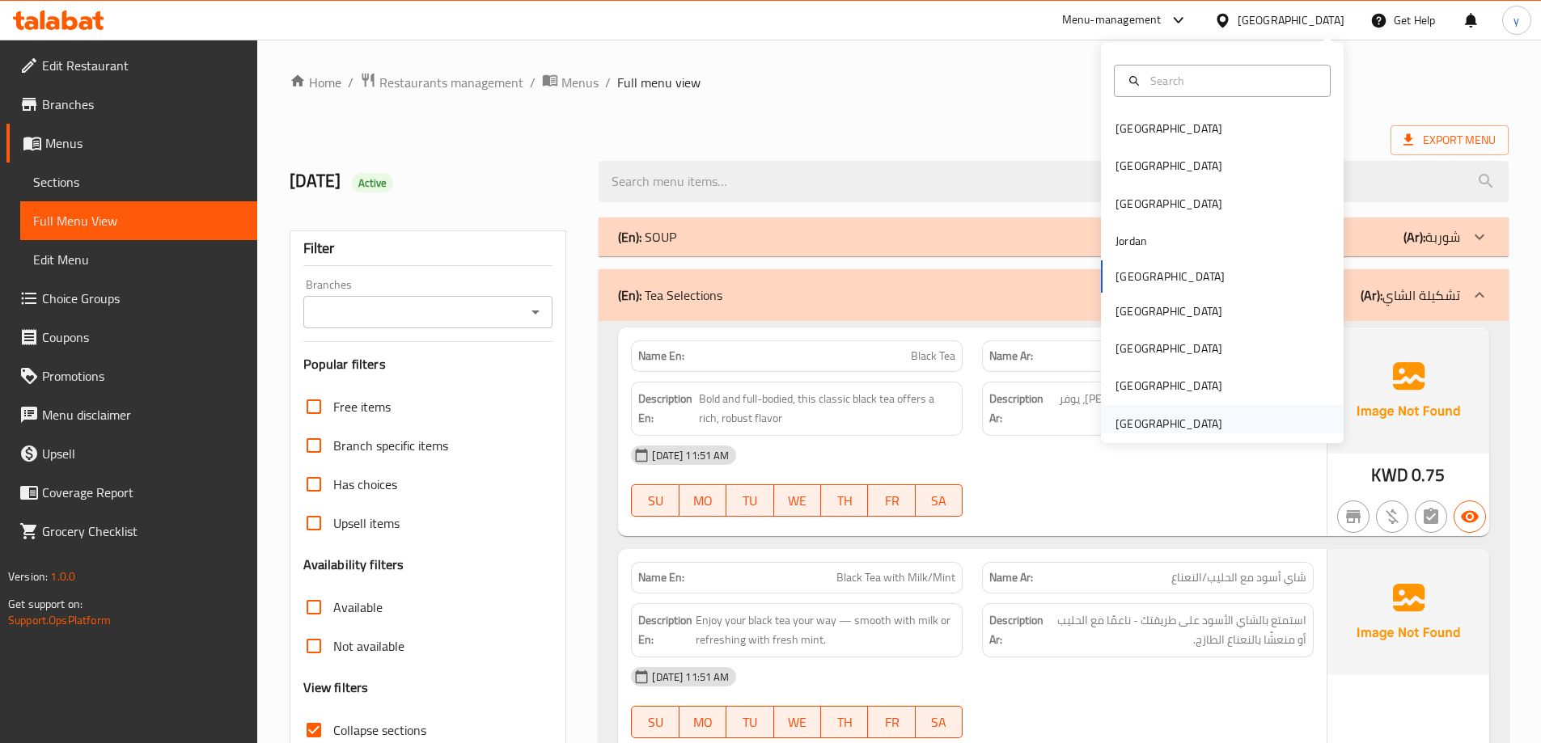
click at [1145, 421] on div "[GEOGRAPHIC_DATA]" at bounding box center [1168, 424] width 107 height 18
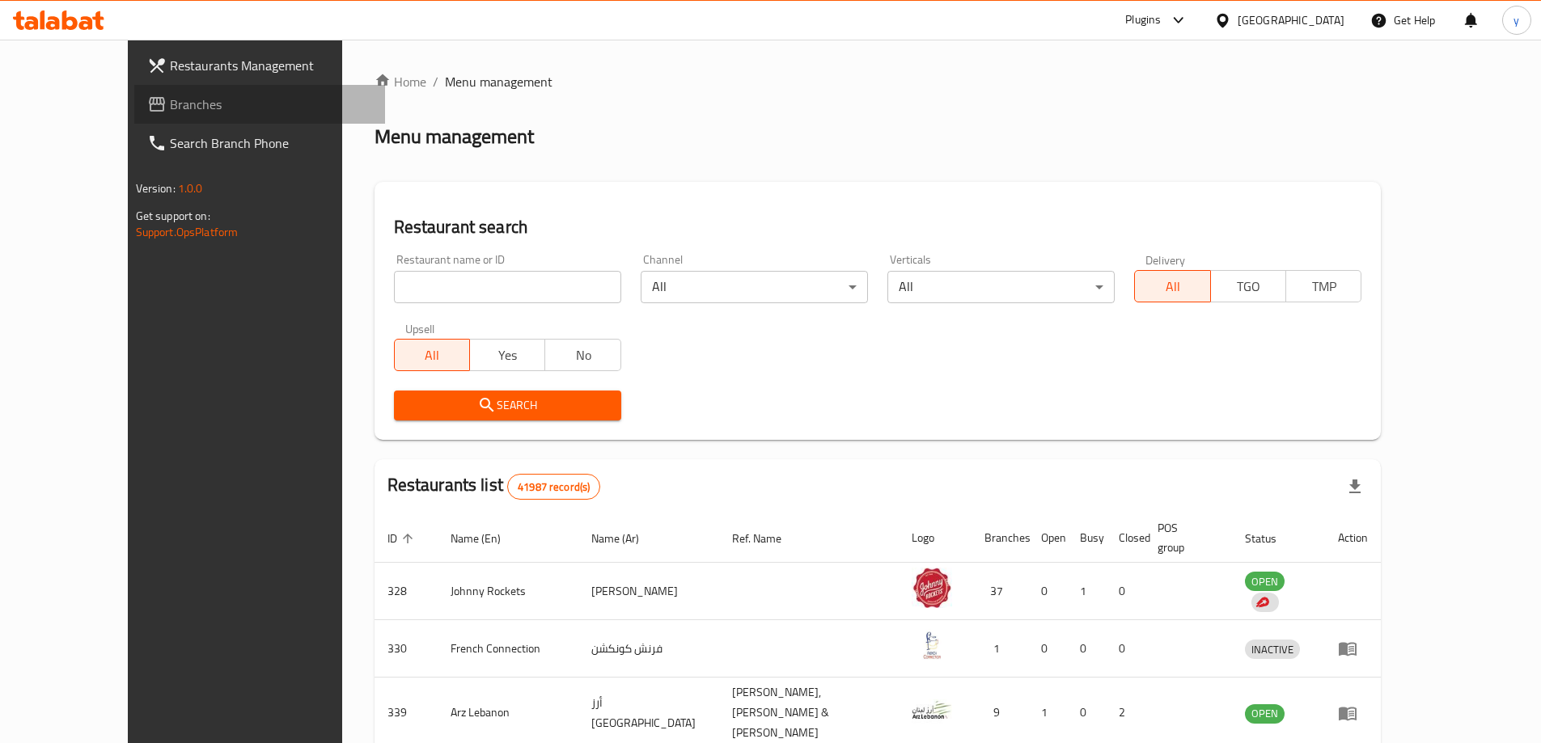
click at [170, 101] on span "Branches" at bounding box center [271, 104] width 202 height 19
